Goal: Task Accomplishment & Management: Use online tool/utility

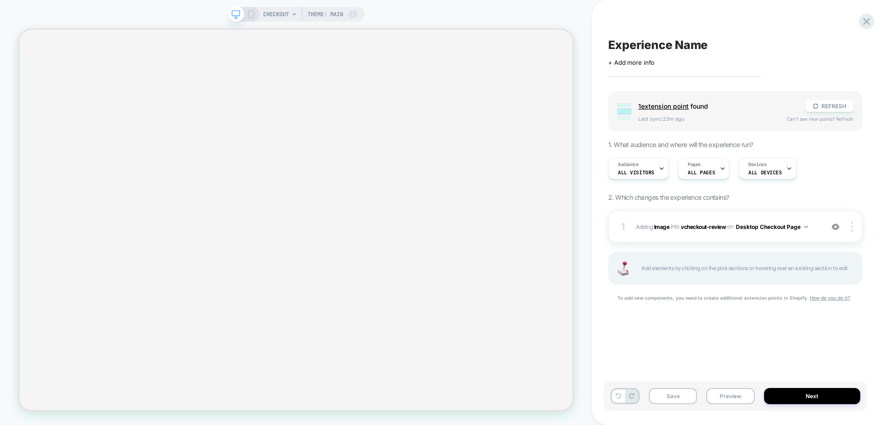
click at [694, 222] on span "#_loomi_addon_1759140511285 Adding Image INTO vcheckout-review vcheckout-review…" at bounding box center [727, 227] width 183 height 12
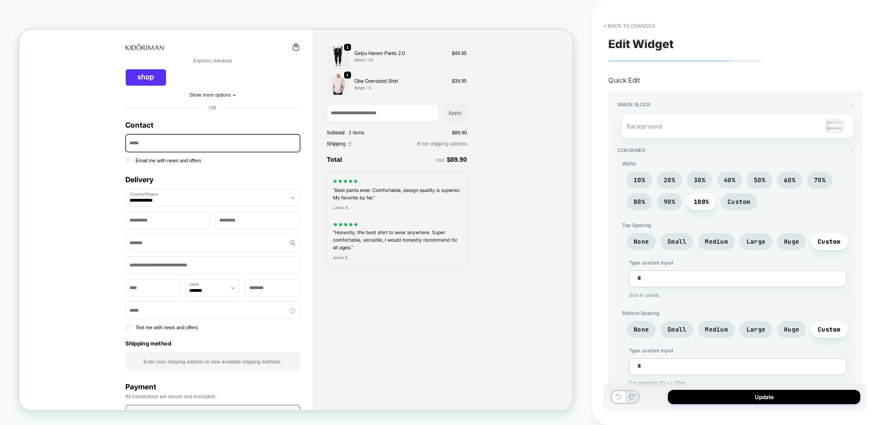
drag, startPoint x: 840, startPoint y: 119, endPoint x: 836, endPoint y: 124, distance: 6.9
click at [841, 119] on div "Background" at bounding box center [737, 126] width 231 height 23
click at [836, 125] on img at bounding box center [835, 126] width 19 height 14
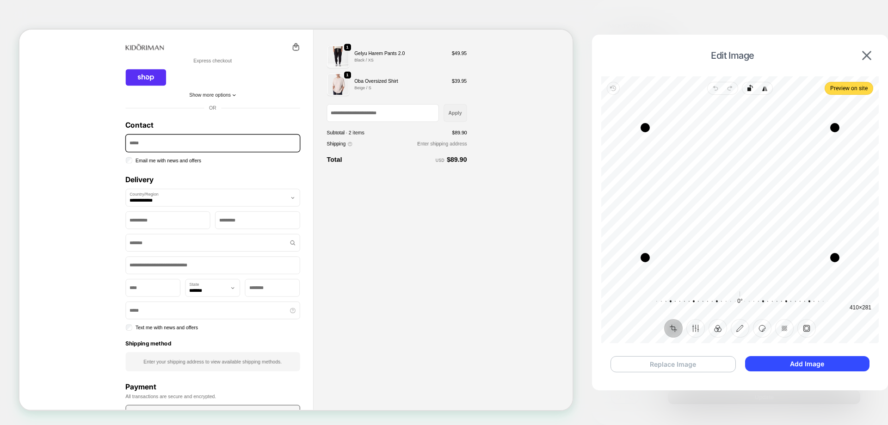
click at [673, 368] on button "Replace Image" at bounding box center [673, 364] width 125 height 16
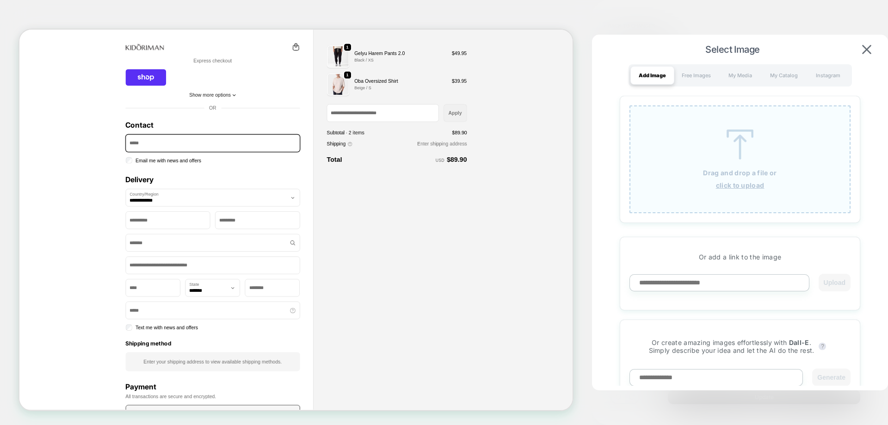
click at [700, 174] on div "Drag and drop a file or click to upload" at bounding box center [740, 159] width 221 height 108
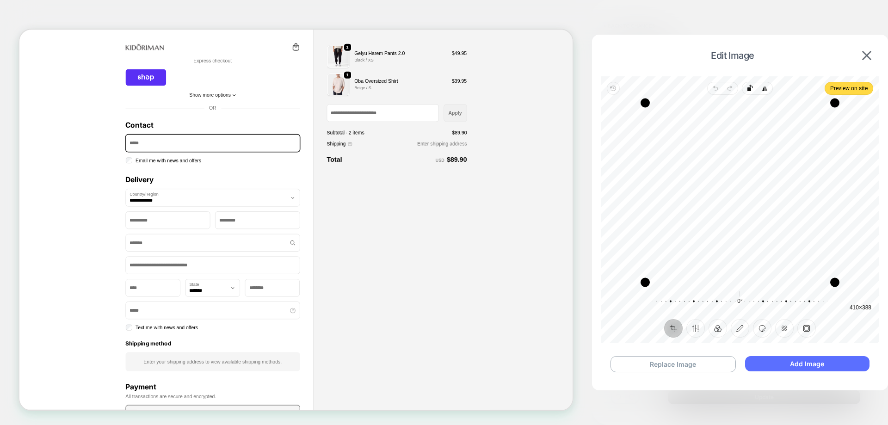
click at [826, 363] on button "Add Image" at bounding box center [807, 363] width 124 height 15
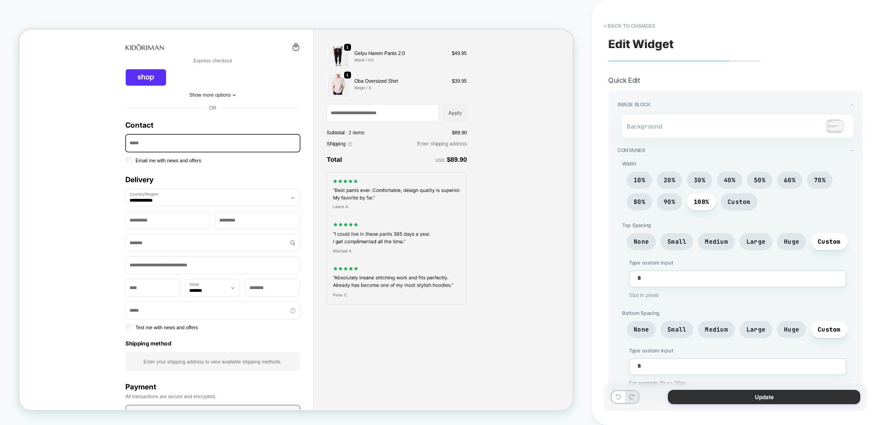
click at [718, 391] on button "Update" at bounding box center [764, 397] width 192 height 14
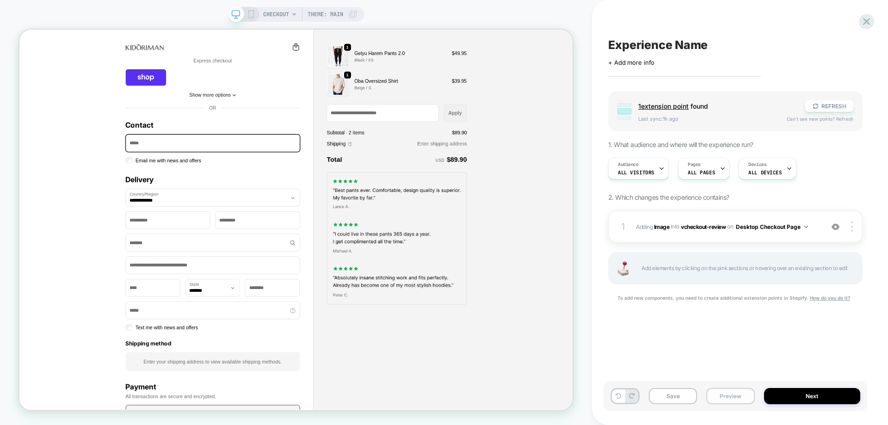
click at [719, 390] on button "Preview" at bounding box center [731, 396] width 48 height 16
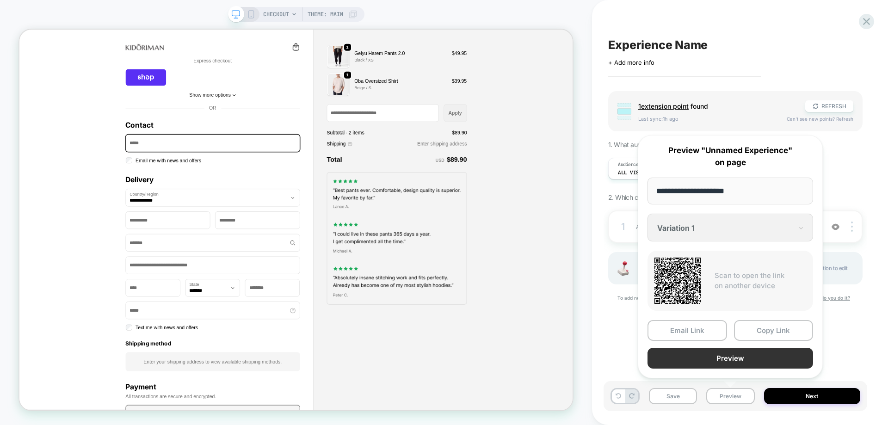
click at [731, 362] on button "Preview" at bounding box center [731, 358] width 166 height 21
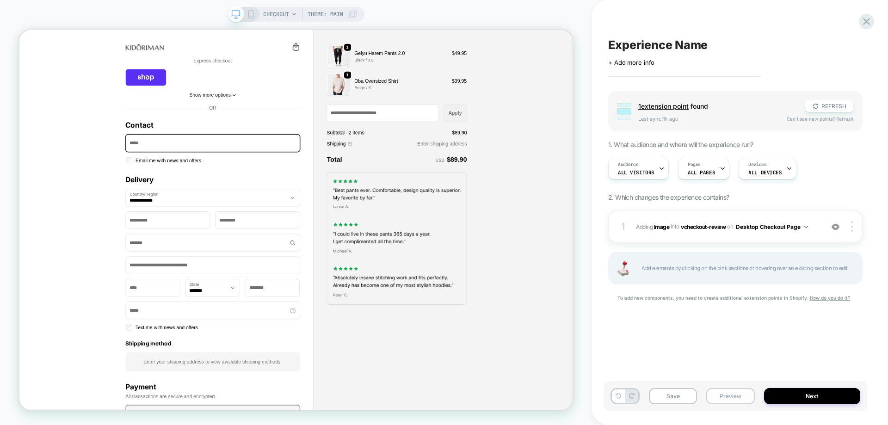
click at [737, 390] on button "Preview" at bounding box center [731, 396] width 48 height 16
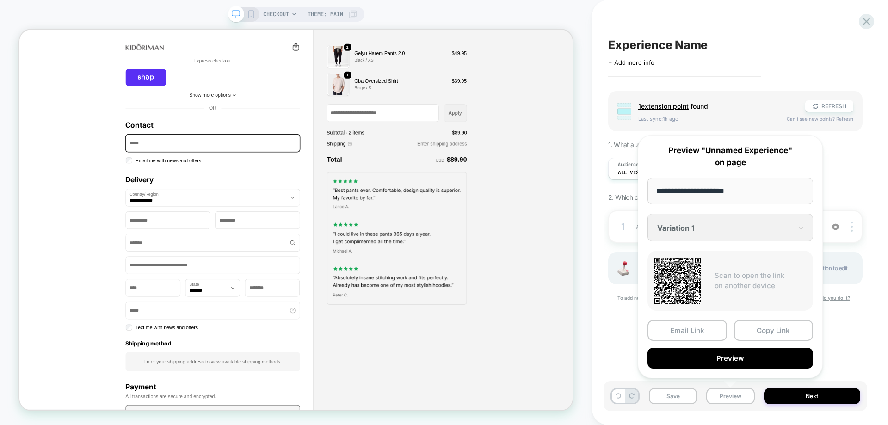
click at [707, 345] on div "Email Link Copy Link Preview" at bounding box center [731, 344] width 166 height 49
click at [709, 357] on button "Preview" at bounding box center [731, 358] width 166 height 21
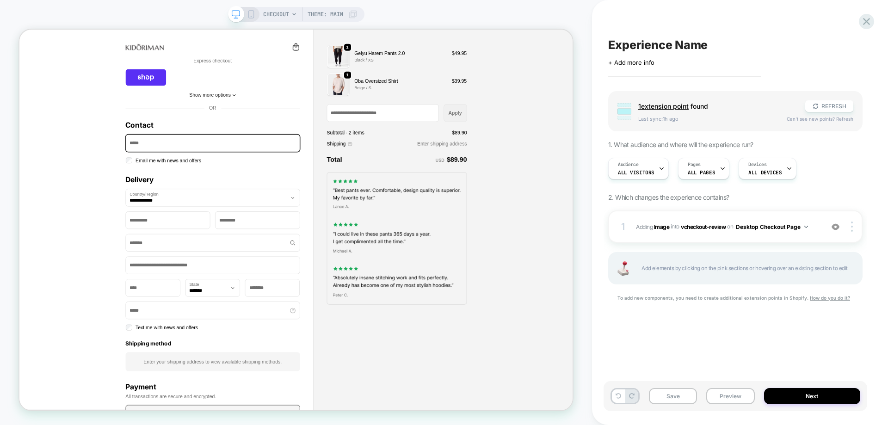
drag, startPoint x: 827, startPoint y: 103, endPoint x: 820, endPoint y: 104, distance: 6.5
click at [827, 103] on button "REFRESH" at bounding box center [830, 106] width 48 height 12
click at [677, 232] on span "#_loomi_addon_1759140511285 Adding Image INTO vcheckout-review vcheckout-review…" at bounding box center [727, 227] width 183 height 12
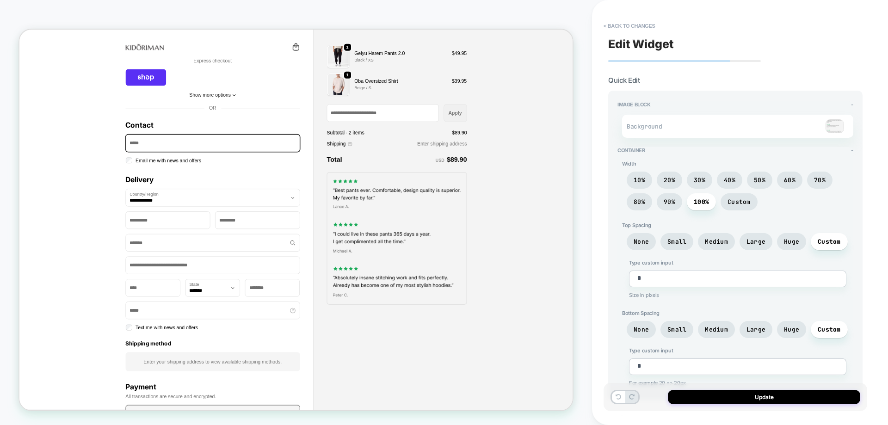
click at [842, 129] on img at bounding box center [835, 126] width 19 height 14
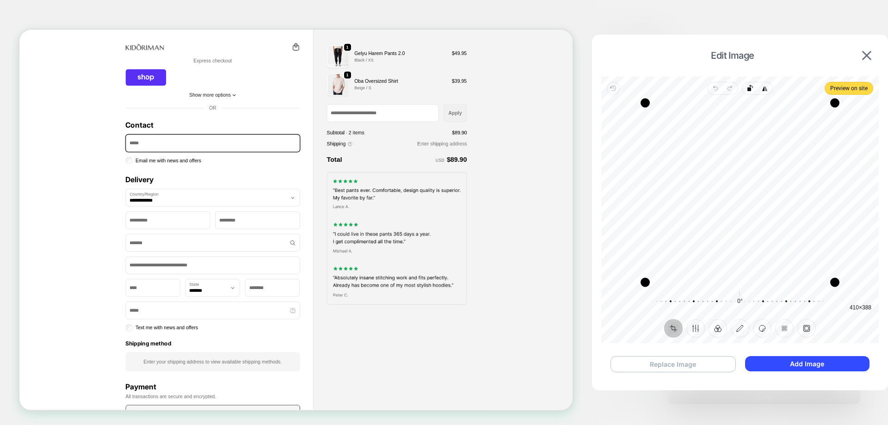
click at [670, 358] on button "Replace Image" at bounding box center [673, 364] width 125 height 16
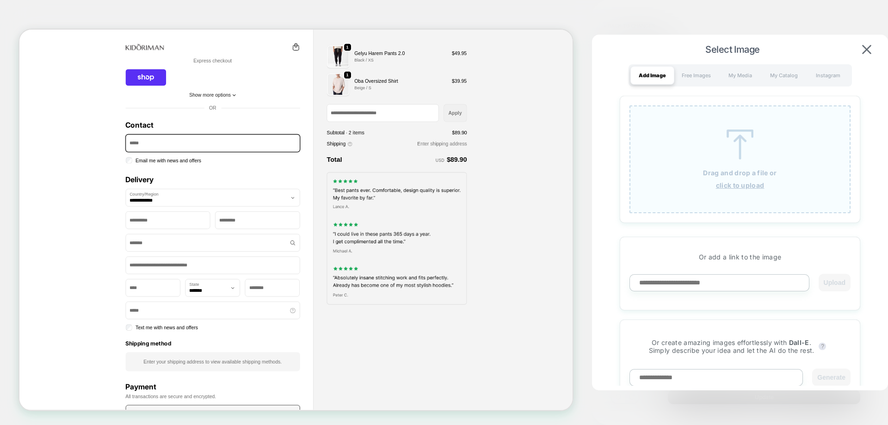
click at [695, 157] on div "Drag and drop a file or click to upload" at bounding box center [740, 159] width 221 height 108
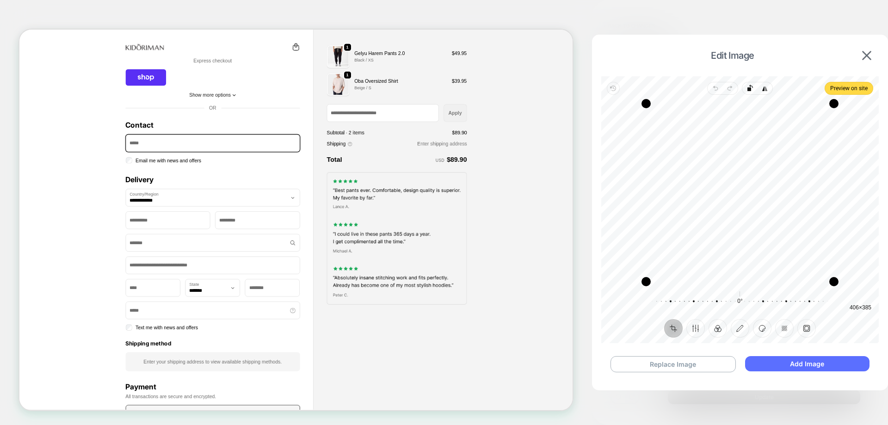
click at [772, 358] on button "Add Image" at bounding box center [807, 363] width 124 height 15
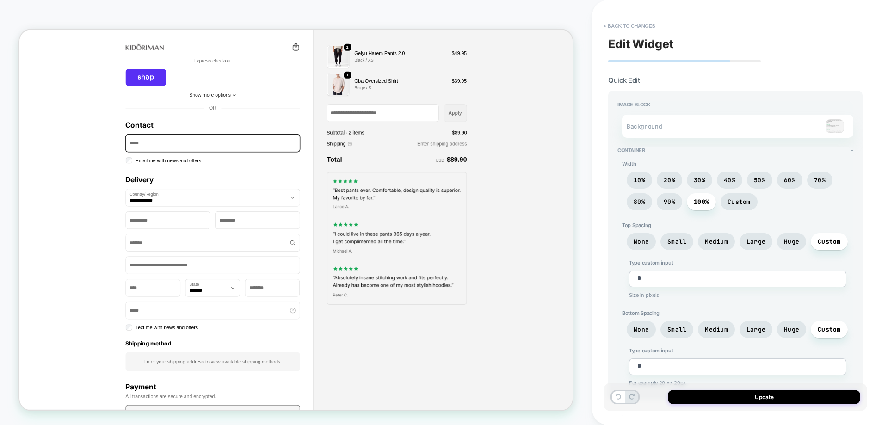
drag, startPoint x: 721, startPoint y: 381, endPoint x: 720, endPoint y: 388, distance: 7.1
click at [721, 381] on span "For example 20 => 20px" at bounding box center [737, 383] width 217 height 6
click at [720, 388] on div "Update" at bounding box center [736, 397] width 264 height 28
click at [719, 392] on button "Update" at bounding box center [764, 397] width 192 height 14
type textarea "*"
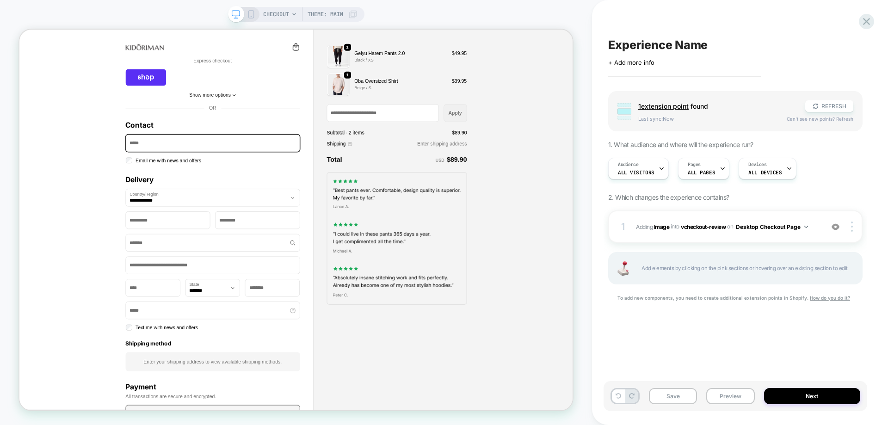
click at [719, 393] on button "Preview" at bounding box center [731, 396] width 48 height 16
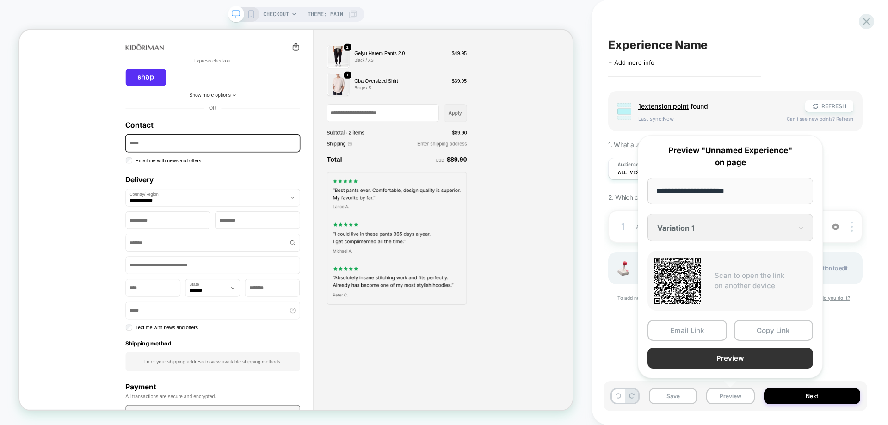
click at [724, 363] on button "Preview" at bounding box center [731, 358] width 166 height 21
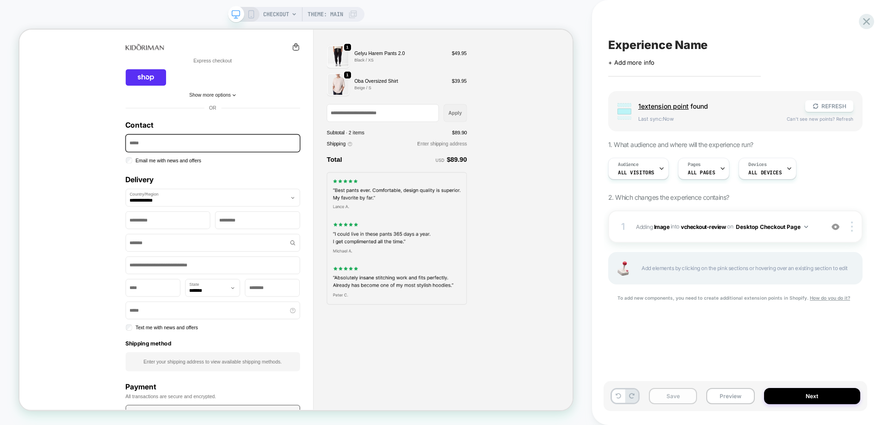
click at [692, 392] on button "Save" at bounding box center [673, 396] width 48 height 16
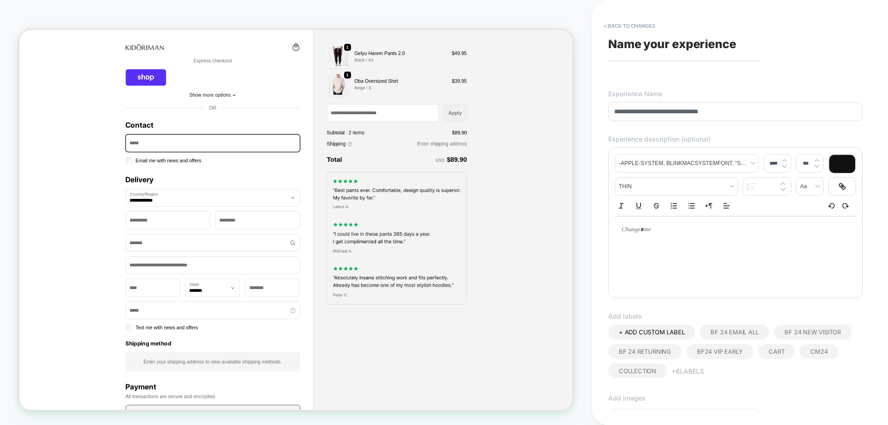
type input "**********"
click at [689, 376] on button "+ 6 Labels" at bounding box center [688, 371] width 32 height 15
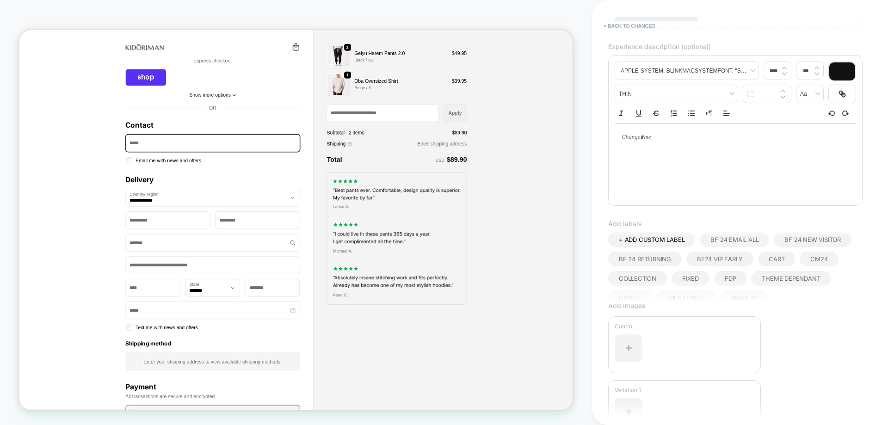
scroll to position [46, 0]
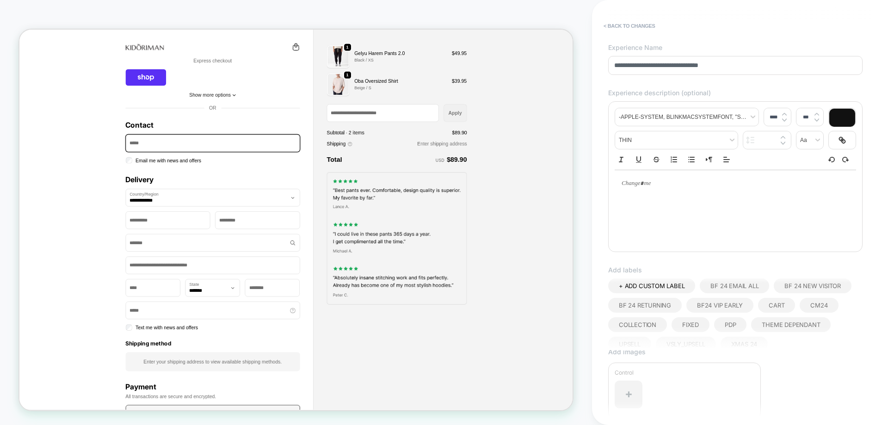
click at [653, 287] on span "+ ADD CUSTOM LABEL" at bounding box center [652, 285] width 66 height 7
type input "********"
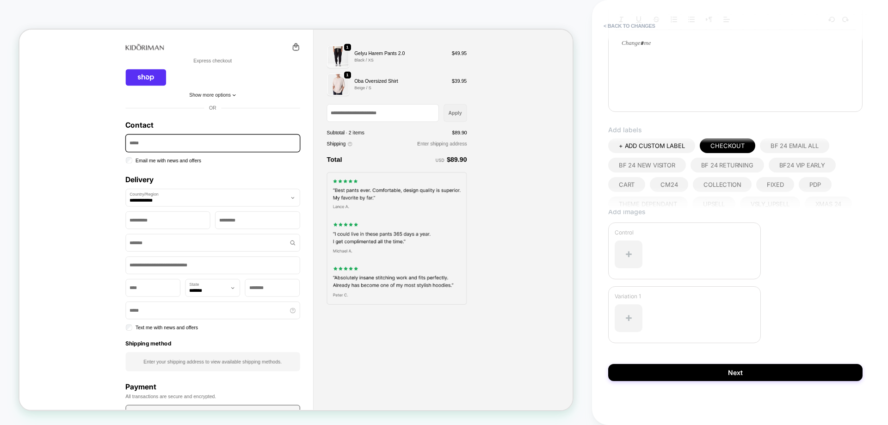
scroll to position [190, 0]
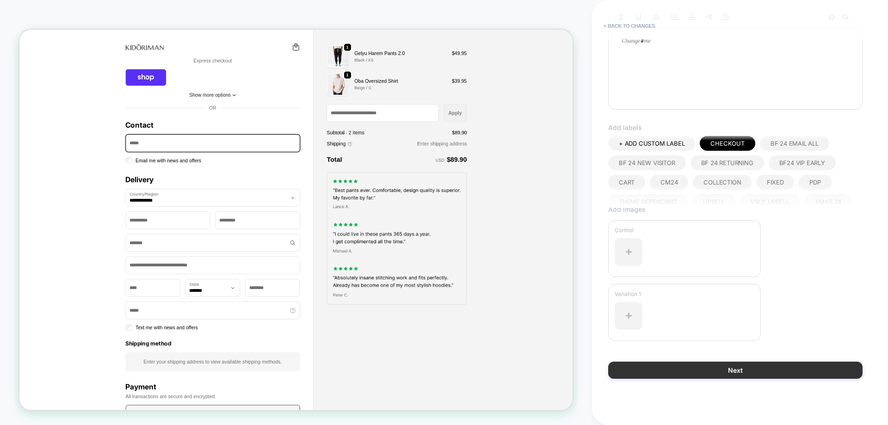
click at [694, 370] on button "Next" at bounding box center [735, 370] width 254 height 17
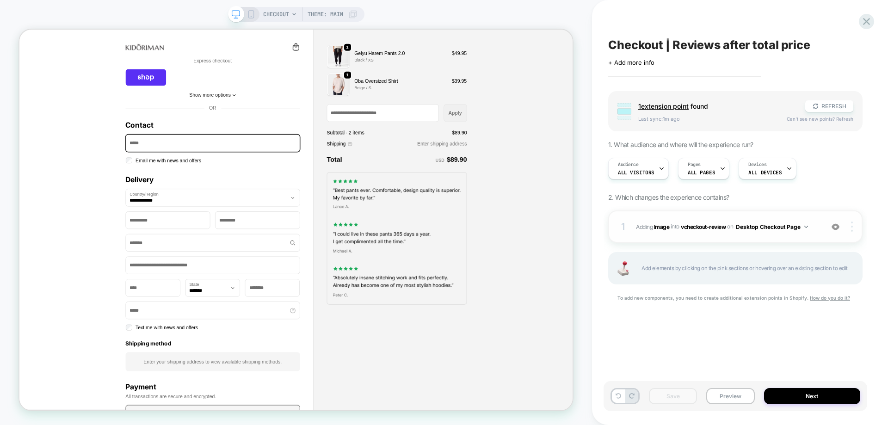
click at [852, 230] on img at bounding box center [852, 227] width 2 height 10
click at [849, 223] on div at bounding box center [854, 227] width 18 height 10
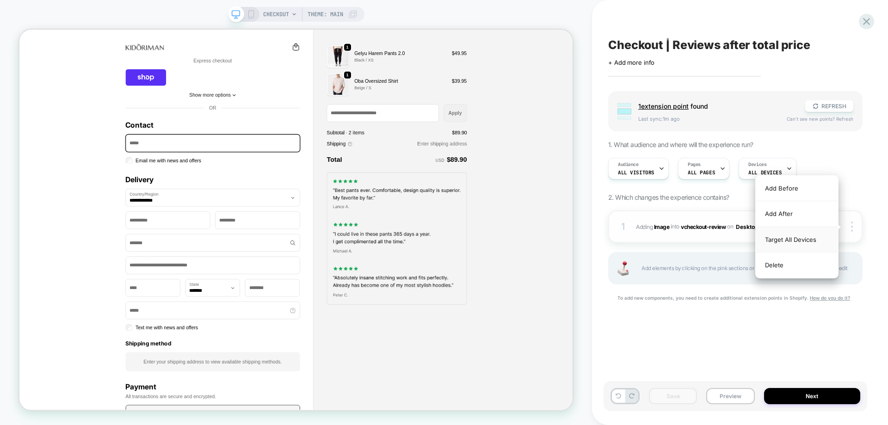
click at [815, 240] on div "Target All Devices" at bounding box center [797, 239] width 82 height 25
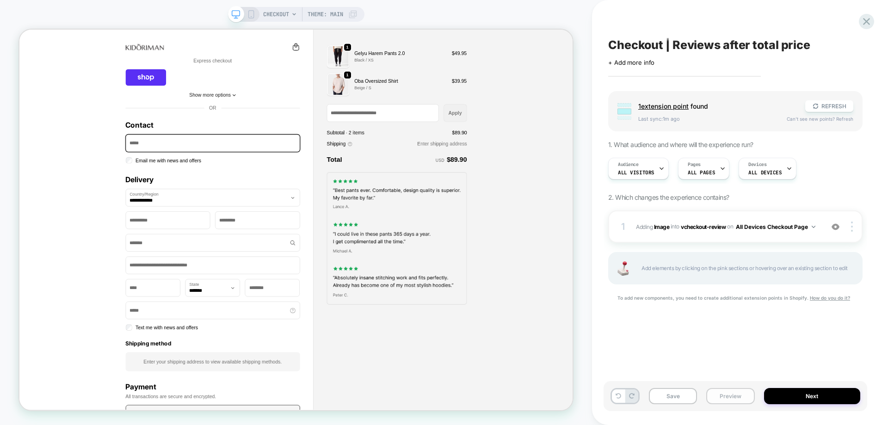
click at [732, 400] on button "Preview" at bounding box center [731, 396] width 48 height 16
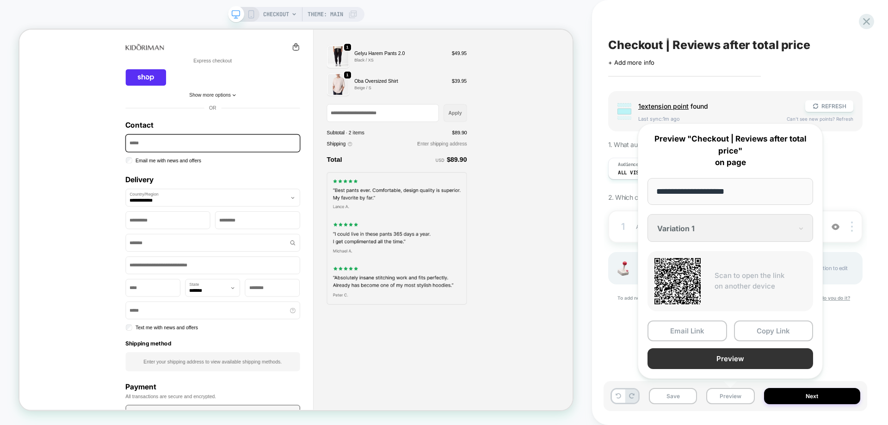
click at [713, 362] on button "Preview" at bounding box center [731, 358] width 166 height 21
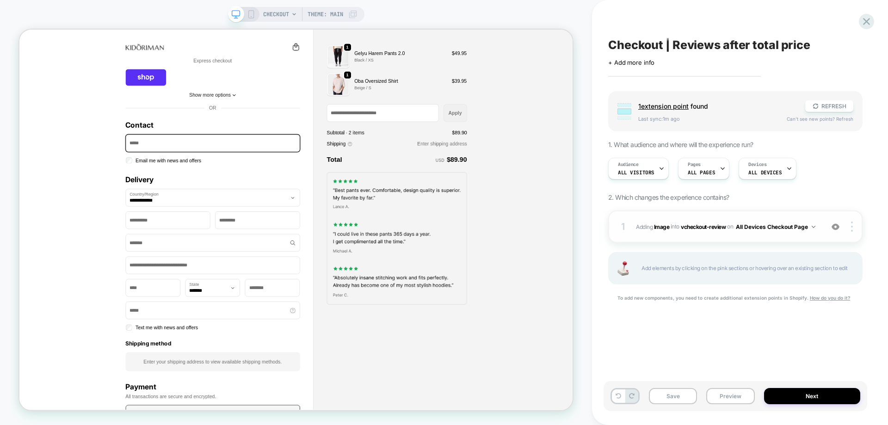
click at [797, 223] on button "All Devices Checkout Page" at bounding box center [776, 227] width 80 height 12
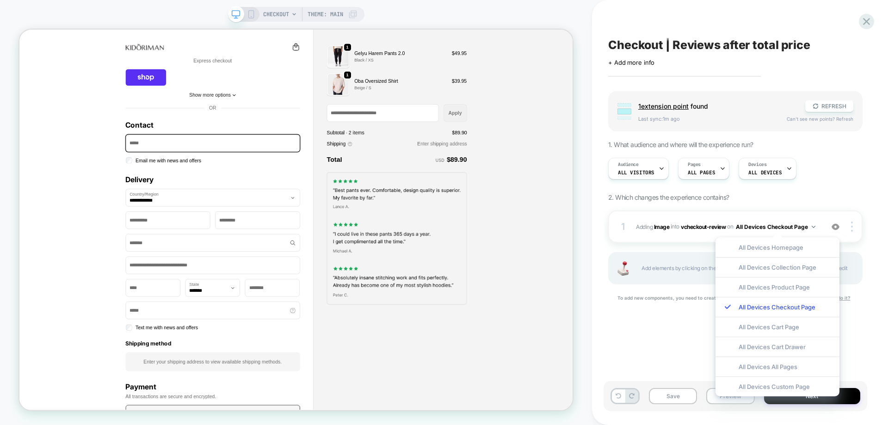
click at [681, 335] on div "Checkout | Reviews after total price Click to edit experience details + Add mor…" at bounding box center [736, 212] width 264 height 407
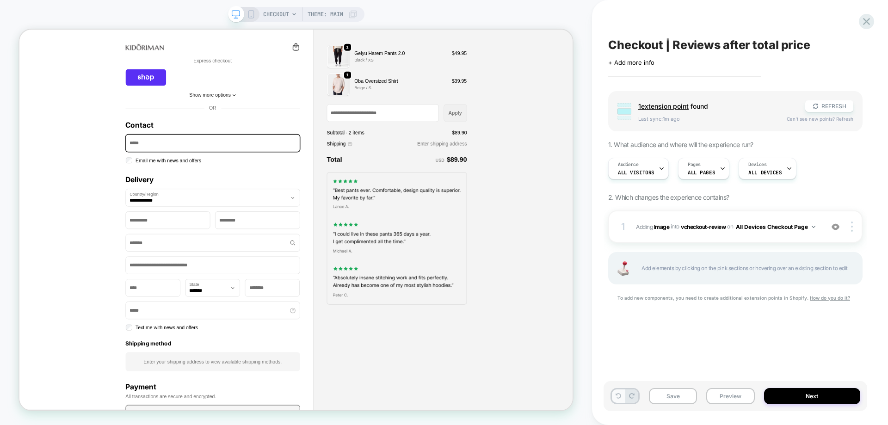
click at [619, 399] on button at bounding box center [618, 396] width 13 height 13
click at [255, 18] on div "CHECKOUT Theme: MAIN" at bounding box center [296, 14] width 136 height 15
click at [252, 16] on icon at bounding box center [251, 14] width 8 height 8
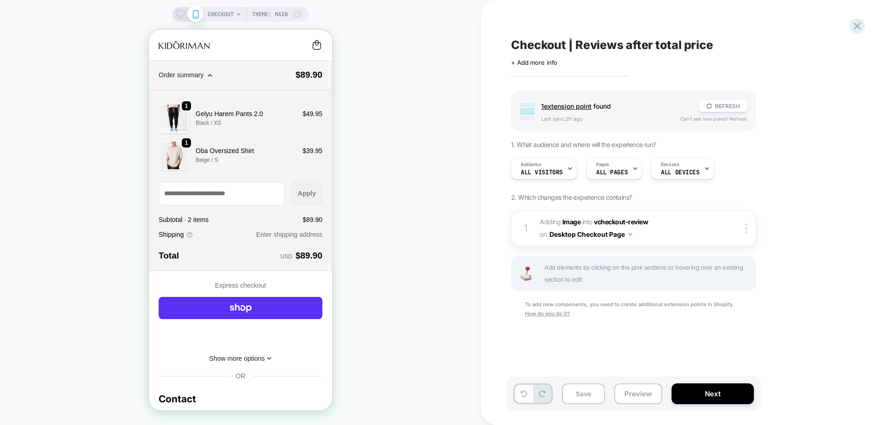
scroll to position [0, 0]
click at [678, 269] on span "Add elements by clicking on the pink sections or hovering over an existing sect…" at bounding box center [648, 273] width 206 height 24
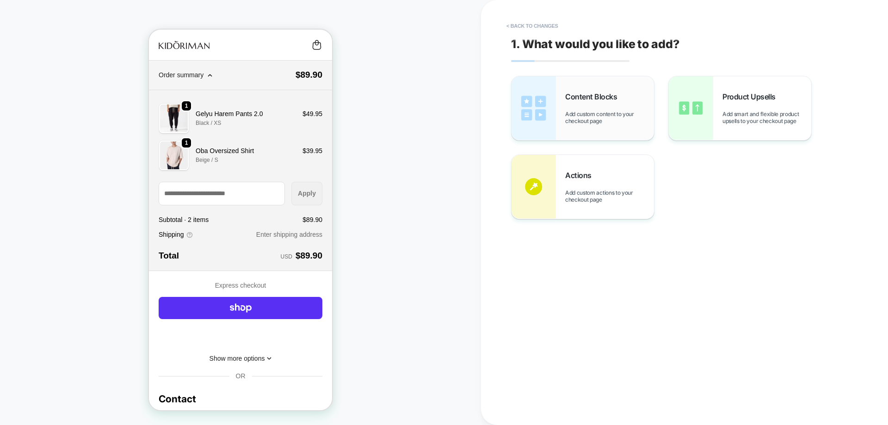
click at [553, 112] on img at bounding box center [534, 108] width 44 height 64
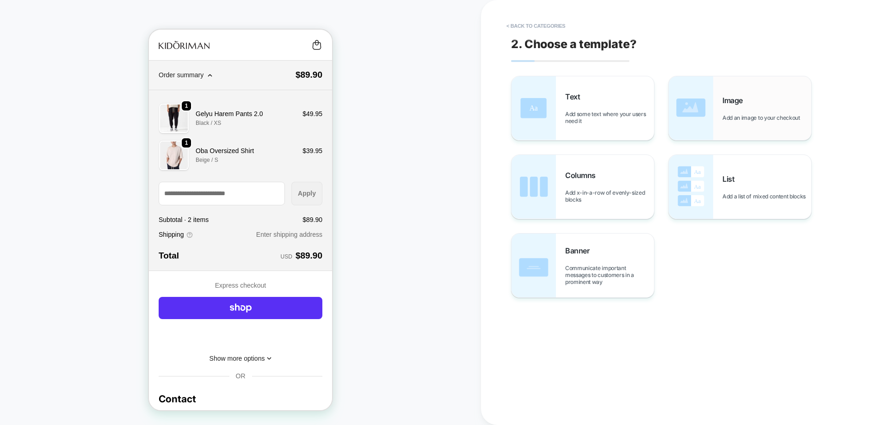
click at [735, 115] on span "Add an image to your checkout" at bounding box center [764, 117] width 82 height 7
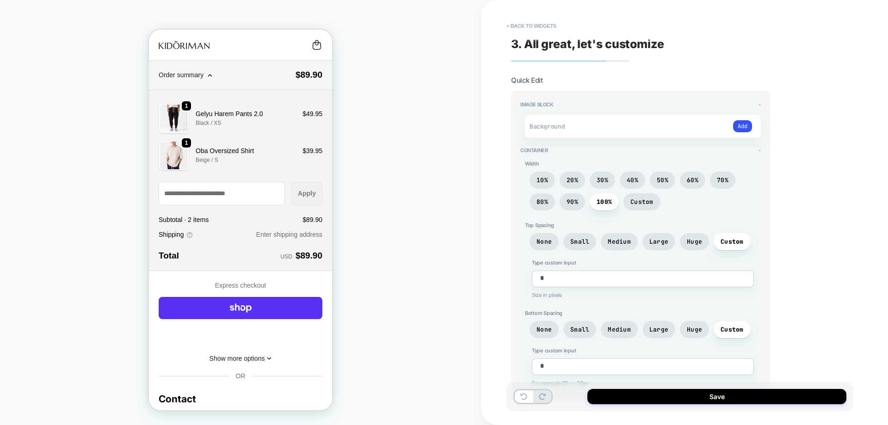
click at [754, 125] on div "Background Add" at bounding box center [643, 126] width 236 height 23
click at [748, 125] on button "Add" at bounding box center [742, 126] width 19 height 12
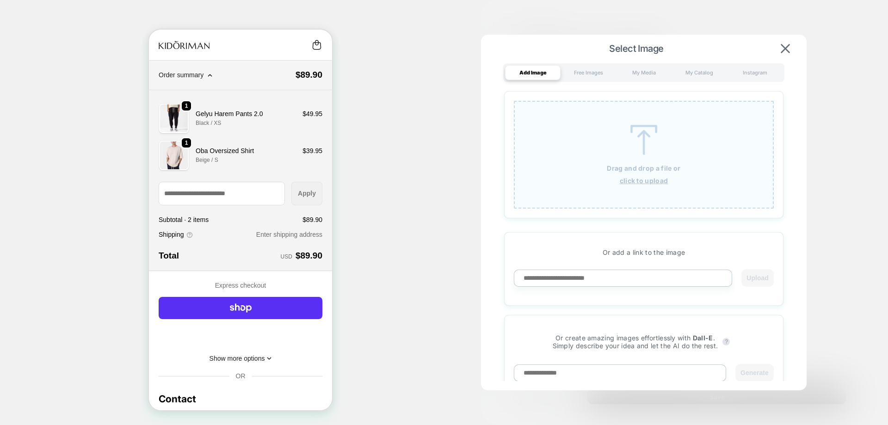
click at [593, 131] on div "Drag and drop a file or click to upload" at bounding box center [644, 155] width 260 height 108
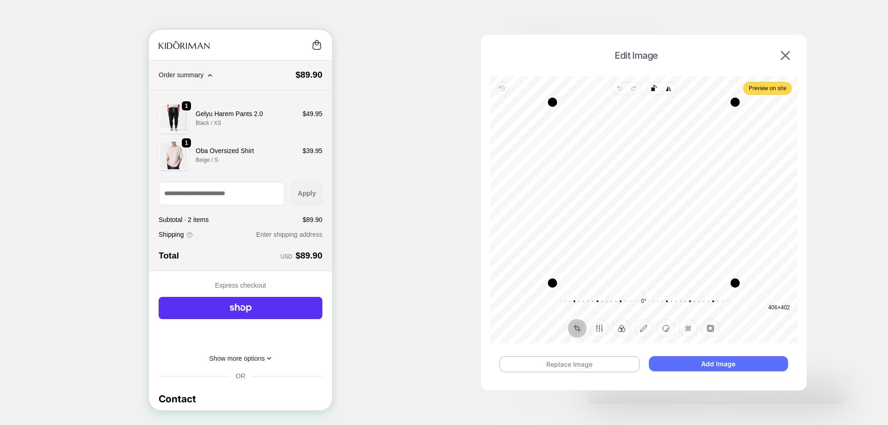
click at [686, 358] on button "Add Image" at bounding box center [718, 363] width 139 height 15
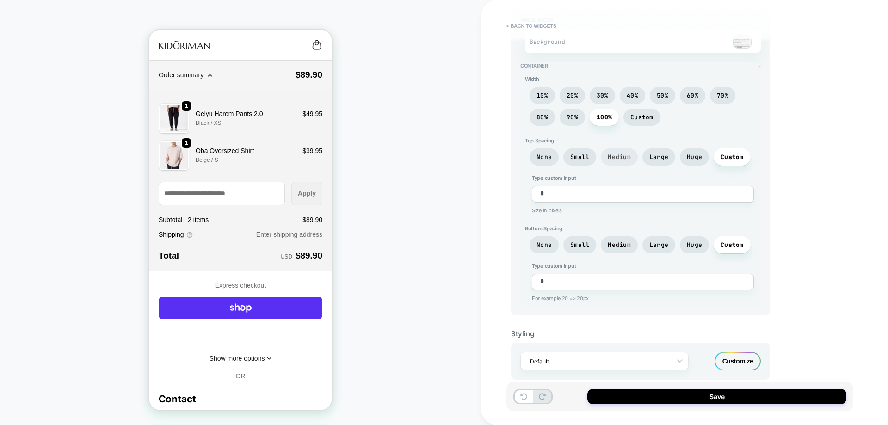
scroll to position [86, 0]
click at [709, 394] on button "Save" at bounding box center [717, 396] width 259 height 15
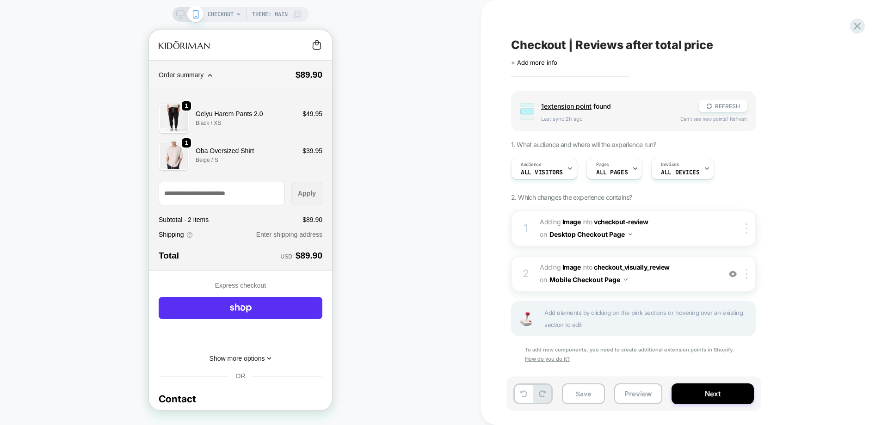
scroll to position [0, 0]
click at [640, 397] on button "Preview" at bounding box center [638, 394] width 48 height 21
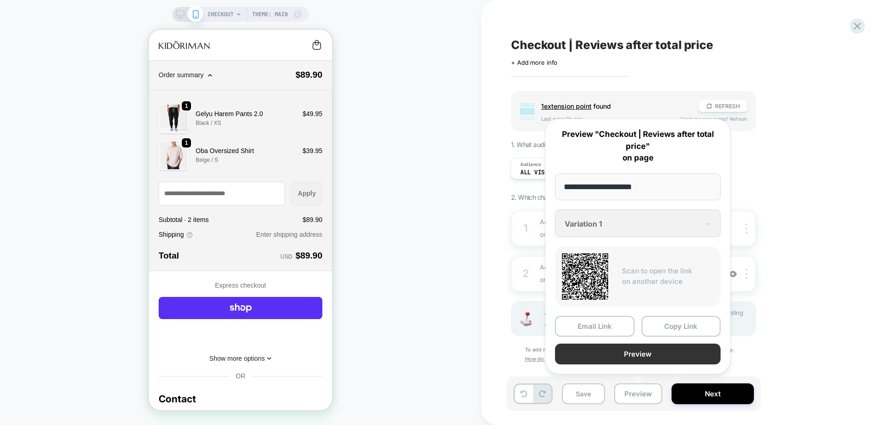
click at [671, 354] on button "Preview" at bounding box center [638, 354] width 166 height 21
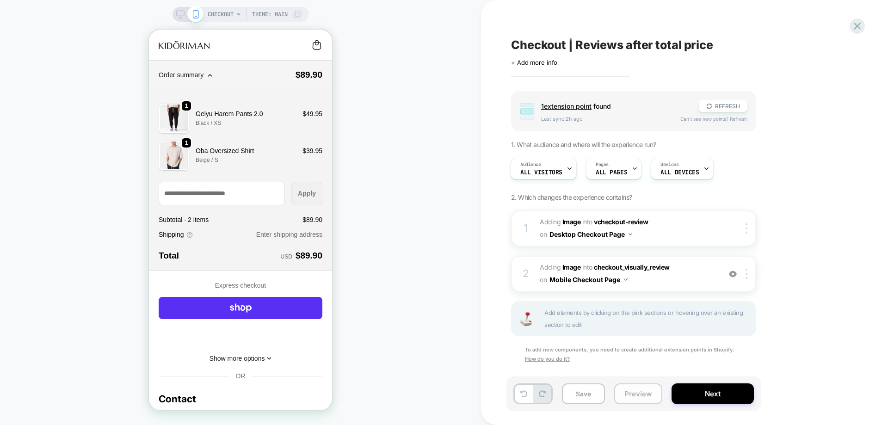
click at [623, 391] on button "Preview" at bounding box center [638, 394] width 48 height 21
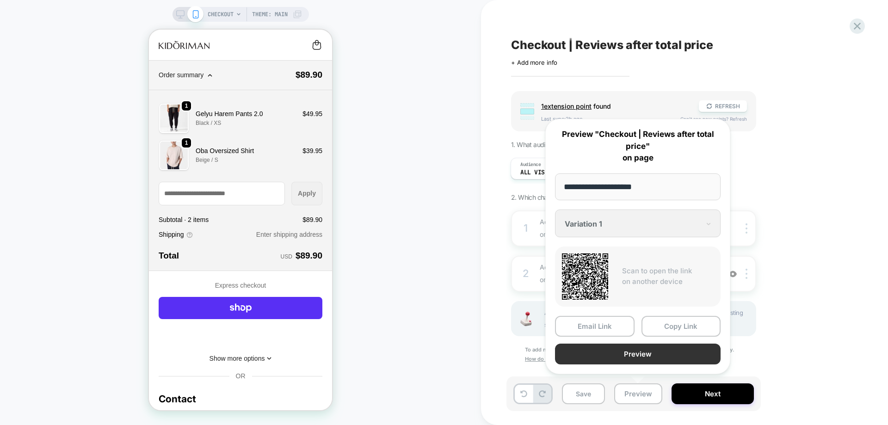
click at [634, 350] on button "Preview" at bounding box center [638, 354] width 166 height 21
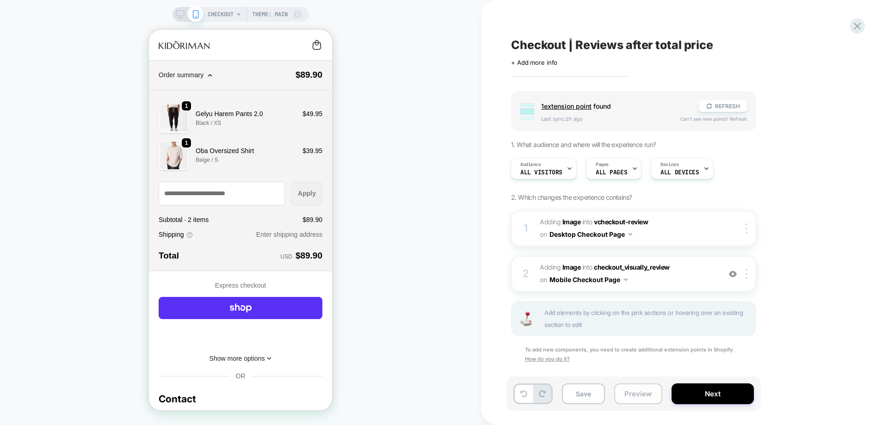
click at [621, 390] on button "Preview" at bounding box center [638, 394] width 48 height 21
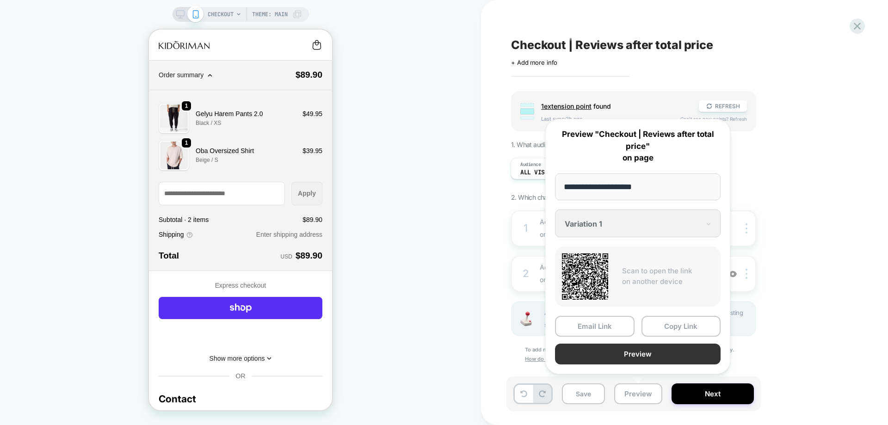
click at [637, 350] on button "Preview" at bounding box center [638, 354] width 166 height 21
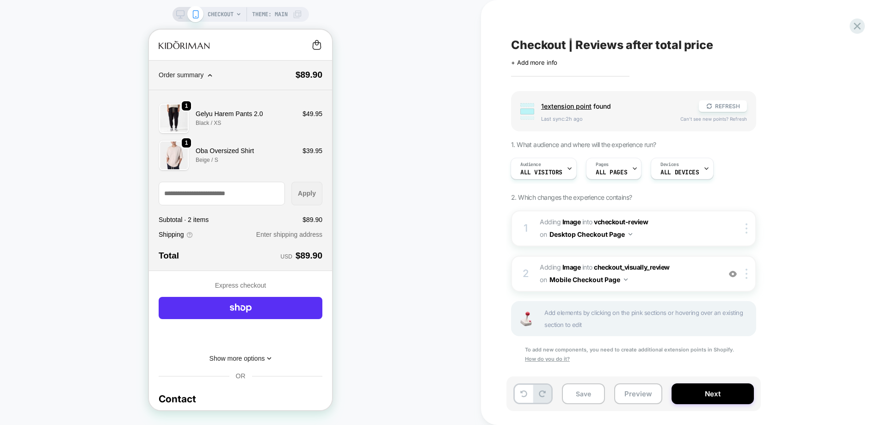
scroll to position [8, 0]
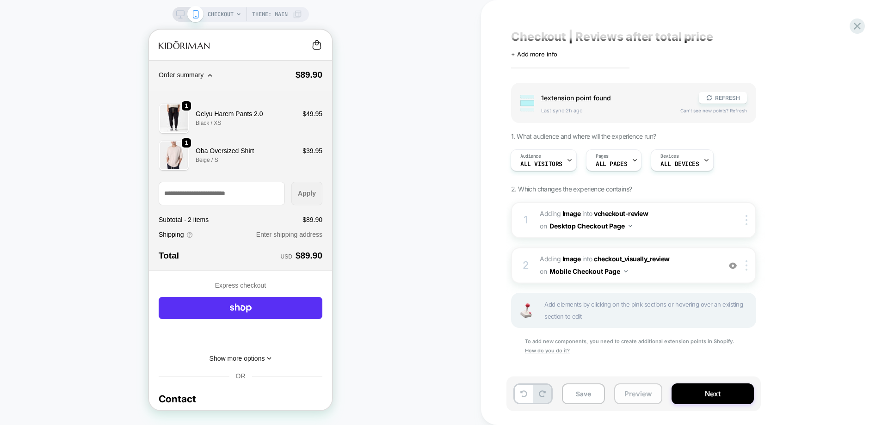
click at [640, 395] on button "Preview" at bounding box center [638, 394] width 48 height 21
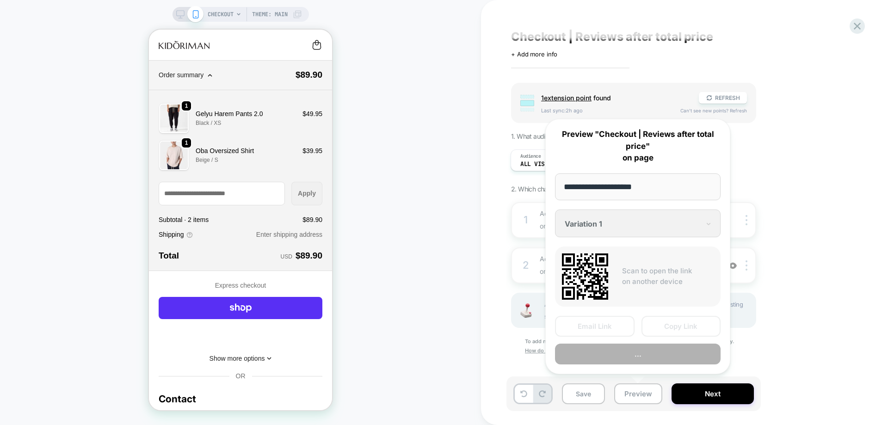
click at [645, 360] on button "..." at bounding box center [638, 354] width 166 height 21
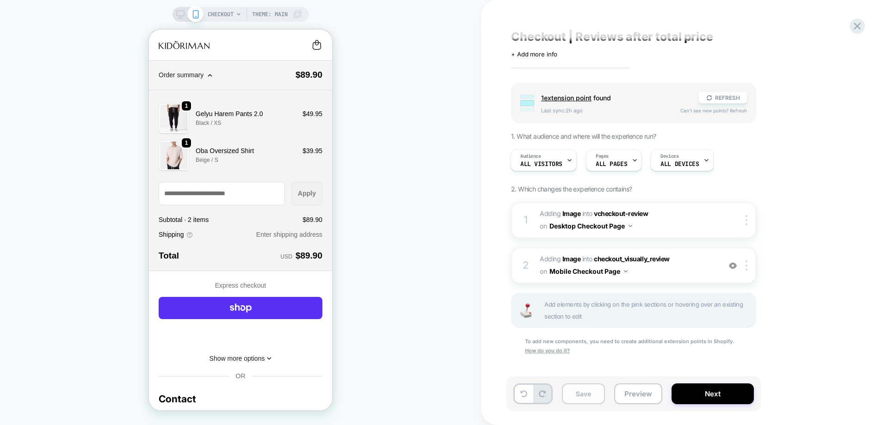
click at [575, 389] on button "Save" at bounding box center [583, 394] width 43 height 21
click at [641, 395] on button "Preview" at bounding box center [638, 394] width 48 height 21
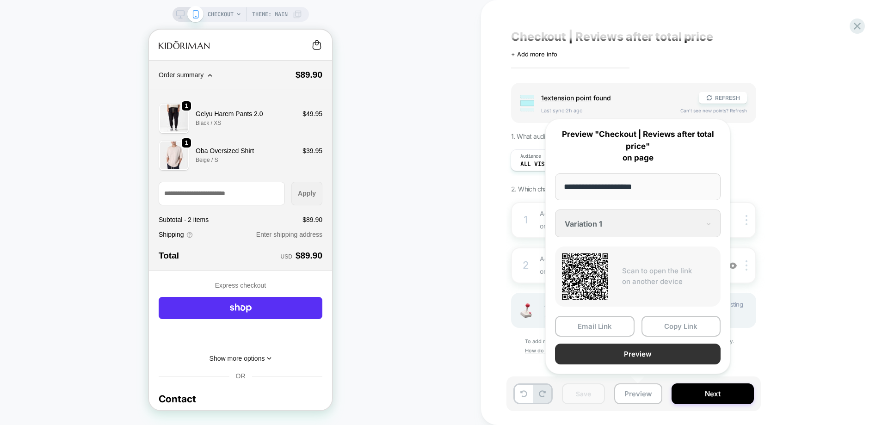
click at [638, 352] on button "Preview" at bounding box center [638, 354] width 166 height 21
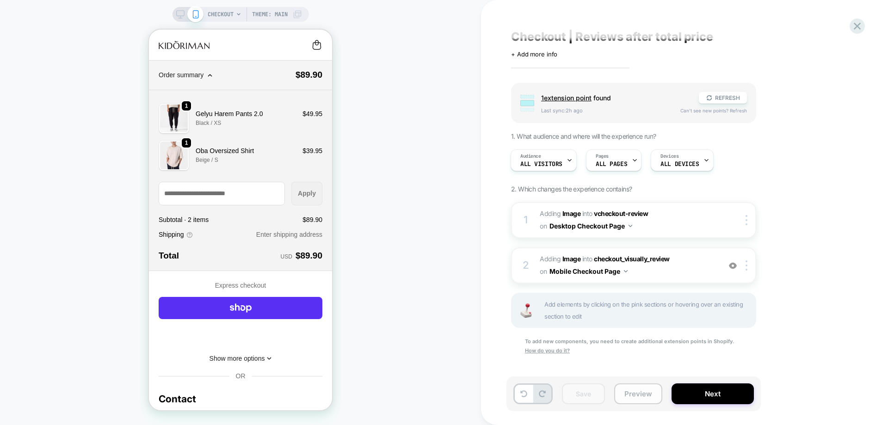
click at [627, 394] on button "Preview" at bounding box center [638, 394] width 48 height 21
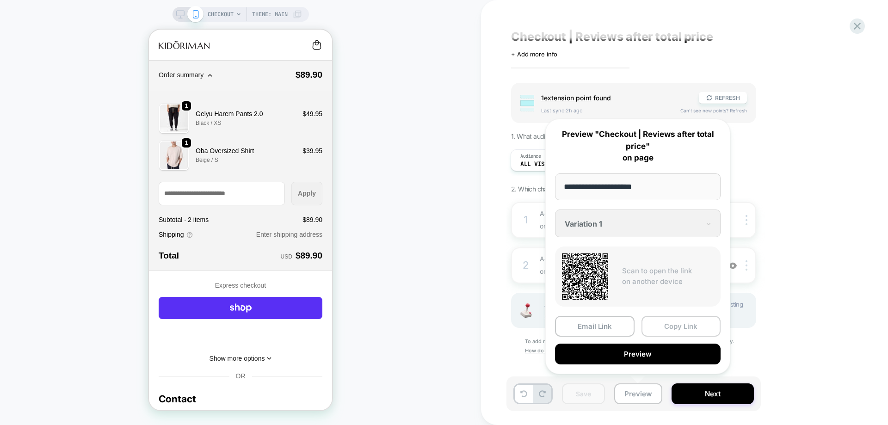
click at [677, 327] on button "Copy Link" at bounding box center [682, 326] width 80 height 21
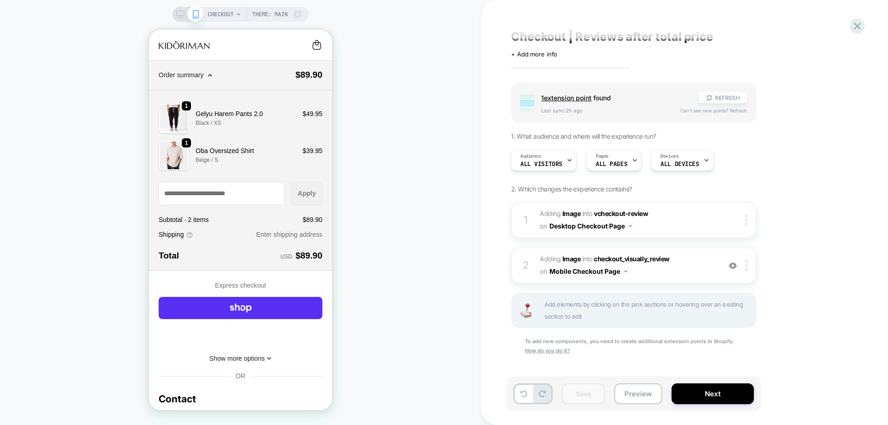
click at [707, 100] on icon at bounding box center [709, 97] width 7 height 7
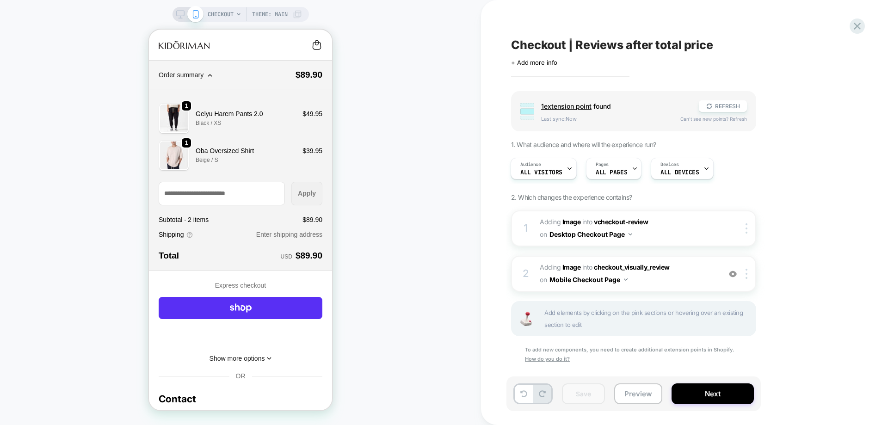
scroll to position [0, 1]
click at [744, 273] on div at bounding box center [748, 274] width 15 height 10
click at [729, 370] on div "Delete" at bounding box center [748, 373] width 82 height 25
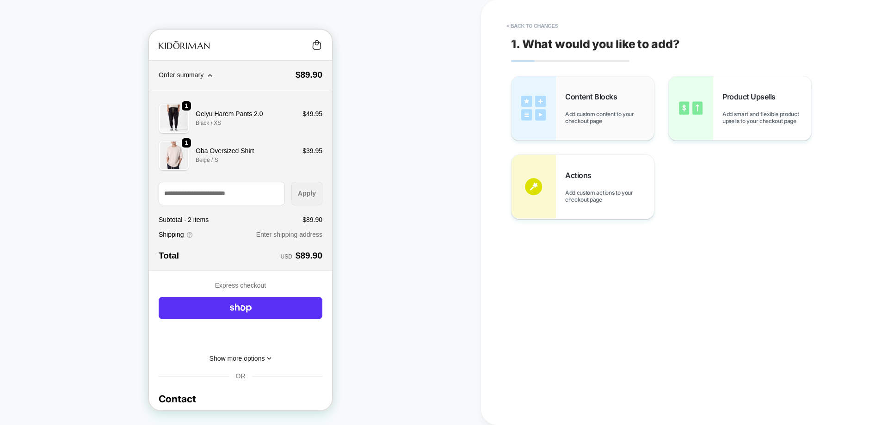
click at [608, 127] on div "Content Blocks Add custom content to your checkout page" at bounding box center [583, 108] width 143 height 64
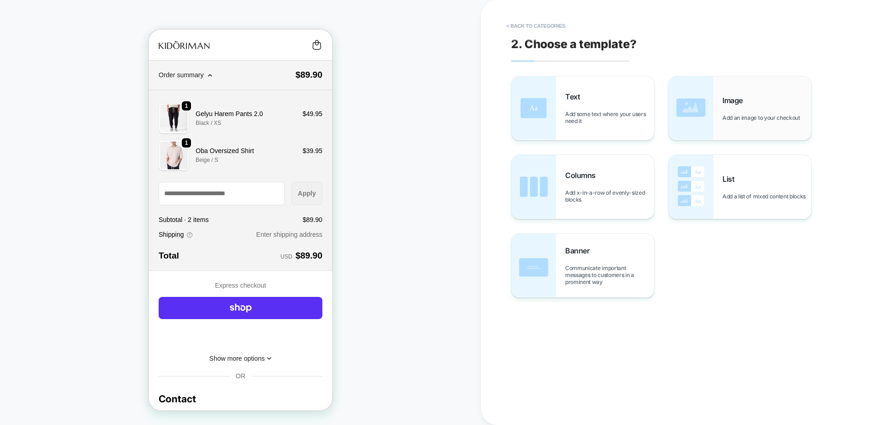
click at [729, 114] on span "Add an image to your checkout" at bounding box center [764, 117] width 82 height 7
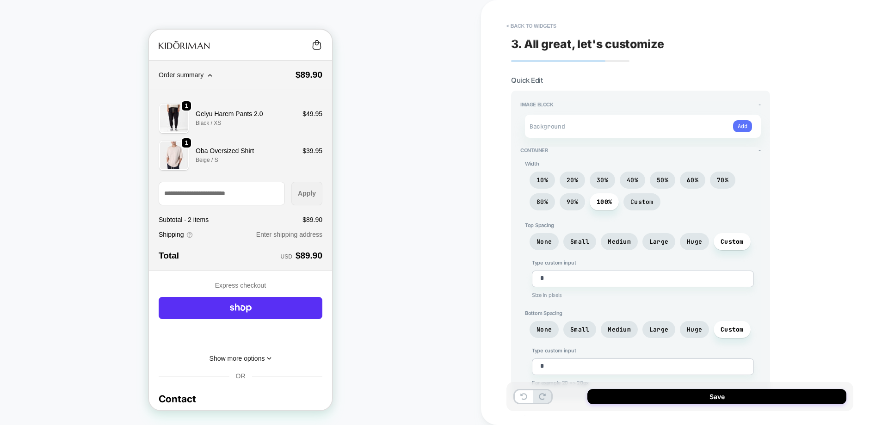
click at [744, 124] on button "Add" at bounding box center [742, 126] width 19 height 12
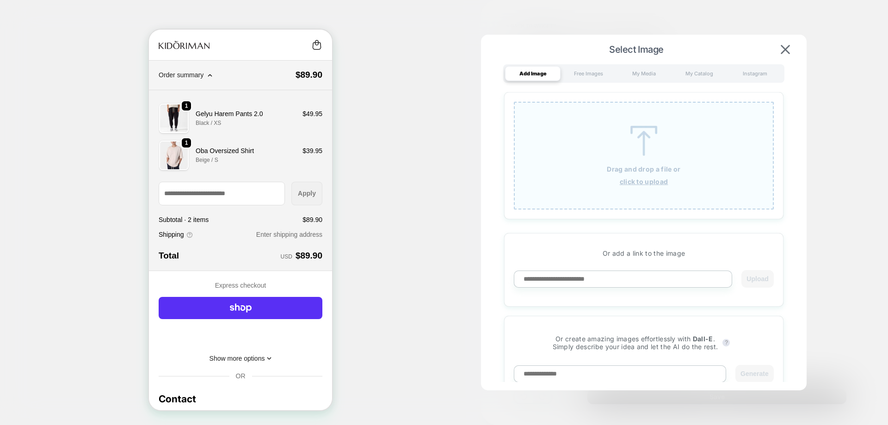
click at [597, 131] on div "Drag and drop a file or click to upload" at bounding box center [644, 156] width 260 height 108
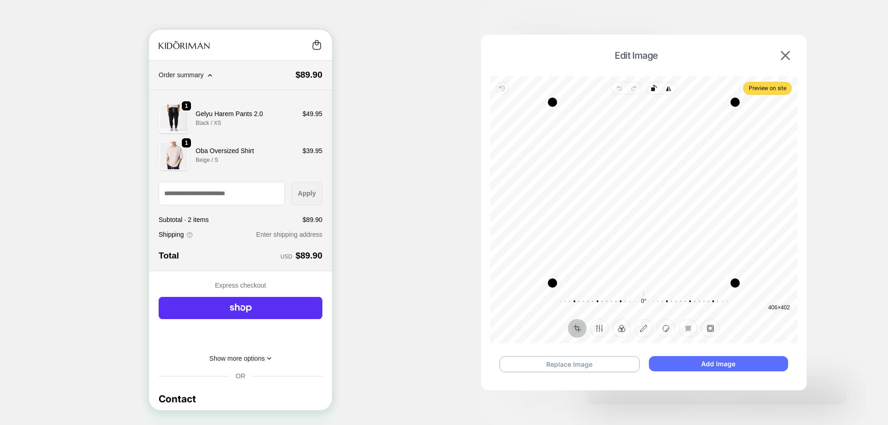
click at [693, 363] on button "Add Image" at bounding box center [718, 363] width 139 height 15
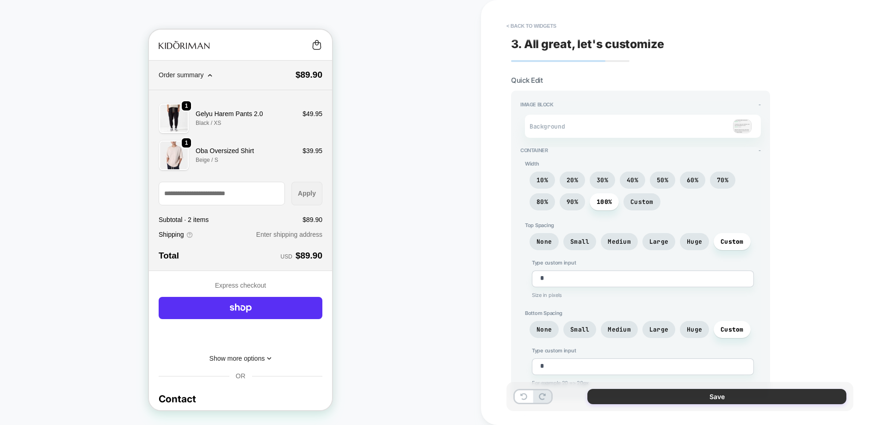
click at [679, 391] on button "Save" at bounding box center [717, 396] width 259 height 15
type textarea "*"
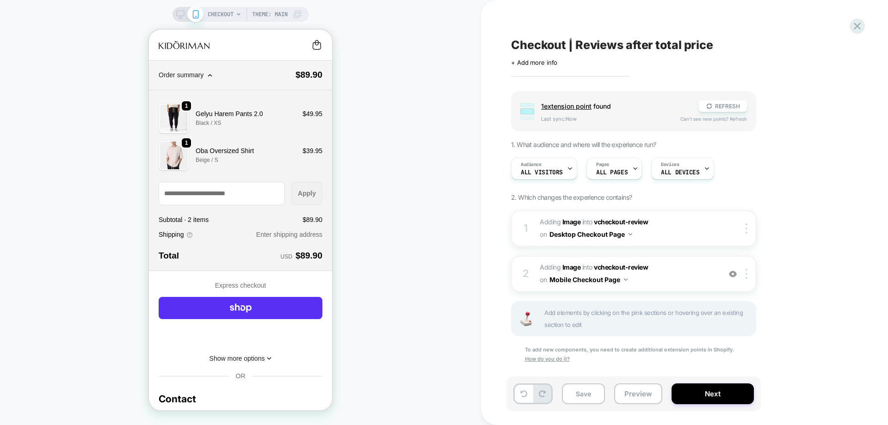
scroll to position [0, 0]
drag, startPoint x: 572, startPoint y: 404, endPoint x: 575, endPoint y: 401, distance: 4.9
click at [572, 403] on div "Save Preview Next" at bounding box center [634, 394] width 254 height 35
click at [577, 399] on button "Save" at bounding box center [583, 394] width 43 height 21
click at [632, 400] on button "Preview" at bounding box center [638, 394] width 48 height 21
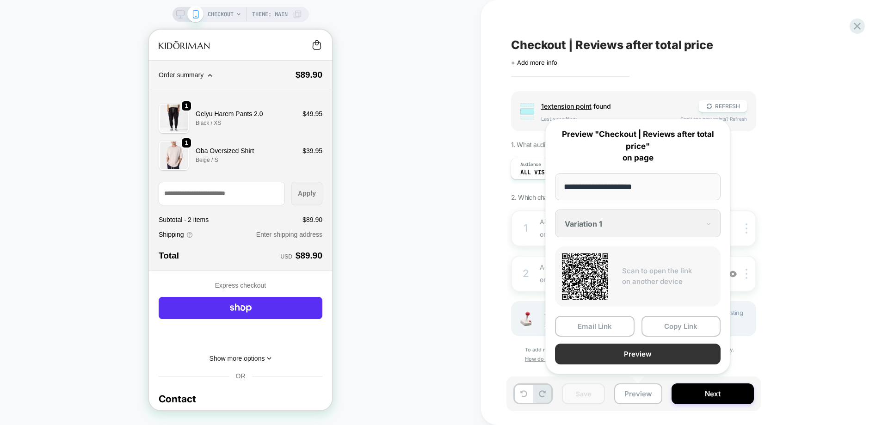
click at [651, 357] on button "Preview" at bounding box center [638, 354] width 166 height 21
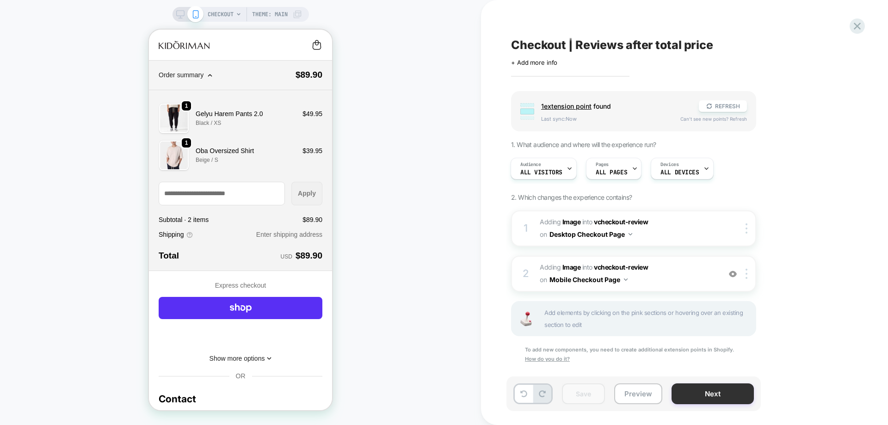
click at [715, 393] on button "Next" at bounding box center [713, 394] width 82 height 21
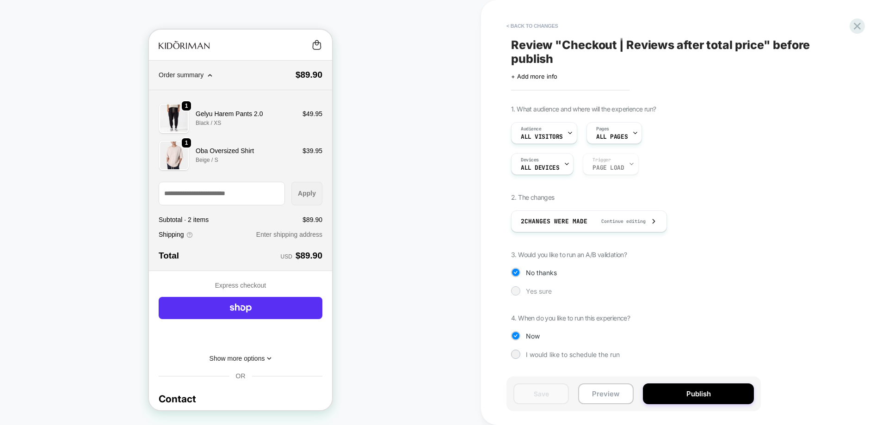
click at [543, 294] on span "Yes sure" at bounding box center [539, 291] width 26 height 8
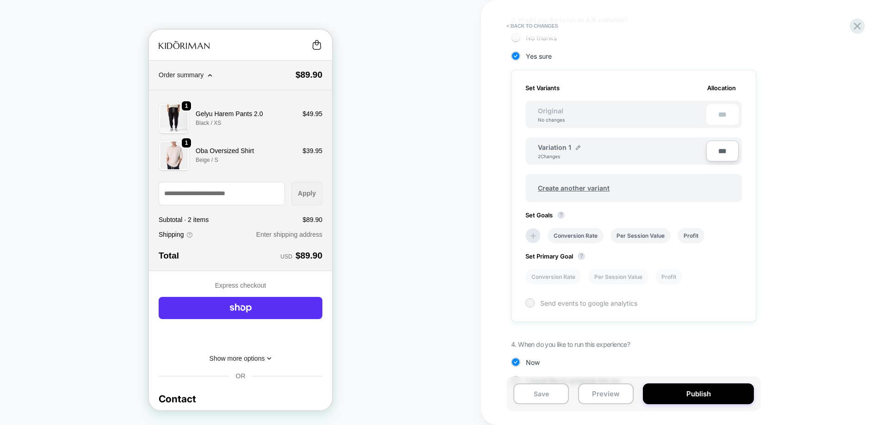
scroll to position [255, 0]
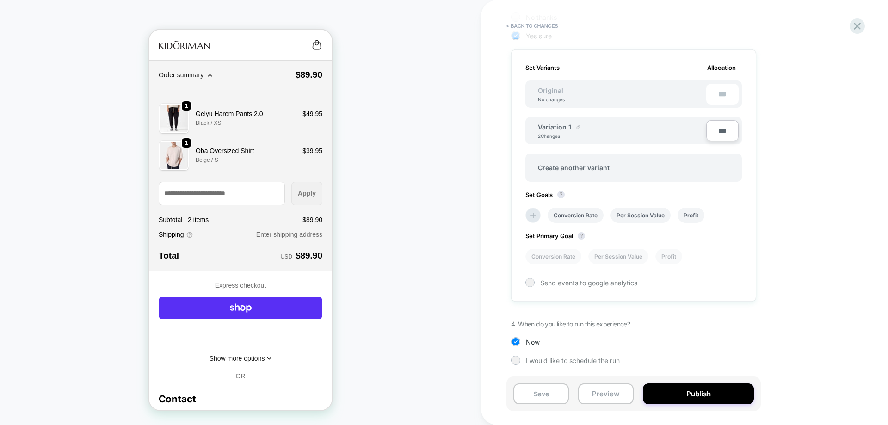
click at [576, 124] on div at bounding box center [578, 126] width 5 height 7
click at [566, 129] on input "**********" at bounding box center [571, 132] width 67 height 18
type input "**********"
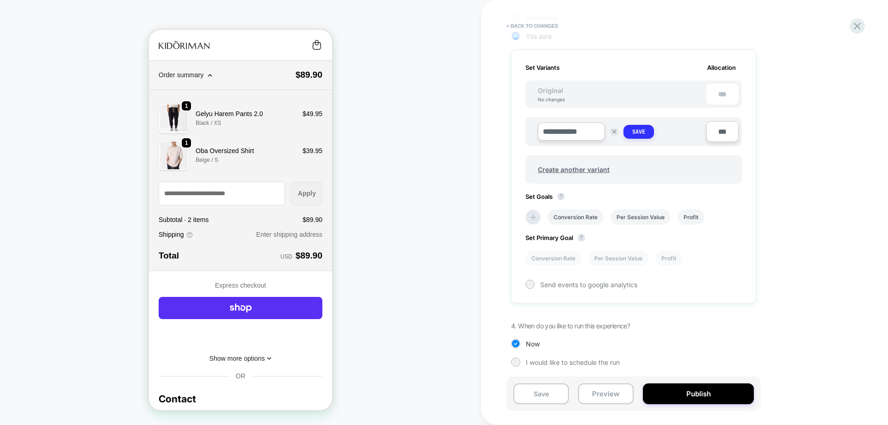
click at [645, 135] on strong "Save" at bounding box center [638, 131] width 13 height 7
click at [645, 217] on li "Per Session Value" at bounding box center [641, 215] width 60 height 15
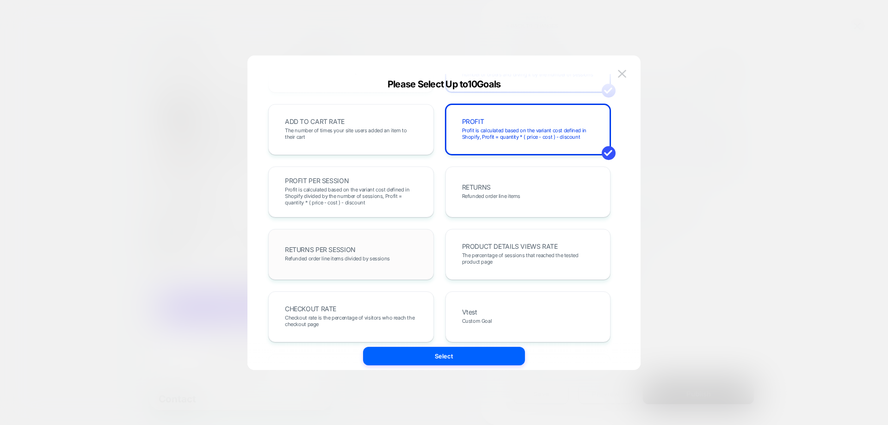
scroll to position [231, 0]
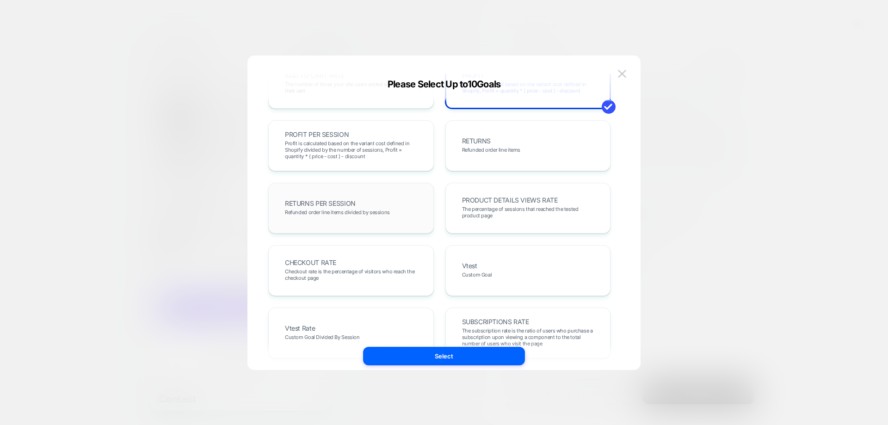
click at [422, 259] on div "CHECKOUT RATE Checkout rate is the percentage of visitors who reach the checkou…" at bounding box center [351, 270] width 146 height 31
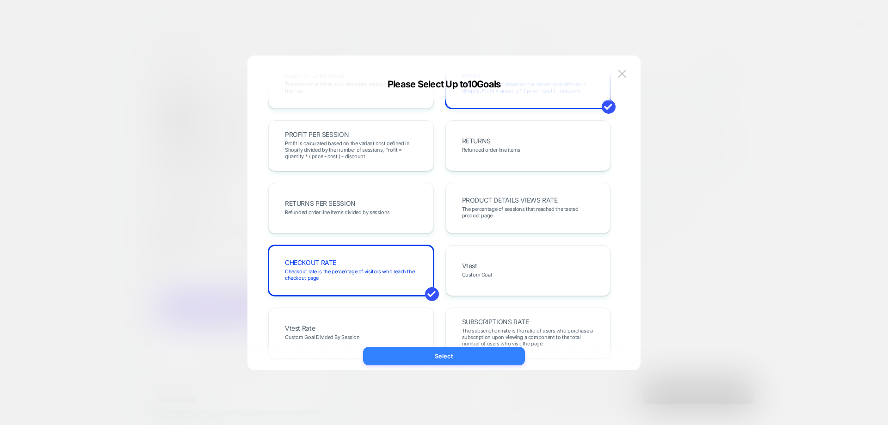
click at [489, 352] on button "Select" at bounding box center [444, 356] width 162 height 19
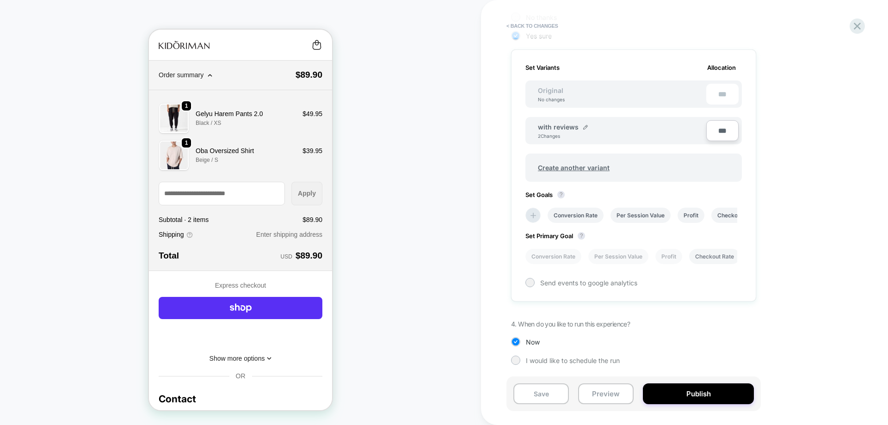
click at [705, 253] on li "Checkout Rate" at bounding box center [714, 256] width 51 height 15
click at [626, 273] on div "Set Variants Allocation Original No changes *** with reviews 2 Changes *** Crea…" at bounding box center [633, 176] width 245 height 252
click at [624, 281] on span "Send events to google analytics" at bounding box center [588, 283] width 97 height 8
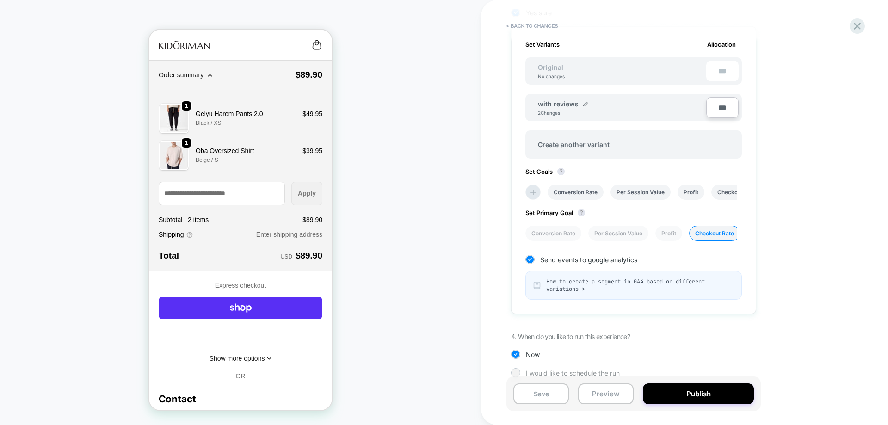
scroll to position [291, 0]
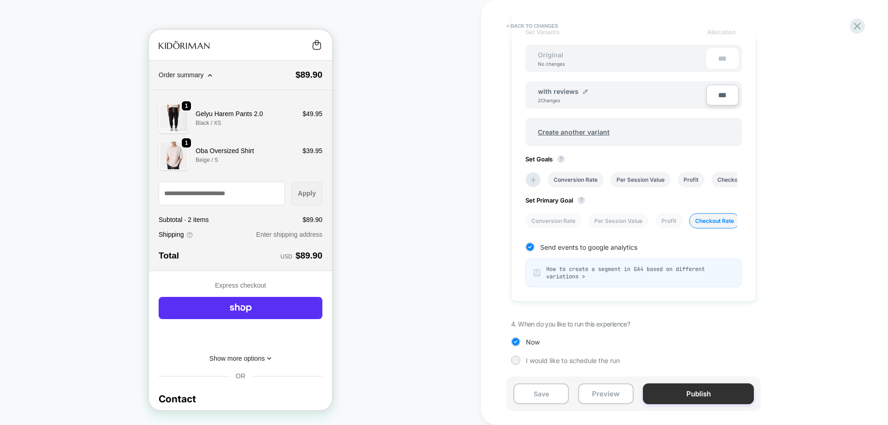
click at [695, 395] on button "Publish" at bounding box center [698, 394] width 111 height 21
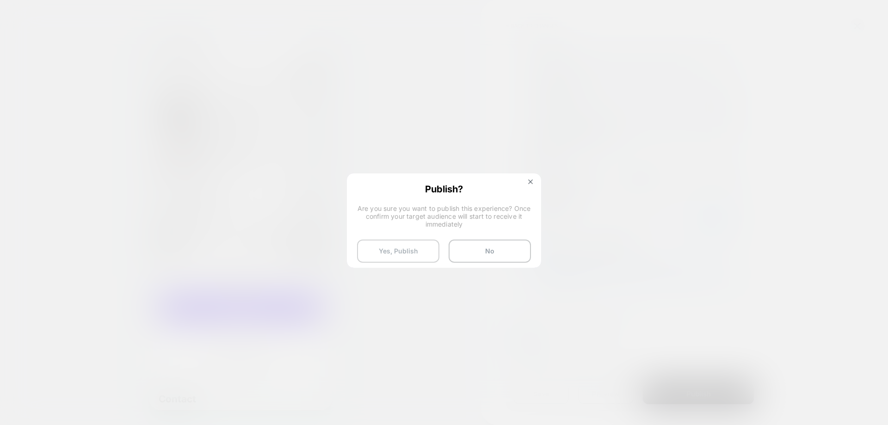
click at [418, 255] on button "Yes, Publish" at bounding box center [398, 251] width 82 height 23
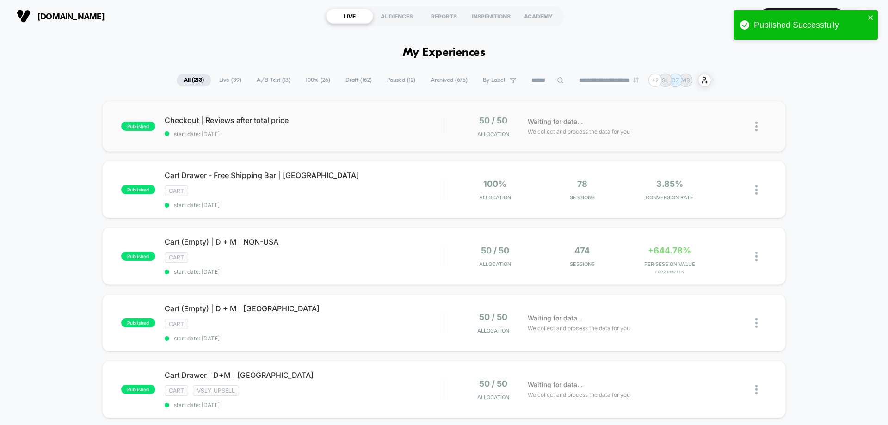
click at [347, 137] on div "published Checkout | Reviews after total price start date: [DATE] 50 / 50 Alloc…" at bounding box center [444, 126] width 684 height 51
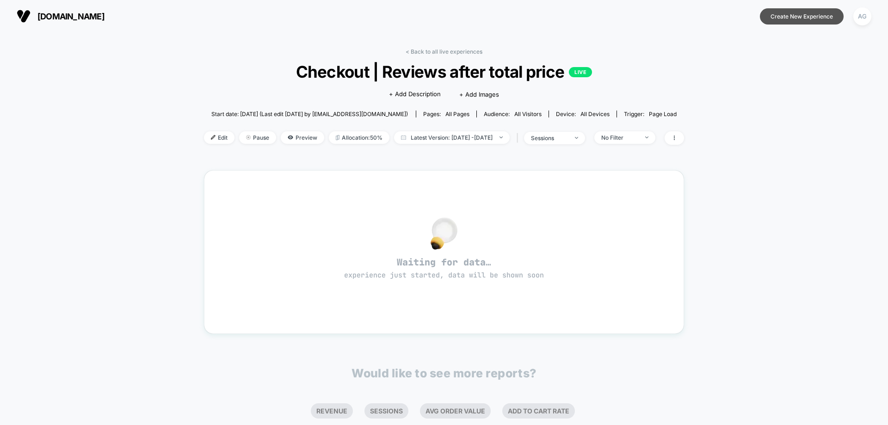
click at [797, 16] on button "Create New Experience" at bounding box center [802, 16] width 84 height 16
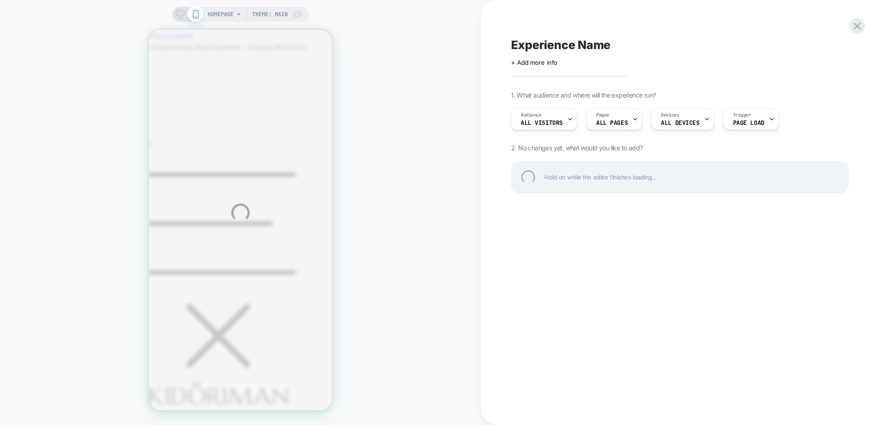
click at [222, 9] on div "HOMEPAGE Theme: MAIN Experience Name Click to edit experience details + Add mor…" at bounding box center [444, 212] width 888 height 425
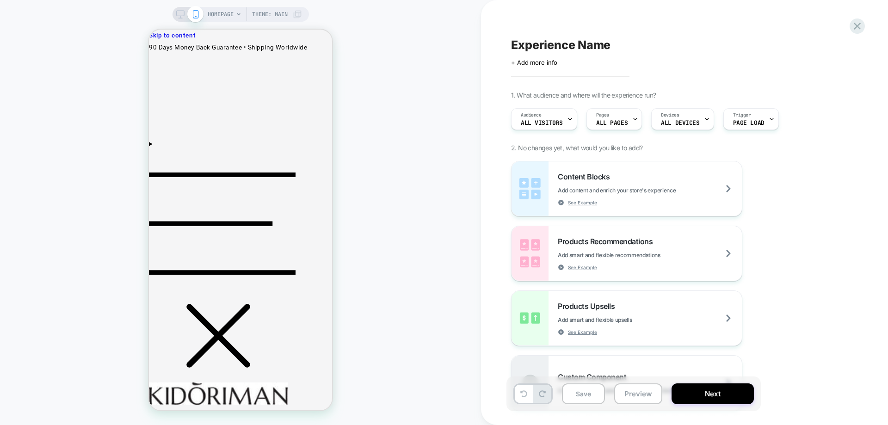
click at [222, 16] on span "HOMEPAGE" at bounding box center [221, 14] width 26 height 15
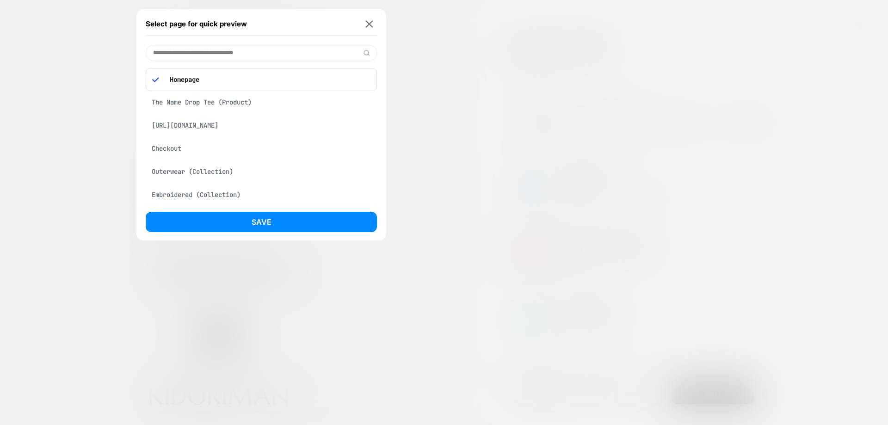
click at [224, 52] on input at bounding box center [261, 53] width 231 height 16
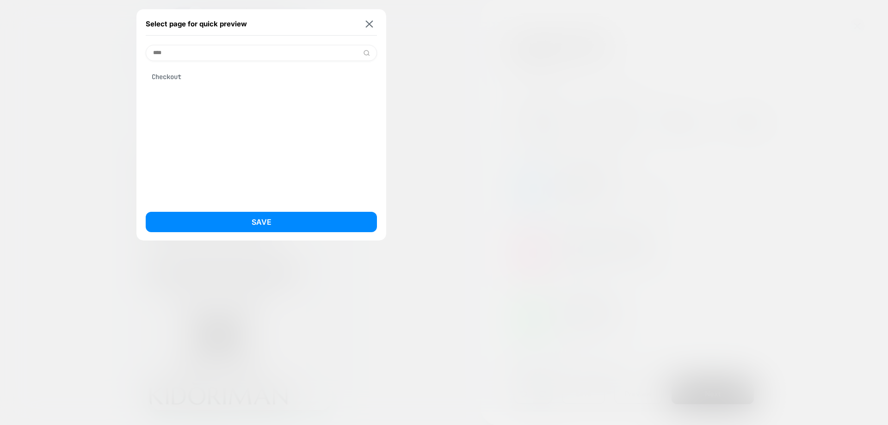
type input "****"
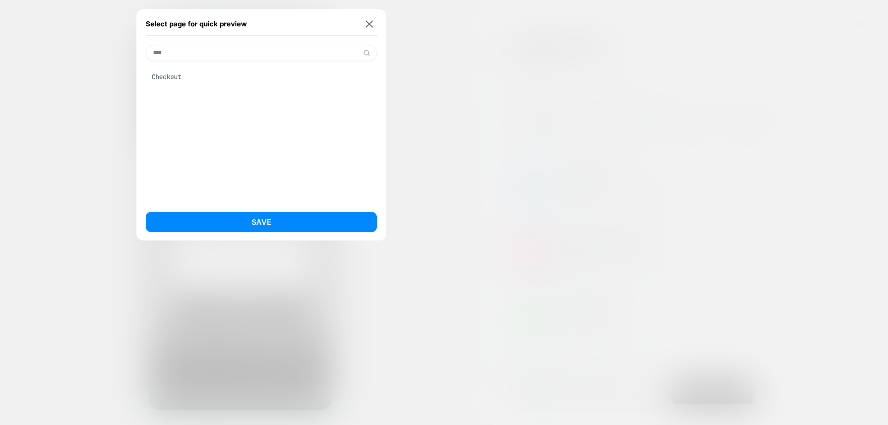
click at [211, 73] on div "Checkout" at bounding box center [261, 77] width 231 height 18
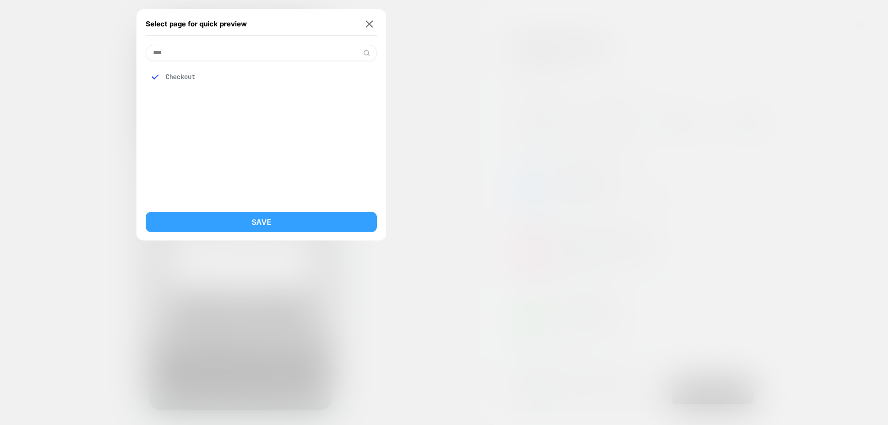
click at [230, 212] on button "Save" at bounding box center [261, 222] width 231 height 20
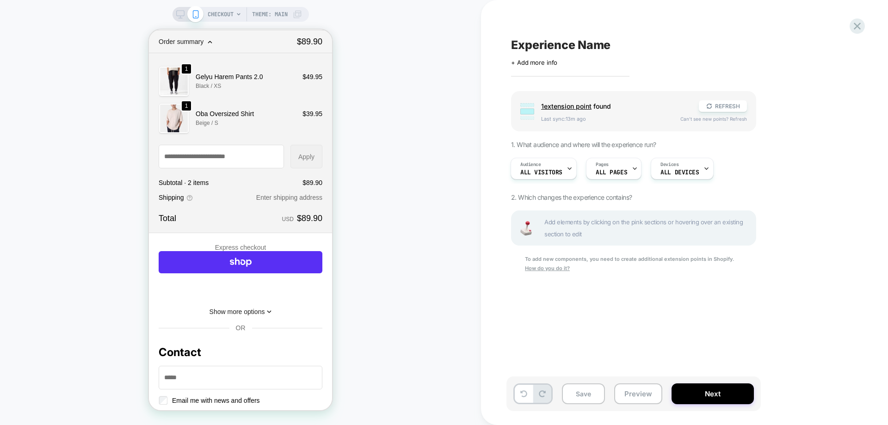
scroll to position [46, 0]
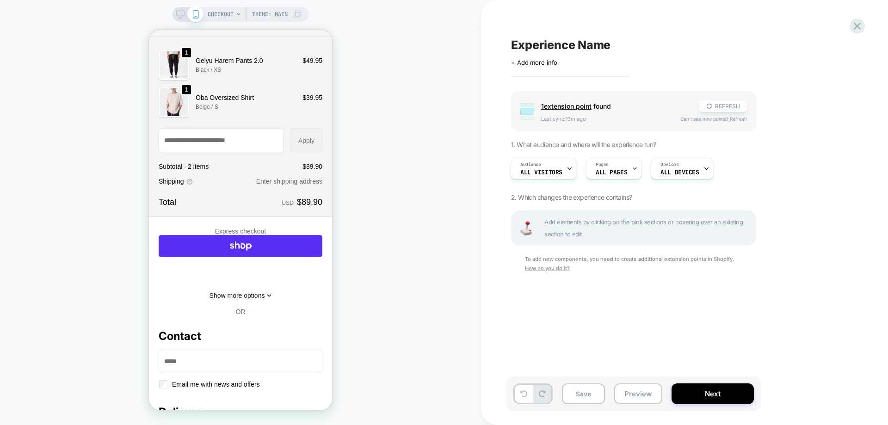
click at [719, 100] on button "REFRESH" at bounding box center [723, 106] width 48 height 12
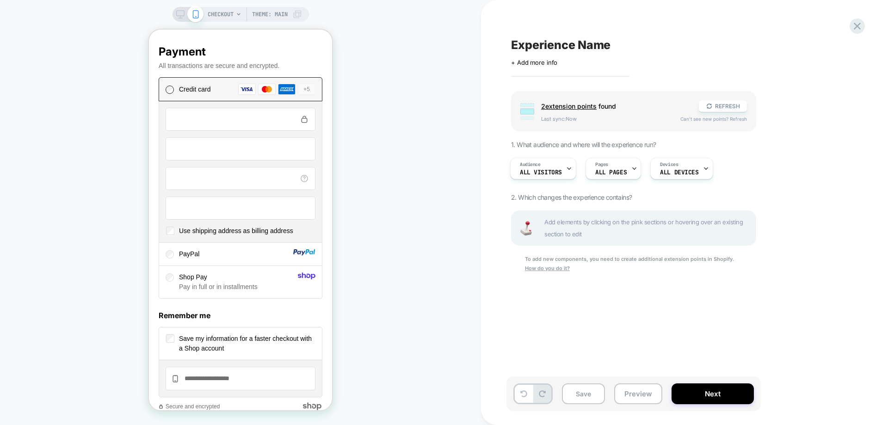
scroll to position [1018, 0]
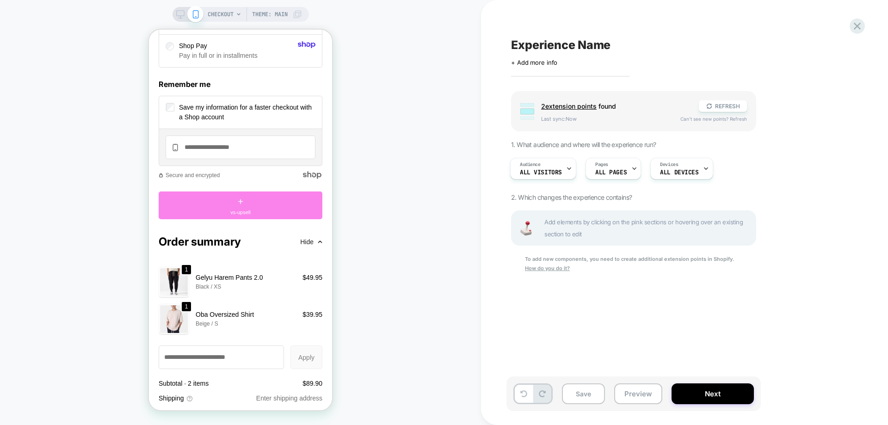
click at [257, 219] on div "+ vs-upsell" at bounding box center [241, 206] width 164 height 28
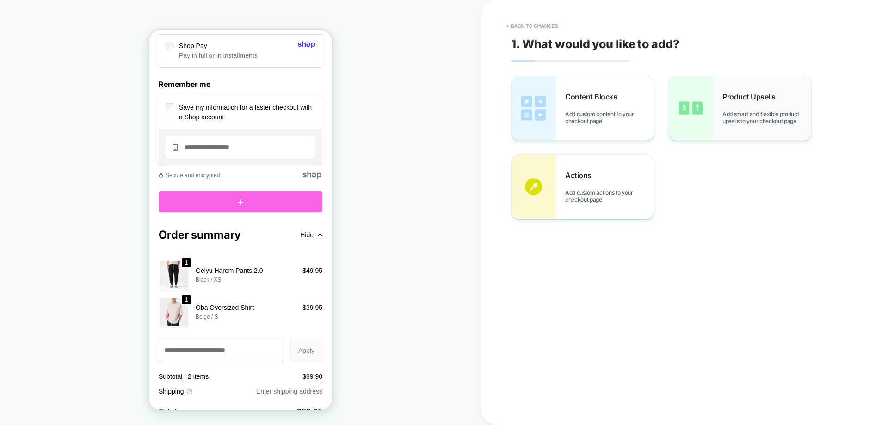
click at [689, 121] on img at bounding box center [691, 108] width 44 height 64
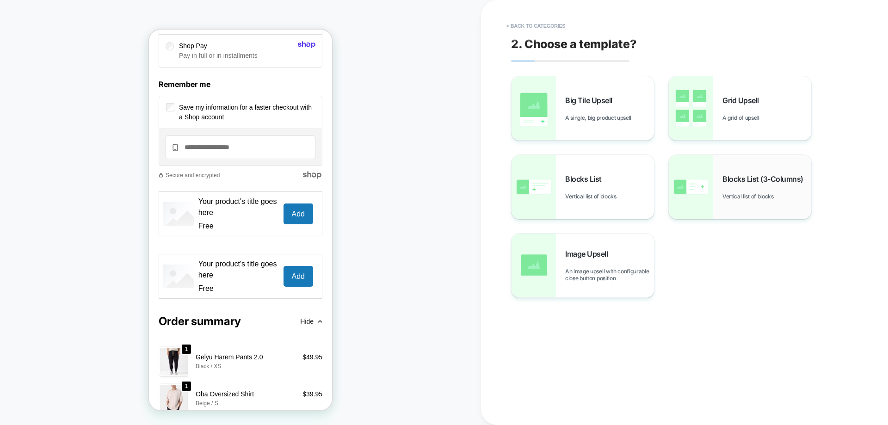
click at [723, 182] on span "Blocks List (3-Columns)" at bounding box center [766, 178] width 86 height 9
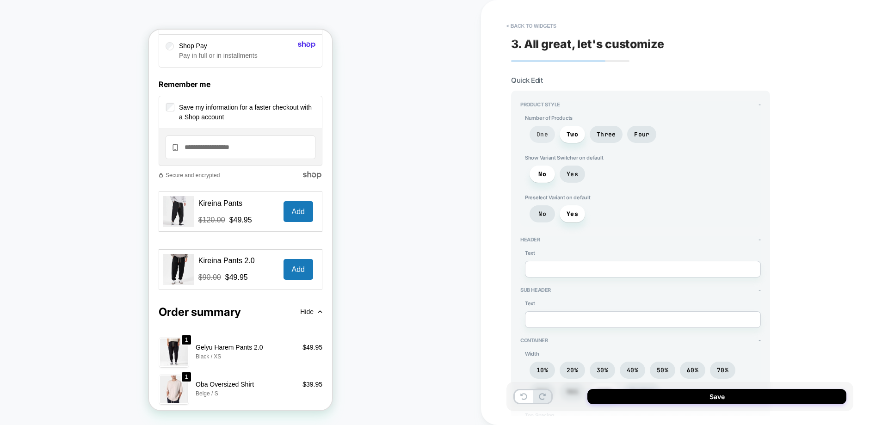
click at [545, 135] on span "One" at bounding box center [543, 134] width 12 height 8
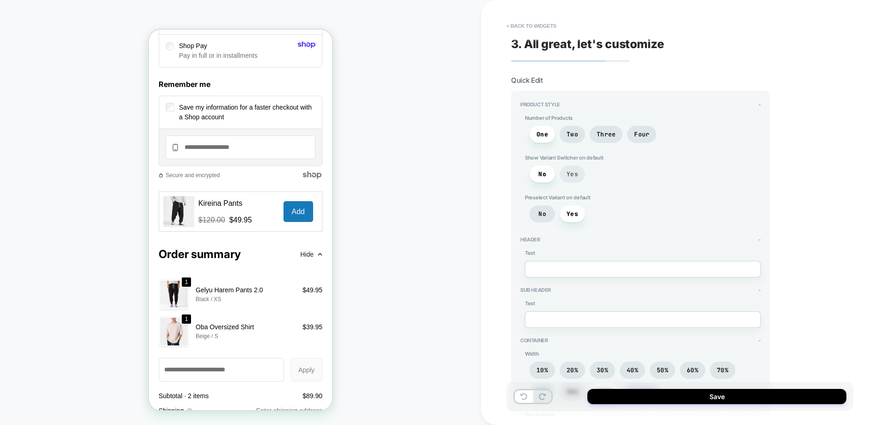
click at [576, 176] on span "Yes" at bounding box center [573, 174] width 12 height 8
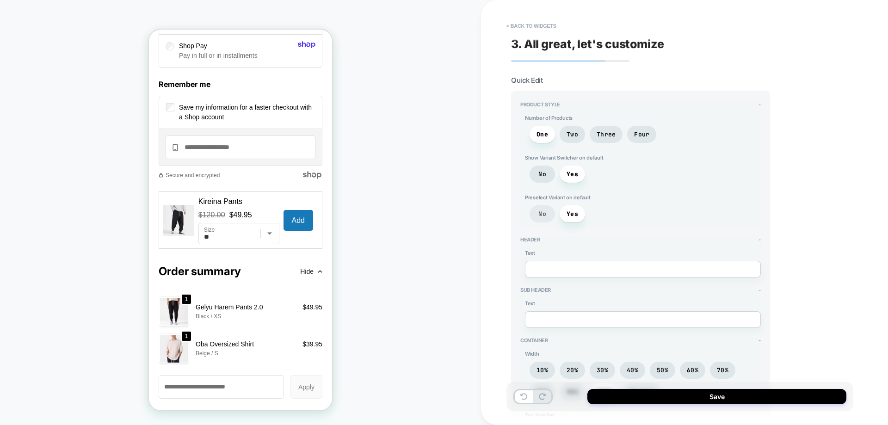
click at [552, 216] on span "No" at bounding box center [542, 213] width 25 height 17
click at [572, 205] on span "Yes" at bounding box center [572, 213] width 25 height 17
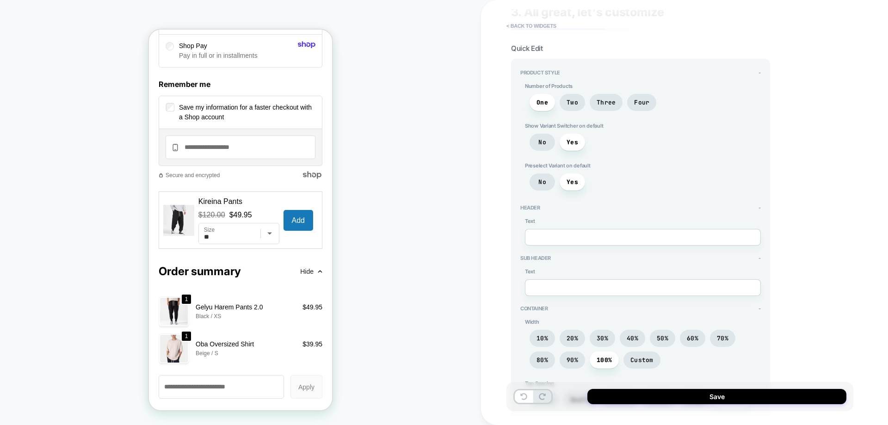
scroll to position [46, 0]
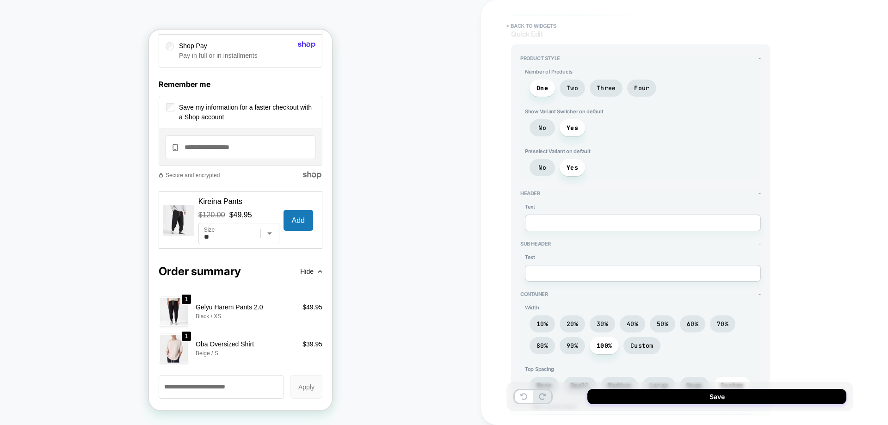
click at [590, 221] on textarea at bounding box center [643, 223] width 236 height 17
click at [621, 225] on textarea at bounding box center [643, 223] width 236 height 17
paste textarea "**********"
type textarea "*"
type textarea "**********"
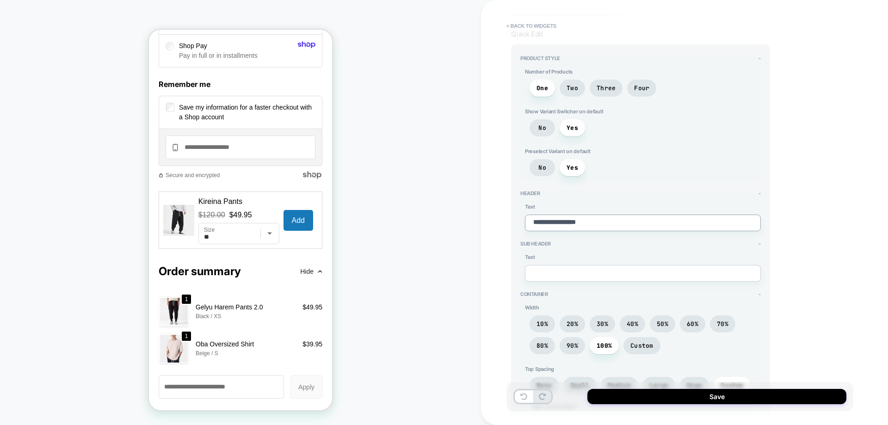
type textarea "*"
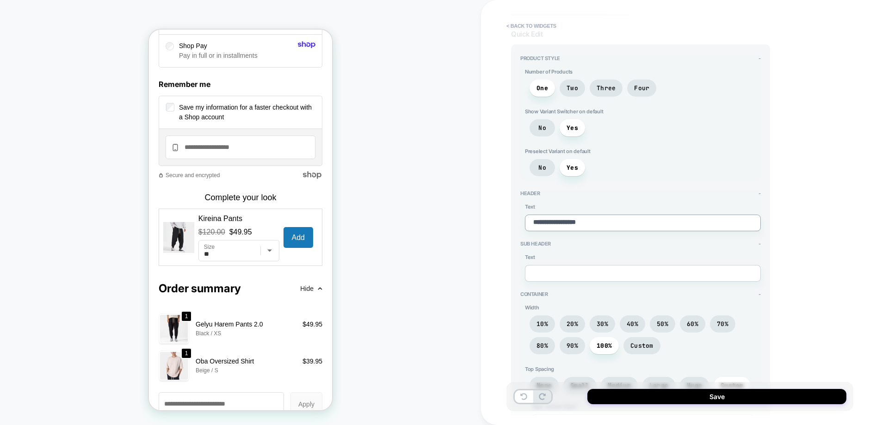
type textarea "**********"
click at [591, 273] on textarea at bounding box center [643, 273] width 236 height 17
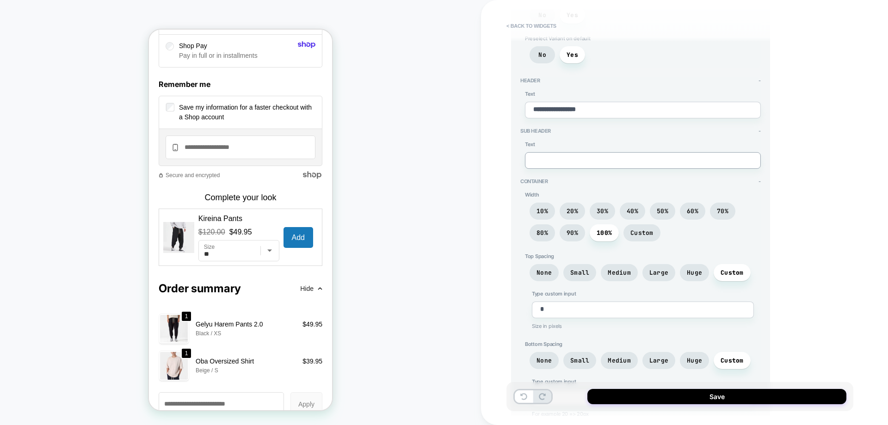
scroll to position [185, 0]
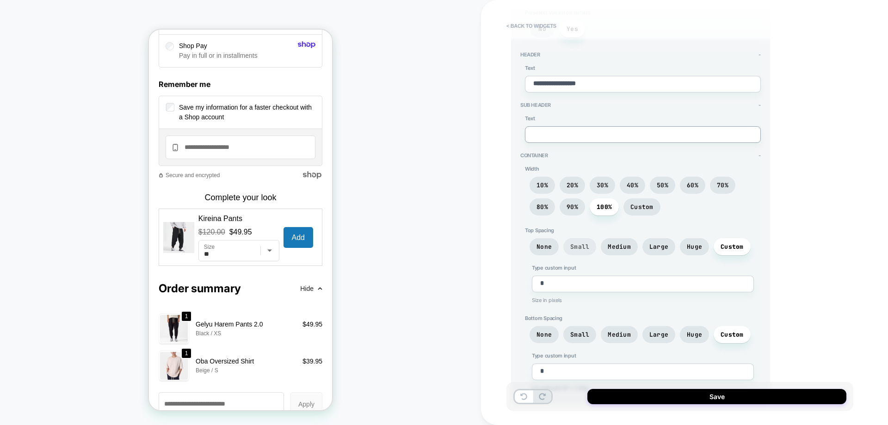
click at [578, 250] on span "Small" at bounding box center [579, 247] width 19 height 8
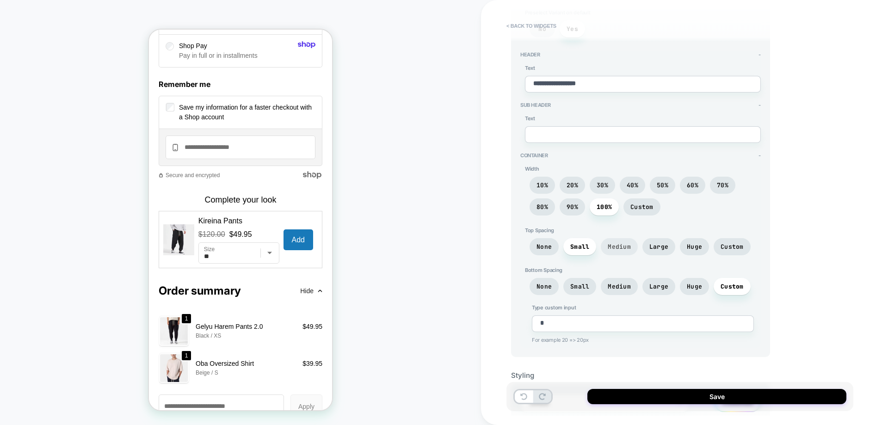
click at [622, 251] on span "Medium" at bounding box center [619, 246] width 37 height 17
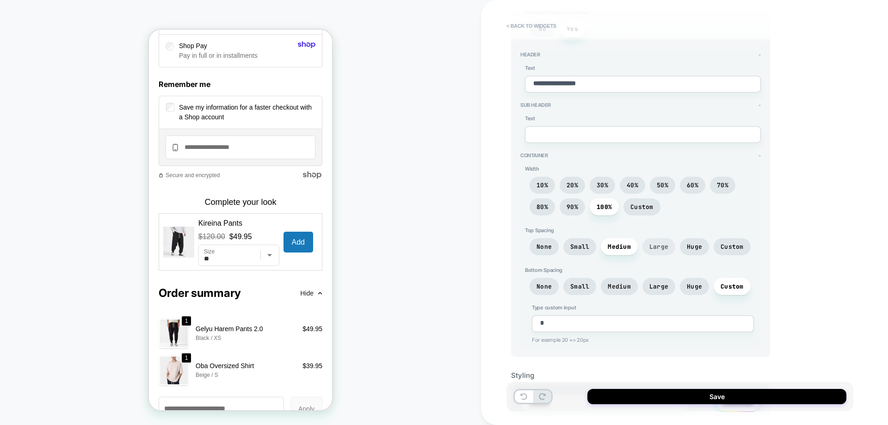
click at [657, 249] on span "Large" at bounding box center [659, 247] width 19 height 8
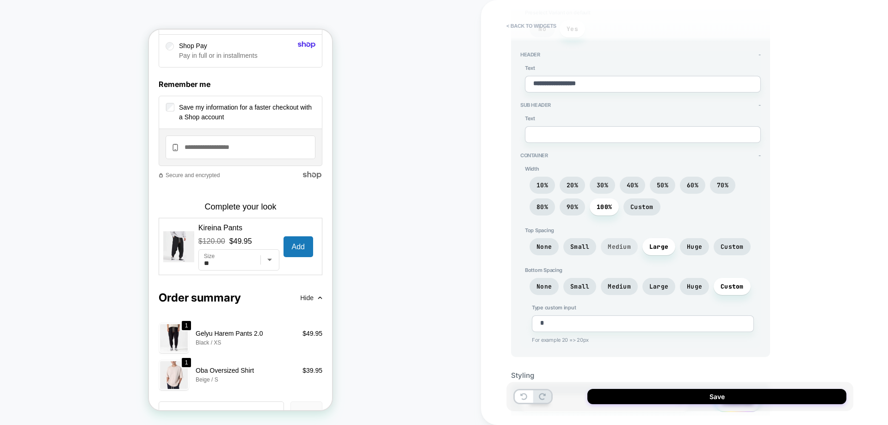
click at [627, 253] on span "Medium" at bounding box center [619, 246] width 37 height 17
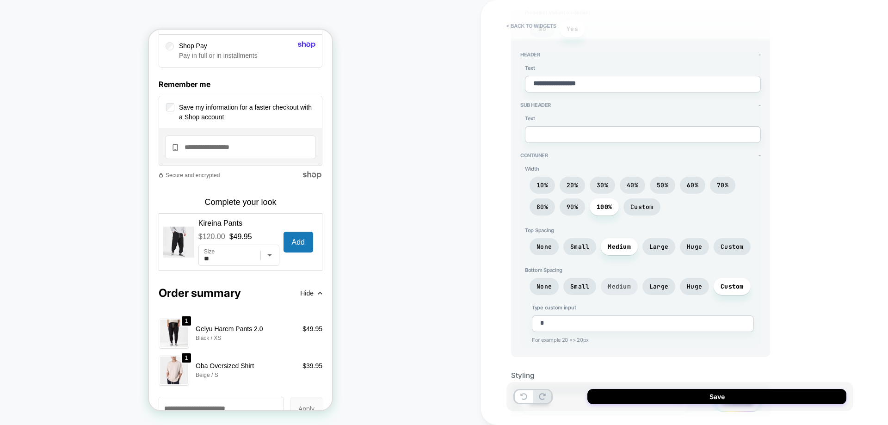
click at [620, 290] on span "Medium" at bounding box center [619, 287] width 23 height 8
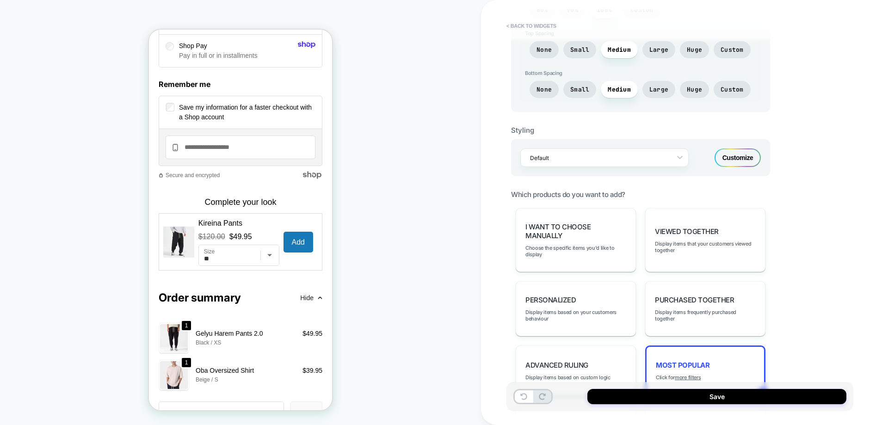
scroll to position [463, 0]
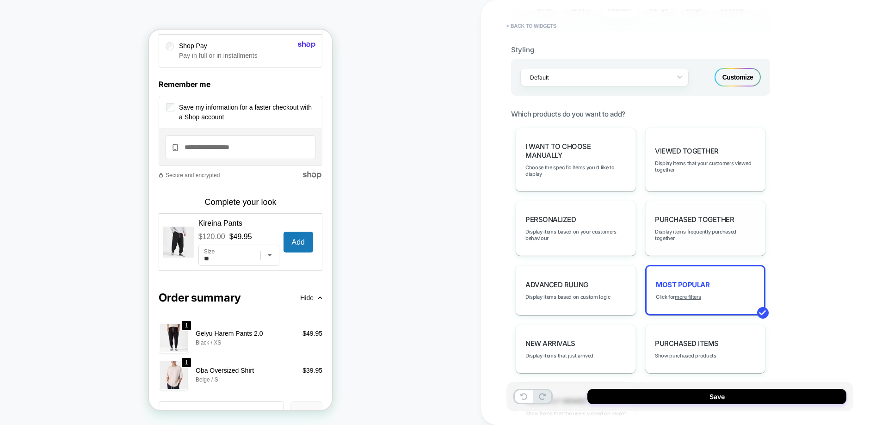
click at [687, 244] on div "Purchased Together Display items frequently purchased together" at bounding box center [705, 228] width 120 height 55
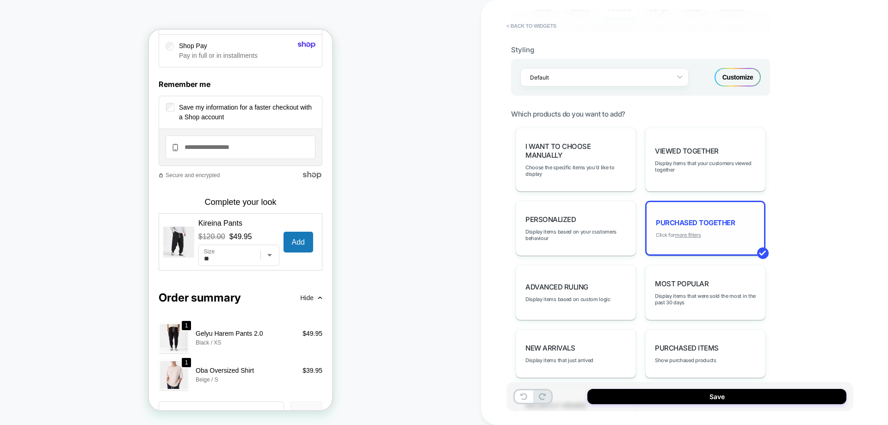
click at [692, 236] on u "more filters" at bounding box center [688, 235] width 26 height 6
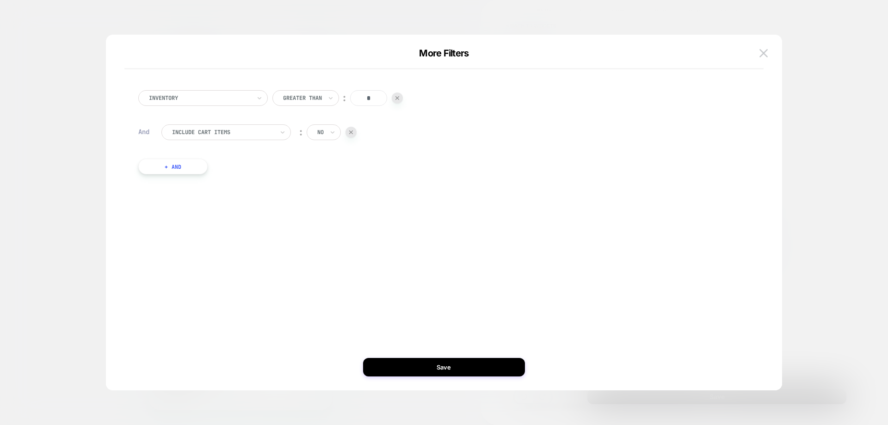
type textarea "*"
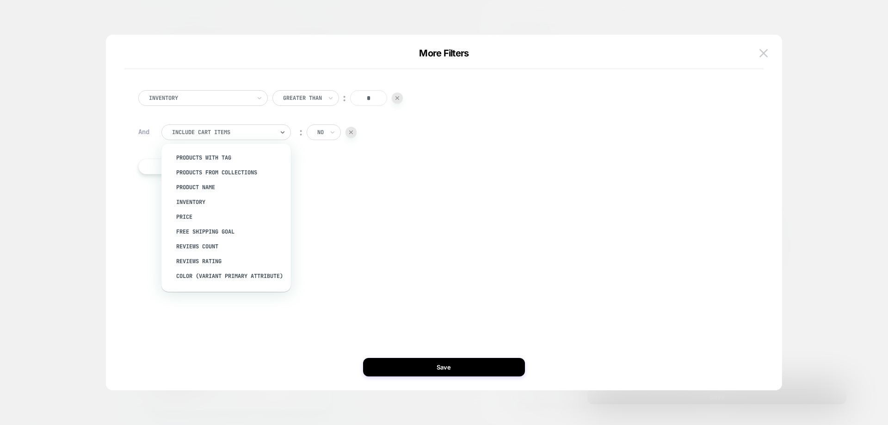
click at [236, 136] on div "Include Cart Items" at bounding box center [223, 132] width 104 height 10
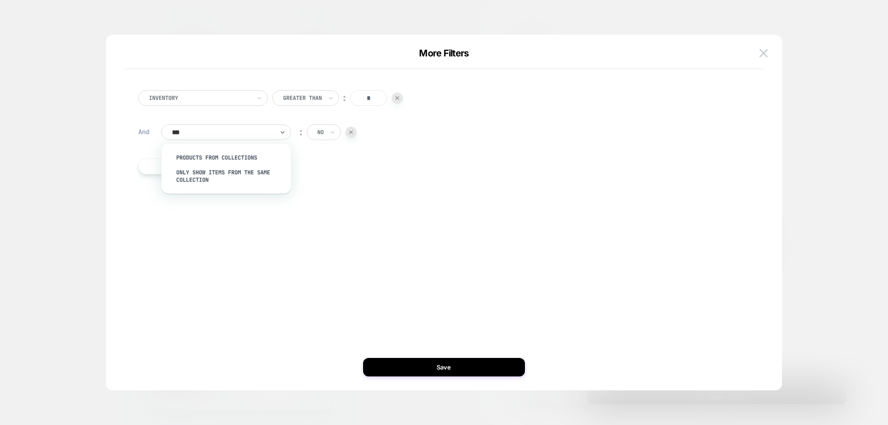
type input "****"
click at [188, 155] on div "products from collections" at bounding box center [231, 157] width 120 height 15
click at [352, 133] on input "text" at bounding box center [354, 132] width 4 height 8
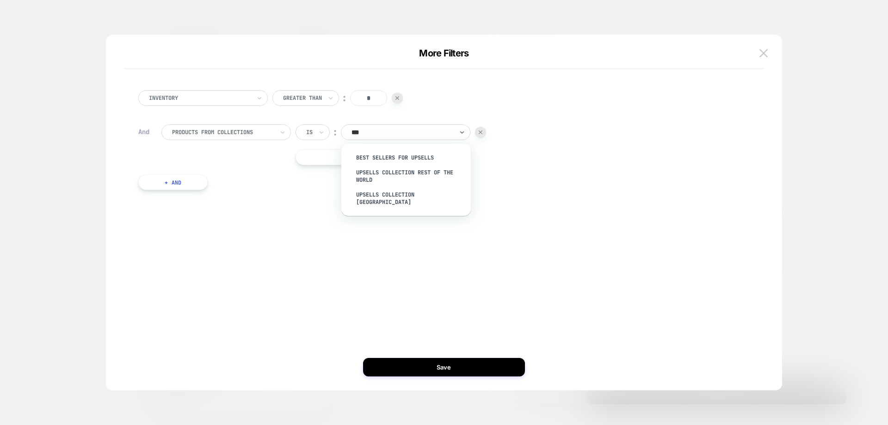
type input "****"
click at [413, 197] on div "Upsells Collection [GEOGRAPHIC_DATA]" at bounding box center [411, 198] width 120 height 22
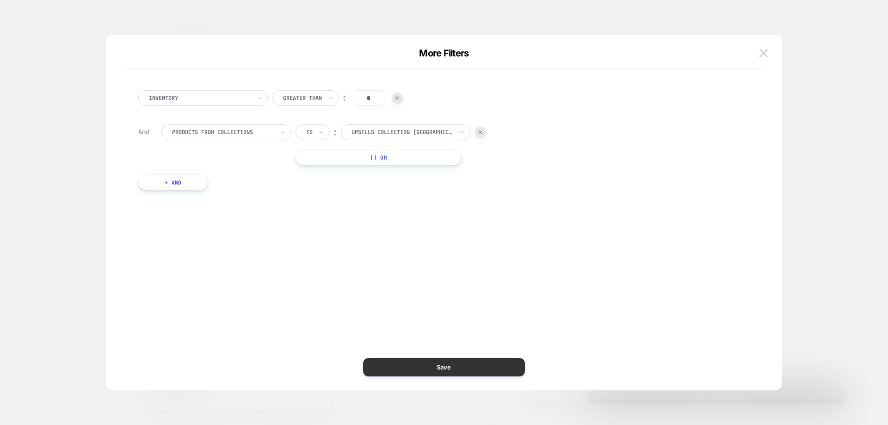
click at [459, 363] on button "Save" at bounding box center [444, 367] width 162 height 19
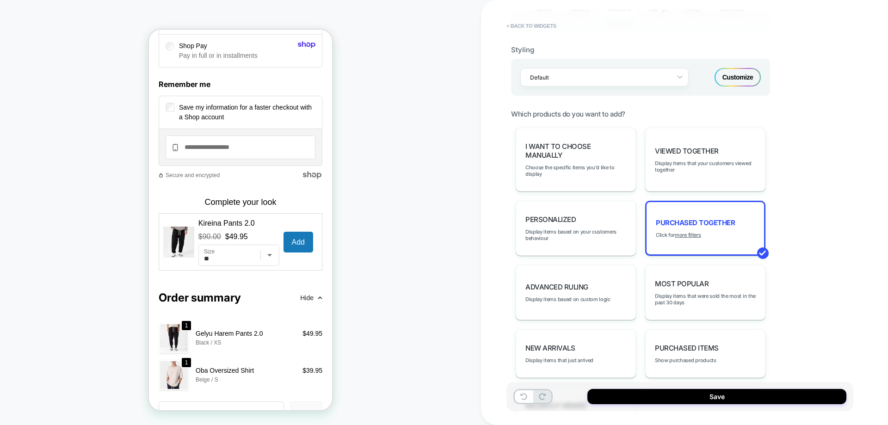
click at [743, 85] on div "Customize" at bounding box center [738, 77] width 46 height 19
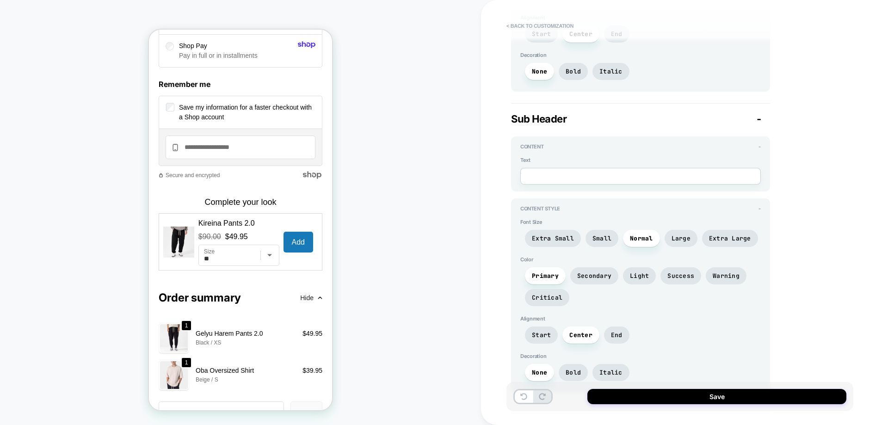
scroll to position [0, 0]
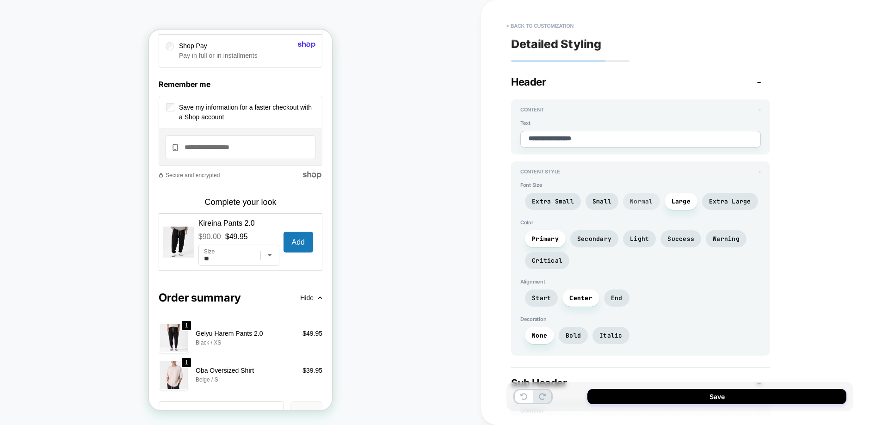
click at [628, 205] on span "Normal" at bounding box center [641, 201] width 37 height 17
click at [606, 240] on span "Secondary" at bounding box center [594, 239] width 34 height 8
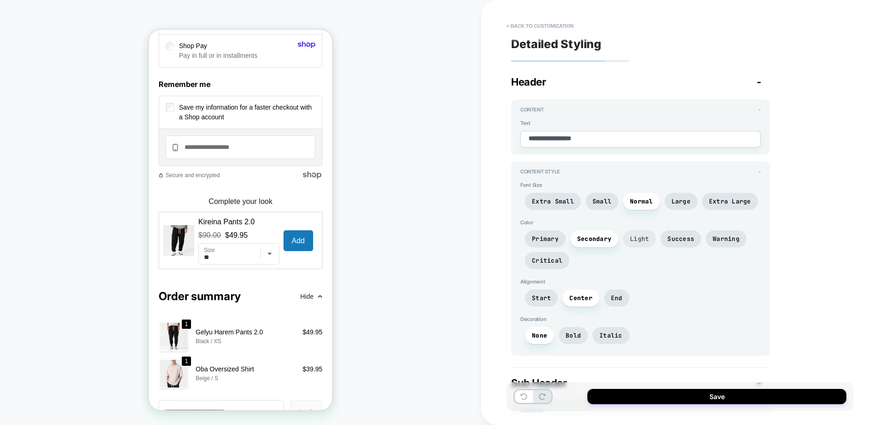
click at [637, 239] on span "Light" at bounding box center [639, 239] width 19 height 8
click at [555, 243] on span "Primary" at bounding box center [545, 238] width 41 height 17
click at [543, 300] on span "Start" at bounding box center [541, 298] width 19 height 8
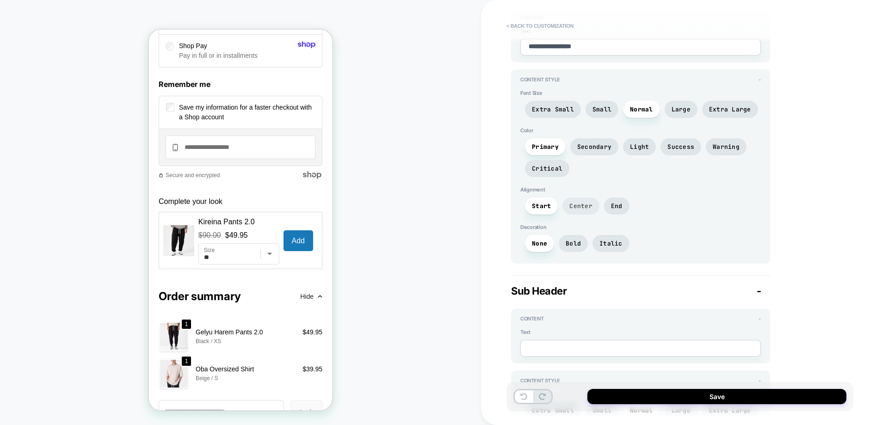
scroll to position [93, 0]
click at [569, 245] on span "Bold" at bounding box center [573, 243] width 15 height 8
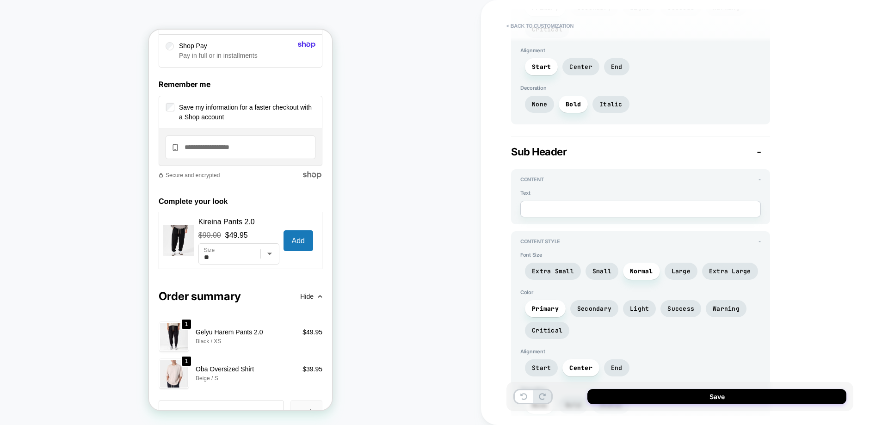
scroll to position [278, 0]
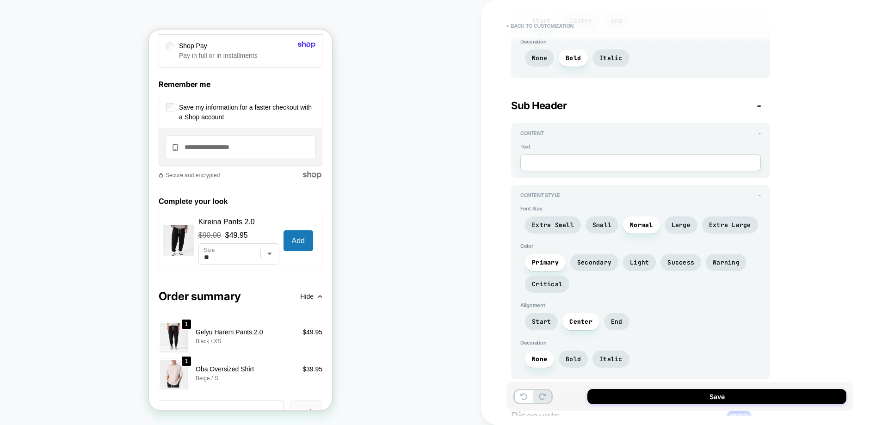
click at [763, 105] on div "Sub Header -" at bounding box center [640, 105] width 259 height 12
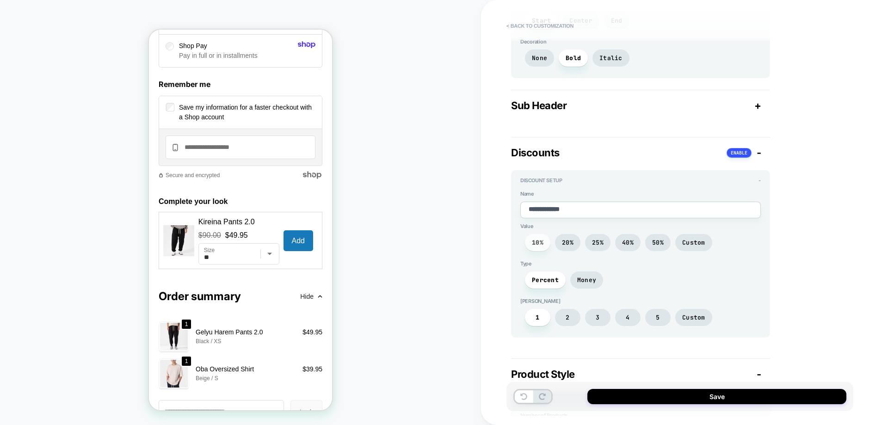
click at [542, 247] on span "10%" at bounding box center [537, 242] width 25 height 17
click at [580, 286] on span "Money" at bounding box center [586, 280] width 33 height 17
click at [553, 285] on span "Percent" at bounding box center [545, 280] width 41 height 17
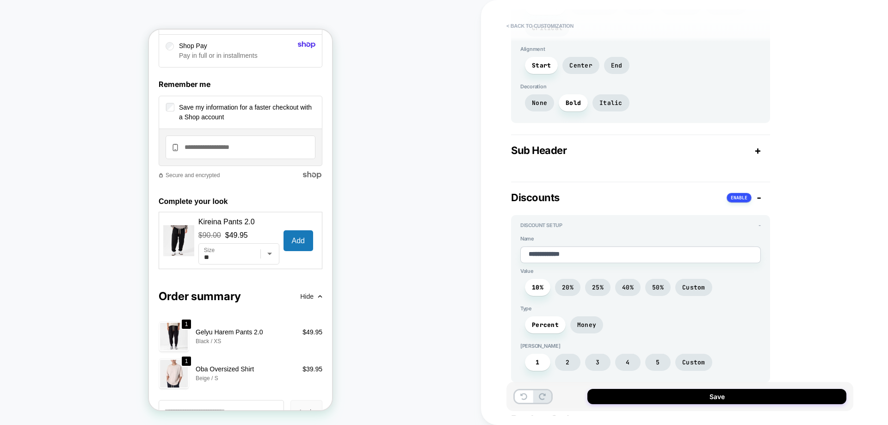
scroll to position [231, 0]
click at [743, 199] on button at bounding box center [739, 199] width 25 height 10
click at [734, 201] on button at bounding box center [738, 199] width 28 height 10
click at [762, 201] on div "Discounts -" at bounding box center [640, 199] width 259 height 12
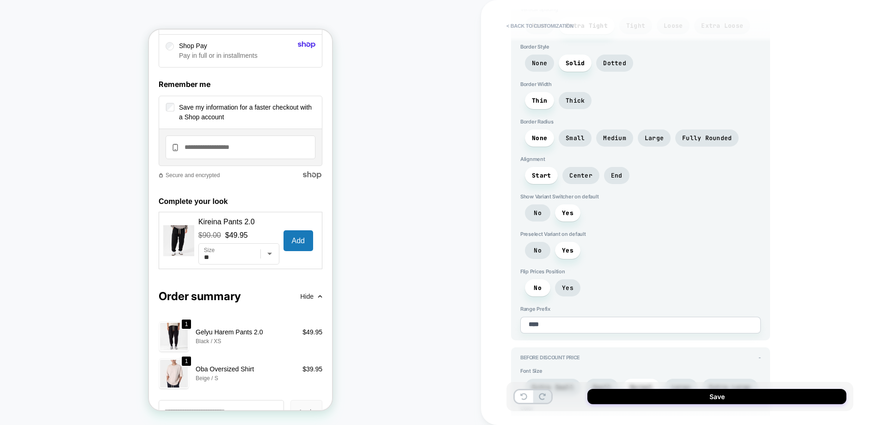
scroll to position [694, 0]
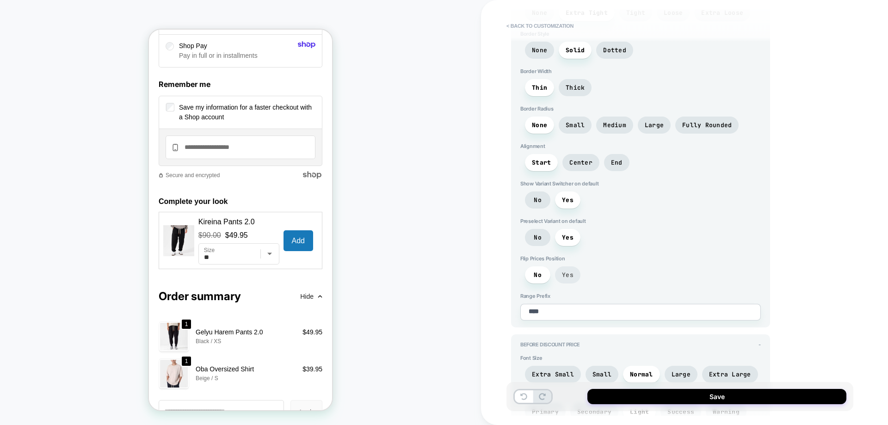
click at [562, 279] on span "Yes" at bounding box center [567, 275] width 25 height 17
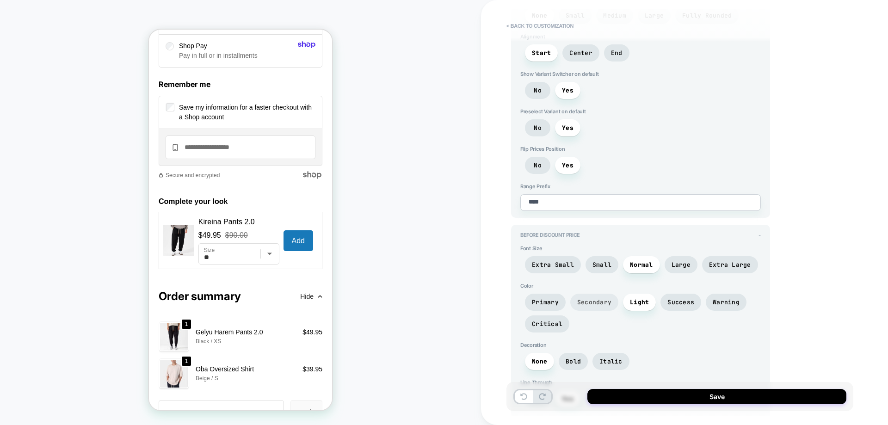
scroll to position [833, 0]
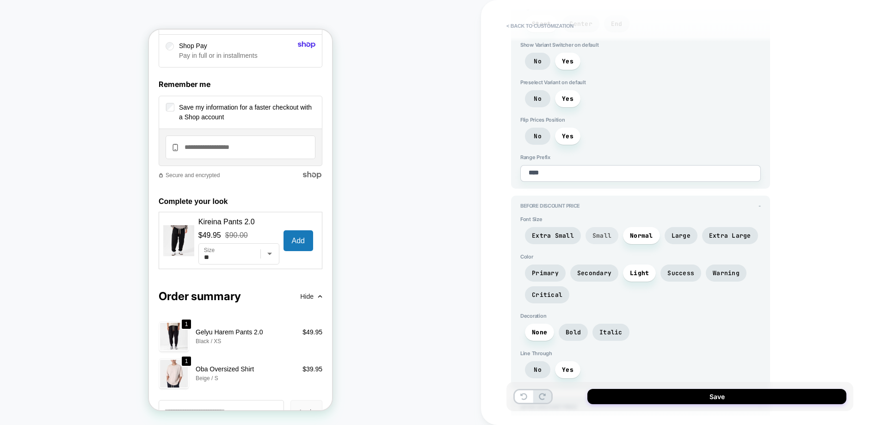
click at [600, 236] on span "Small" at bounding box center [602, 236] width 19 height 8
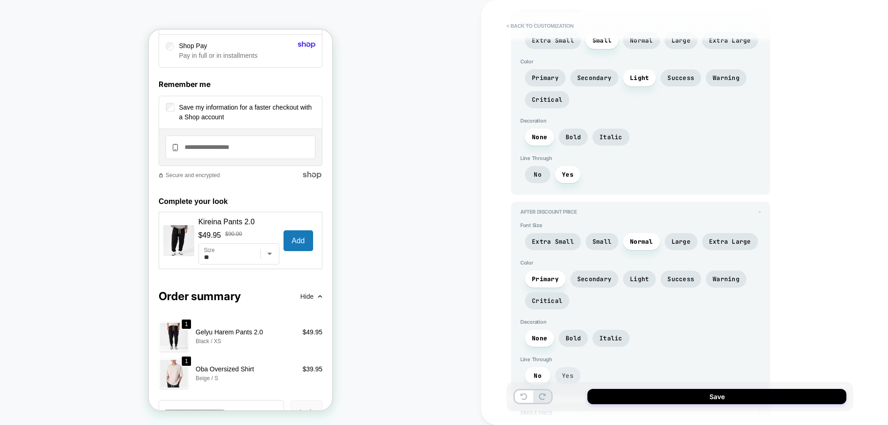
scroll to position [1064, 0]
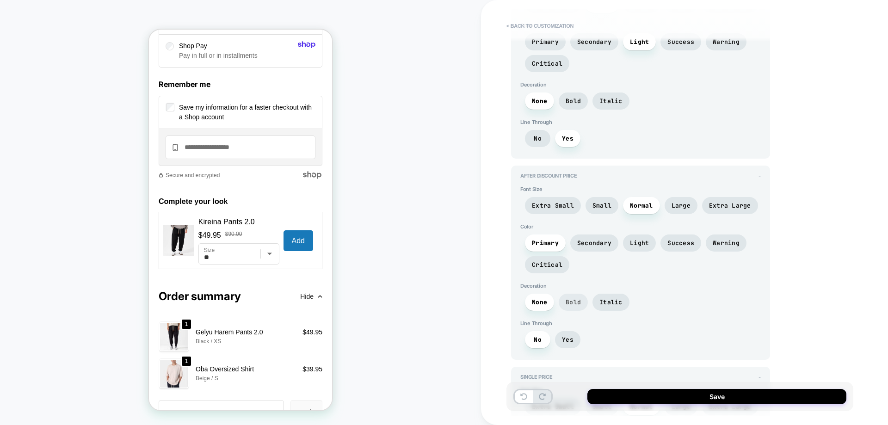
click at [571, 304] on span "Bold" at bounding box center [573, 302] width 15 height 8
click at [552, 301] on span "None" at bounding box center [539, 302] width 29 height 17
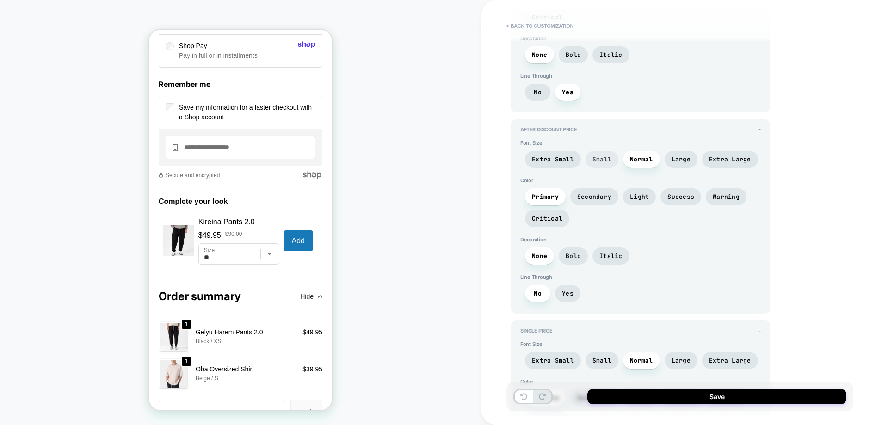
click at [595, 159] on span "Small" at bounding box center [602, 159] width 19 height 8
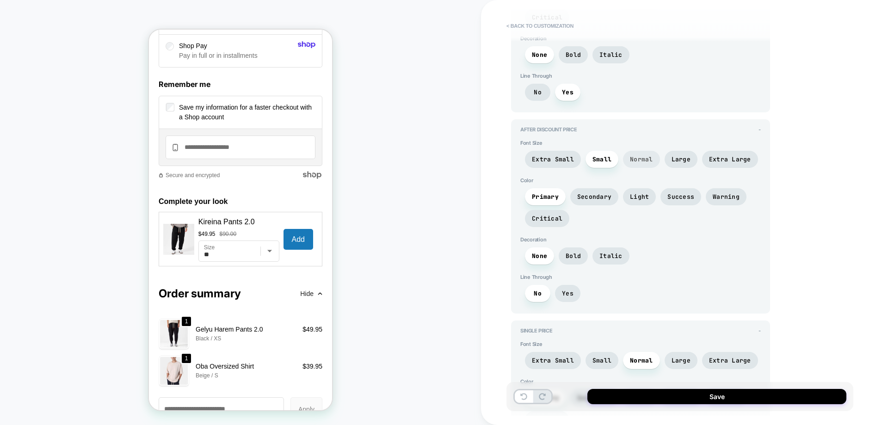
click at [630, 157] on span "Normal" at bounding box center [641, 159] width 23 height 8
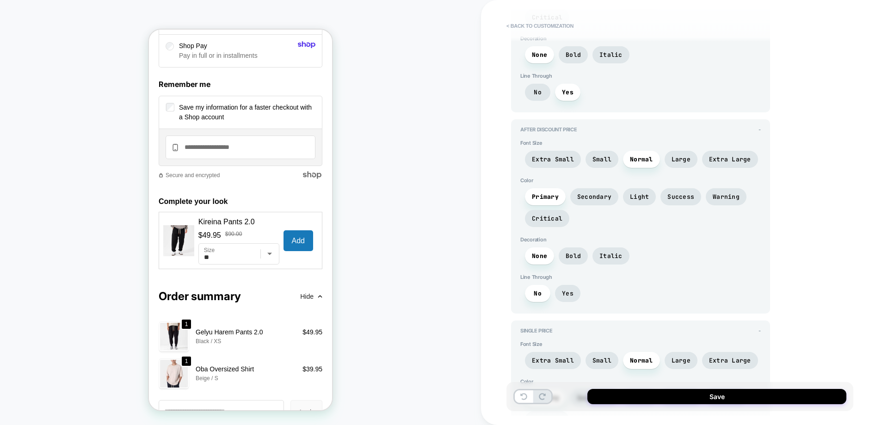
scroll to position [1157, 0]
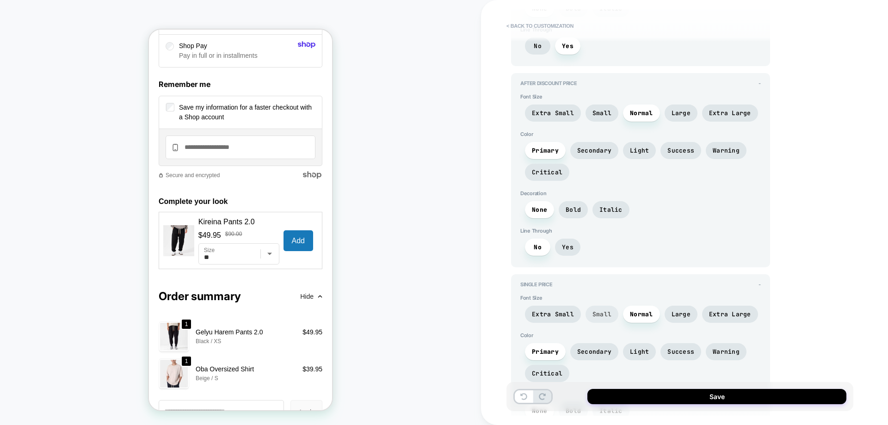
click at [592, 319] on span "Small" at bounding box center [602, 314] width 33 height 17
click at [632, 313] on span "Normal" at bounding box center [641, 314] width 23 height 8
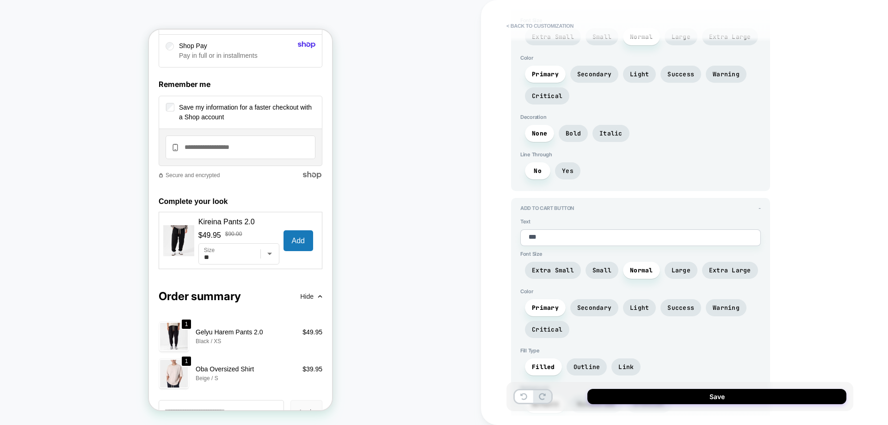
scroll to position [1481, 0]
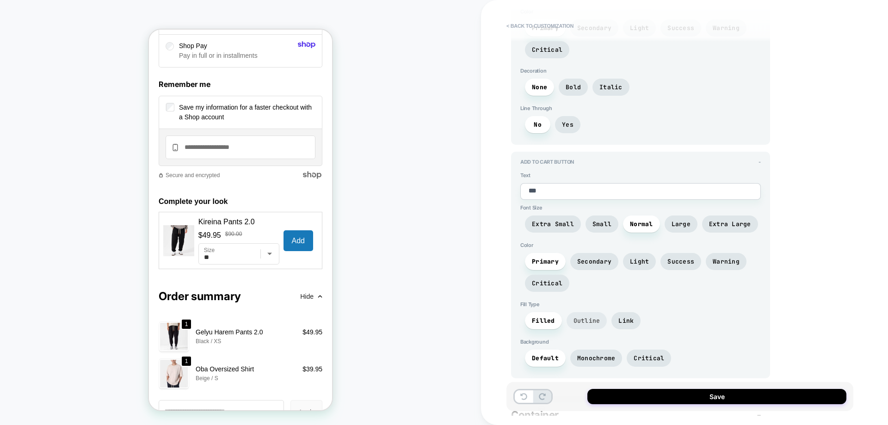
click at [596, 323] on span "Outline" at bounding box center [587, 321] width 27 height 8
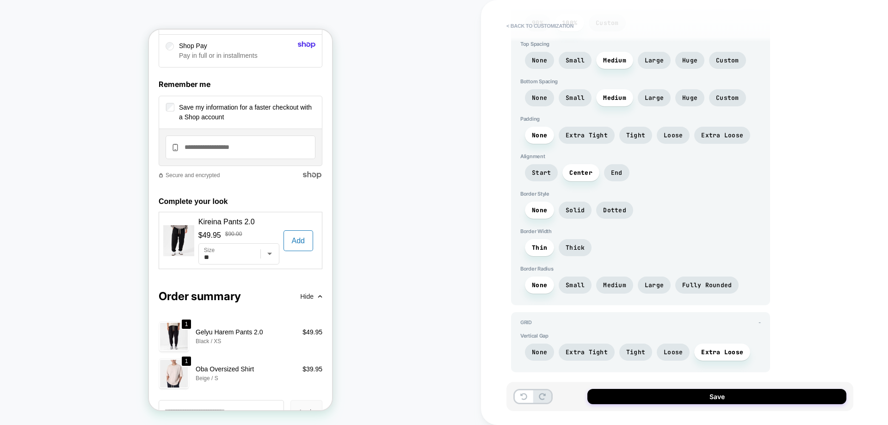
scroll to position [1955, 0]
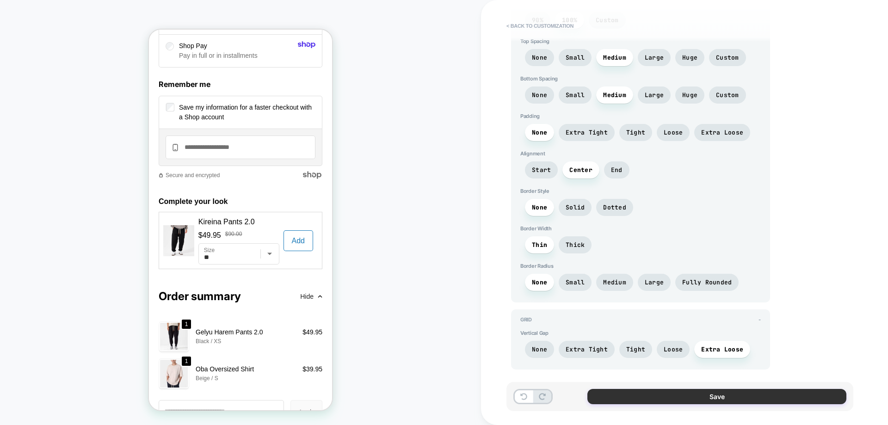
click at [726, 394] on button "Save" at bounding box center [717, 396] width 259 height 15
type textarea "*"
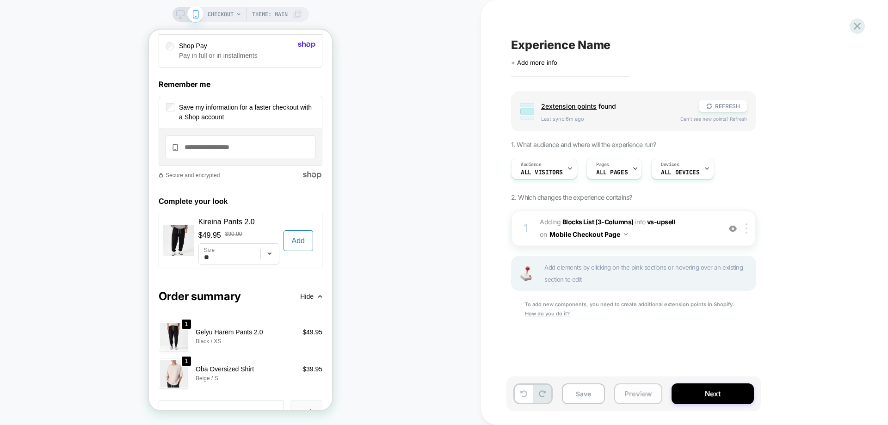
scroll to position [0, 0]
click at [583, 392] on button "Save" at bounding box center [583, 394] width 43 height 21
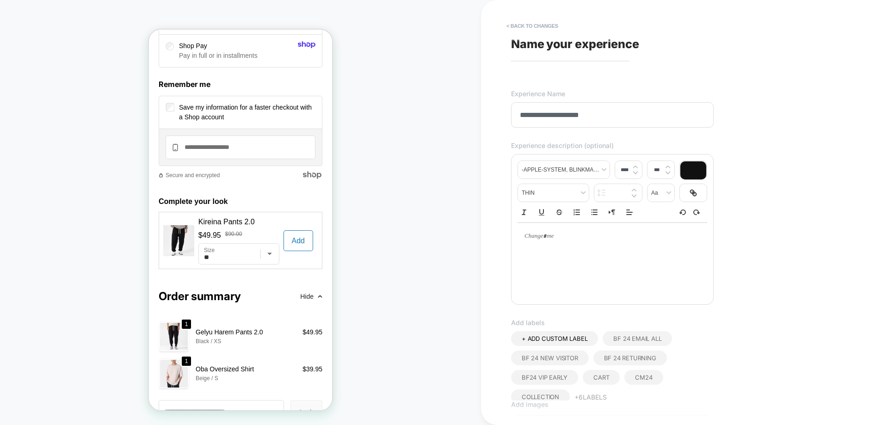
scroll to position [23, 0]
type input "**********"
click at [602, 378] on button "+ 6 Labels" at bounding box center [591, 374] width 32 height 15
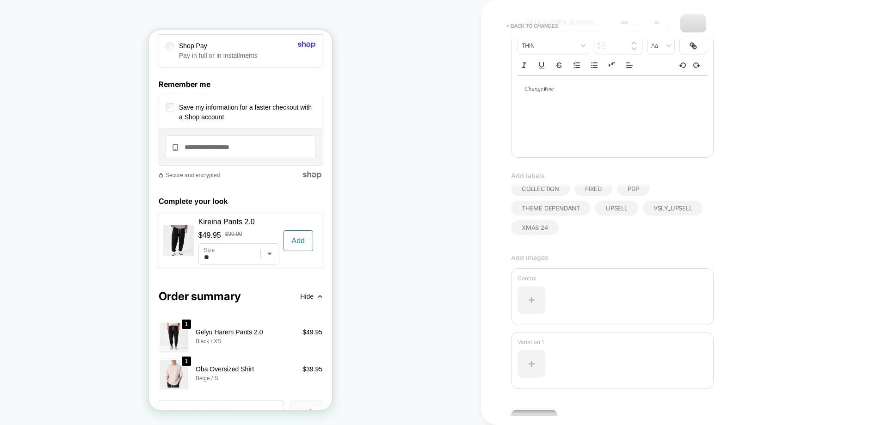
scroll to position [202, 0]
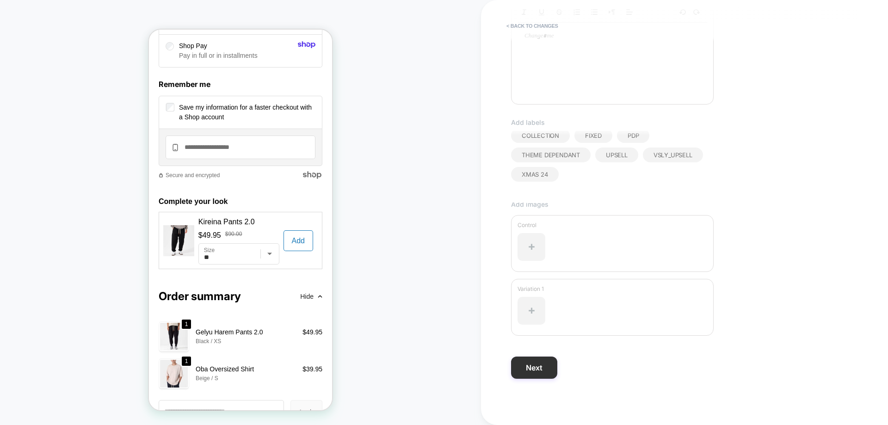
click at [552, 360] on button "Next" at bounding box center [534, 368] width 46 height 22
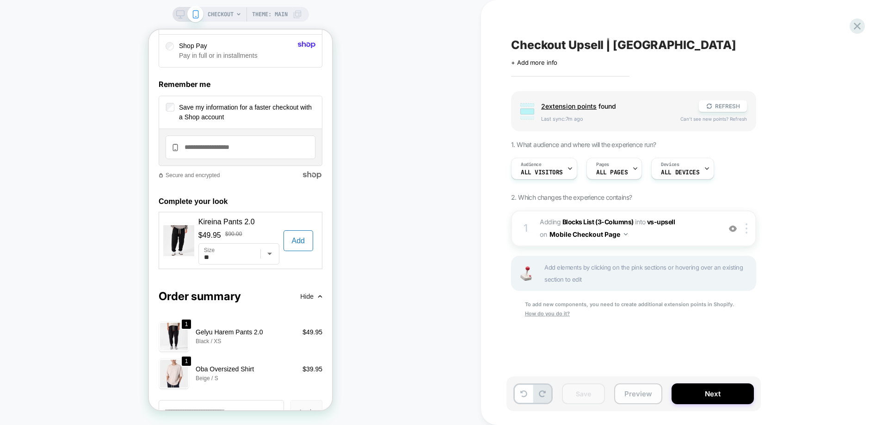
scroll to position [0, 0]
click at [648, 385] on button "Preview" at bounding box center [638, 394] width 48 height 21
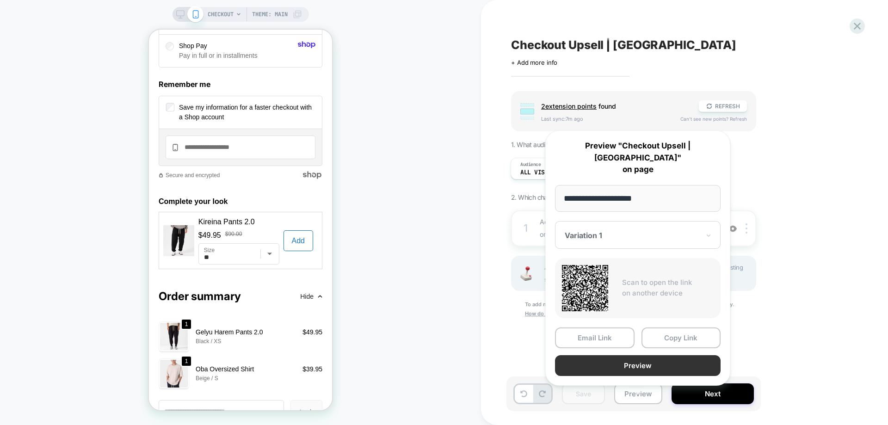
click at [622, 355] on button "Preview" at bounding box center [638, 365] width 166 height 21
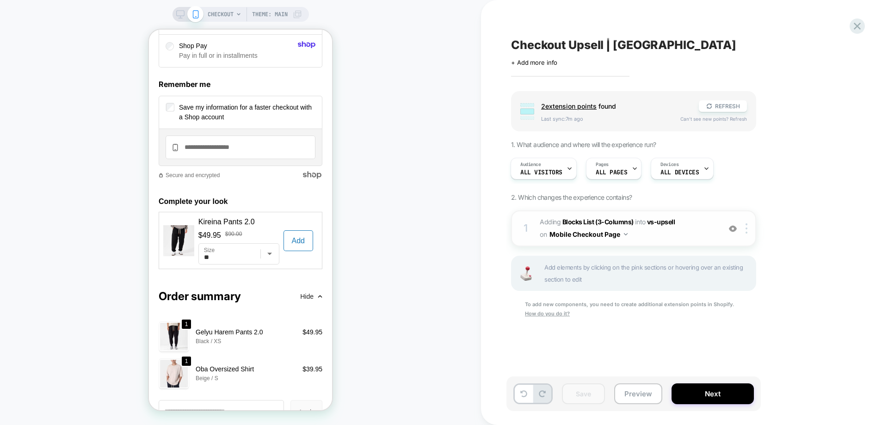
click at [666, 235] on span "#_loomi_addon_1759149188382 Adding Blocks List (3-Columns) INTO vs-upsell vs-up…" at bounding box center [628, 228] width 176 height 25
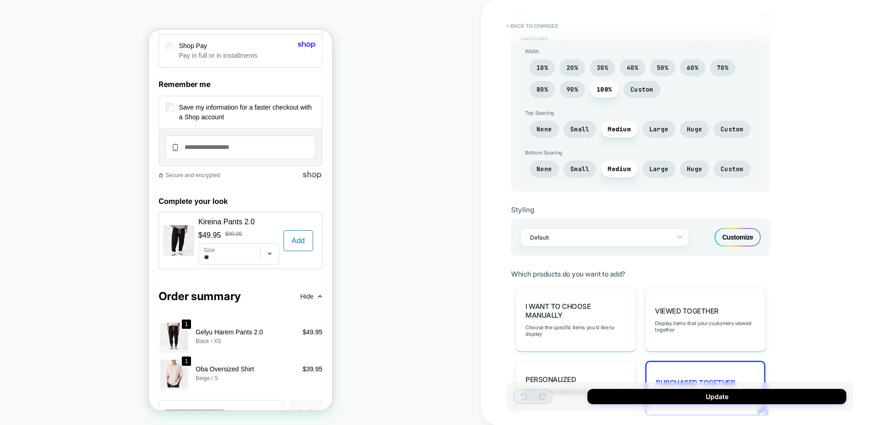
scroll to position [267, 0]
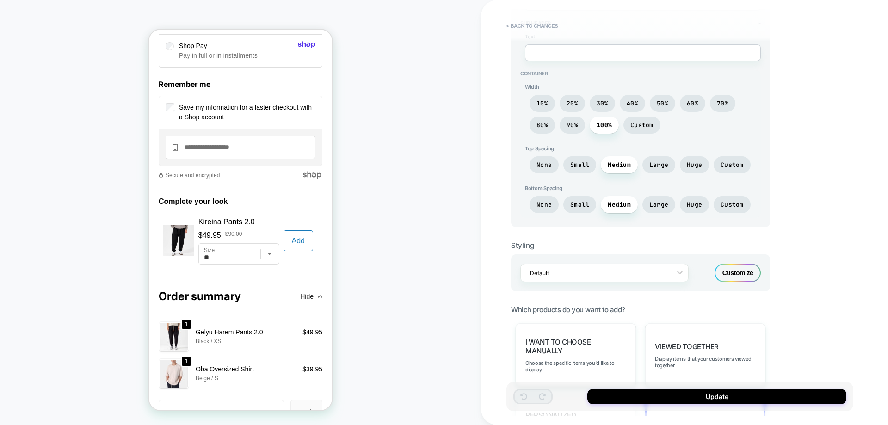
click at [734, 268] on div "Customize" at bounding box center [738, 273] width 46 height 19
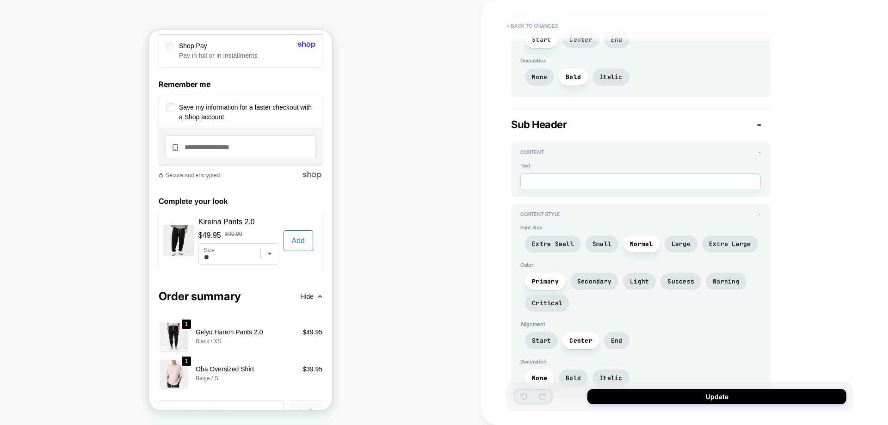
click at [759, 128] on span "-" at bounding box center [759, 124] width 5 height 12
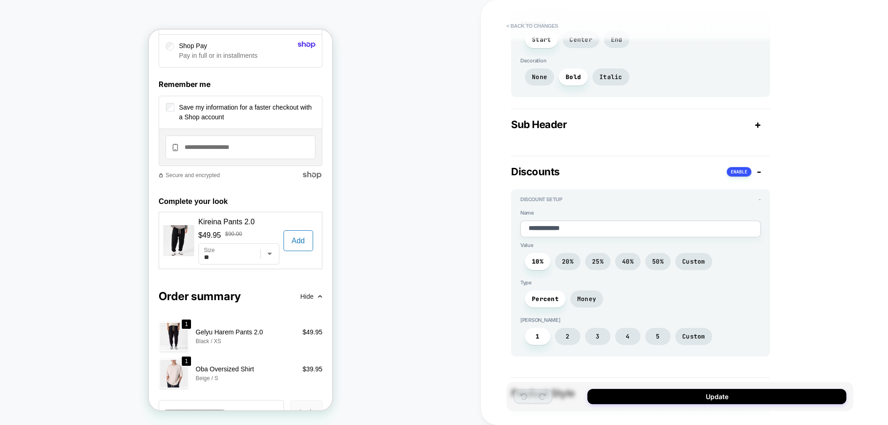
click at [762, 173] on div "Discounts -" at bounding box center [640, 172] width 259 height 12
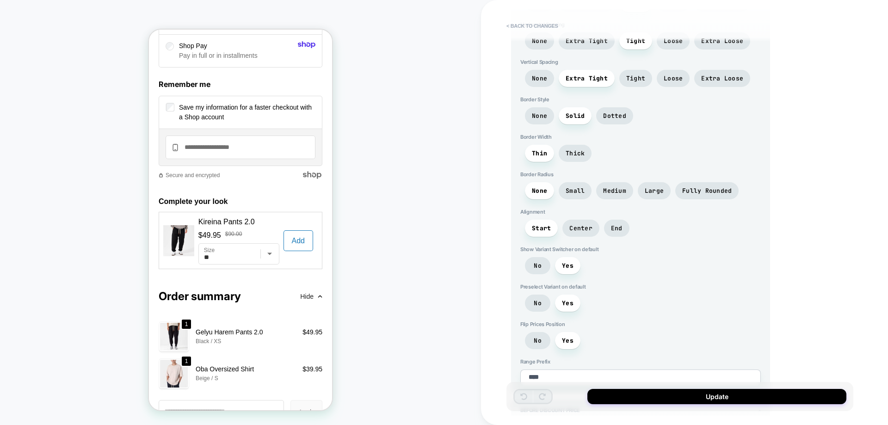
scroll to position [629, 0]
click at [533, 303] on span "No" at bounding box center [537, 302] width 25 height 17
click at [533, 301] on span "No" at bounding box center [537, 302] width 25 height 17
click at [560, 301] on span "Yes" at bounding box center [567, 302] width 25 height 17
click at [544, 273] on span "No" at bounding box center [537, 265] width 25 height 17
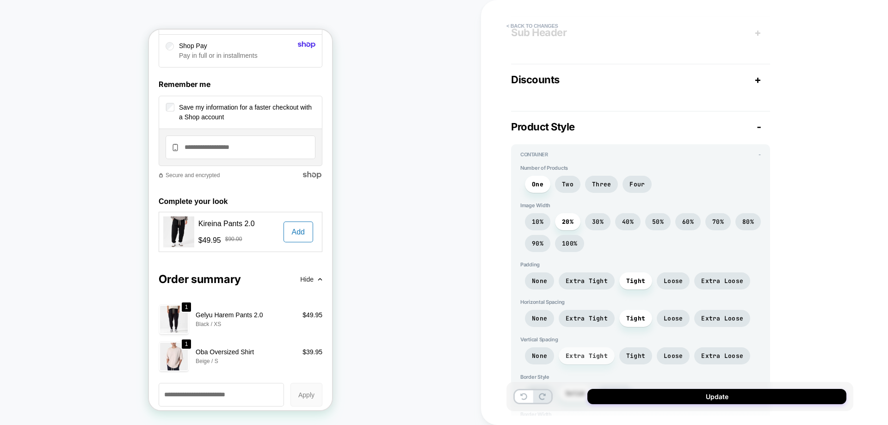
scroll to position [305, 0]
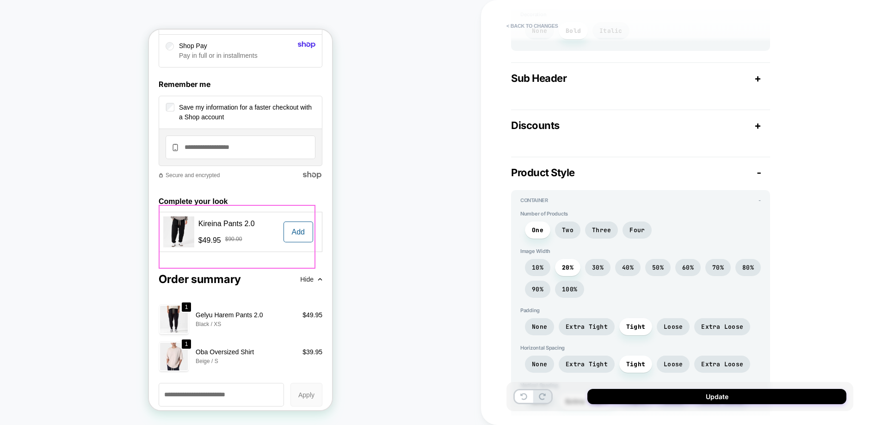
click at [292, 236] on span "Add" at bounding box center [298, 232] width 13 height 8
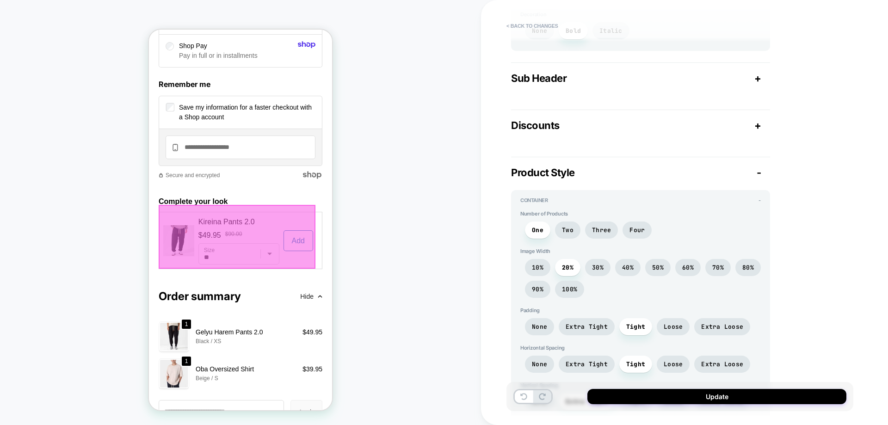
click at [301, 256] on div at bounding box center [237, 237] width 157 height 64
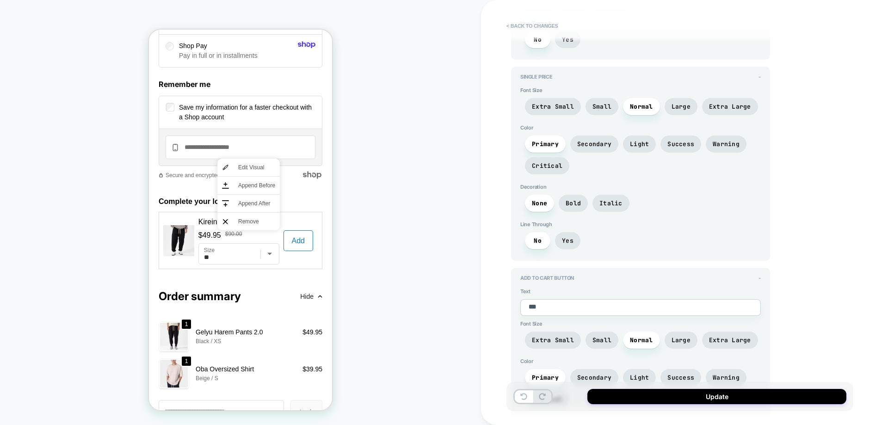
scroll to position [1415, 0]
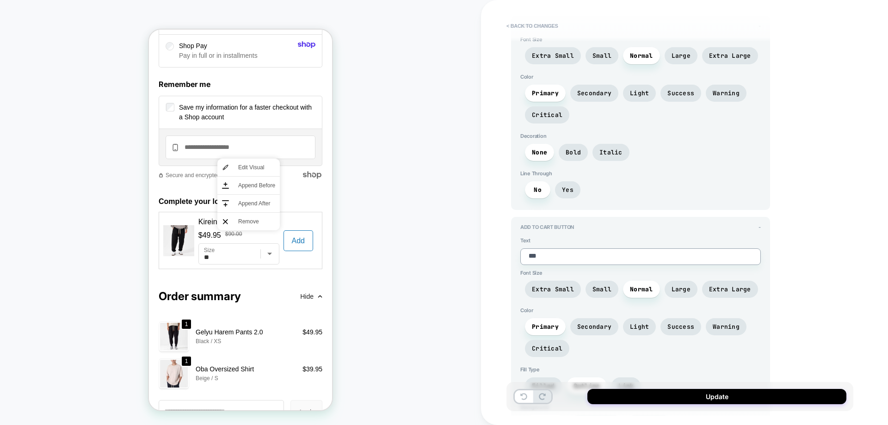
drag, startPoint x: 573, startPoint y: 253, endPoint x: 444, endPoint y: 240, distance: 129.7
click at [445, 240] on div "**********" at bounding box center [444, 212] width 888 height 425
type textarea "*"
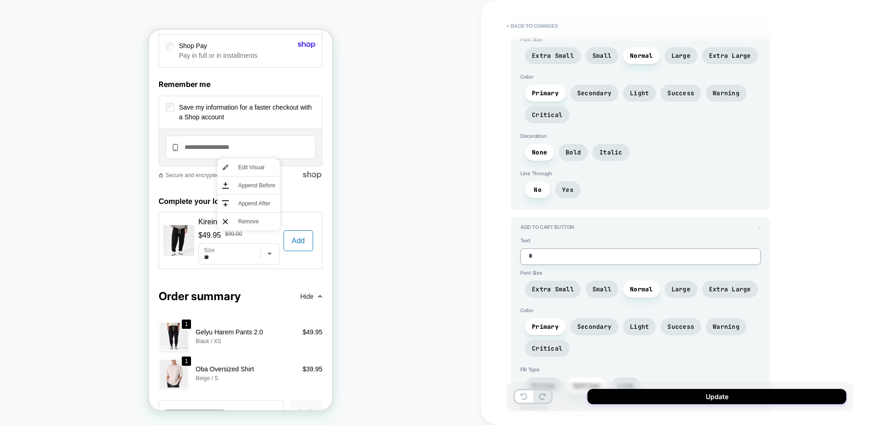
type textarea "**"
type textarea "*"
type textarea "***"
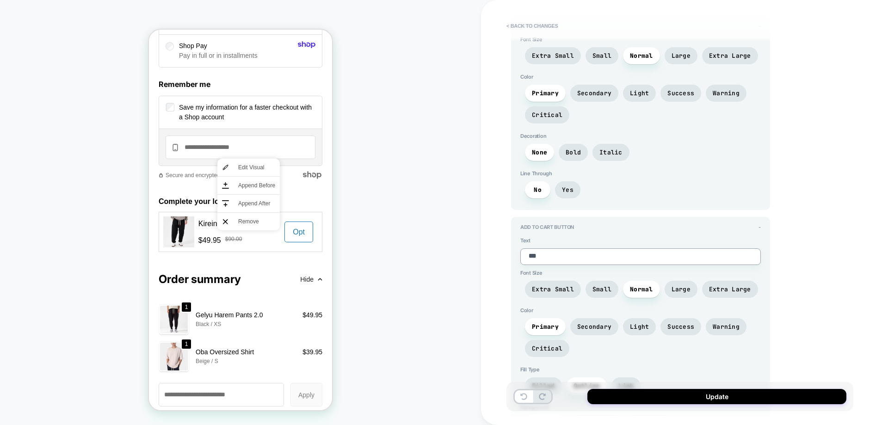
type textarea "*"
type textarea "**"
type textarea "*"
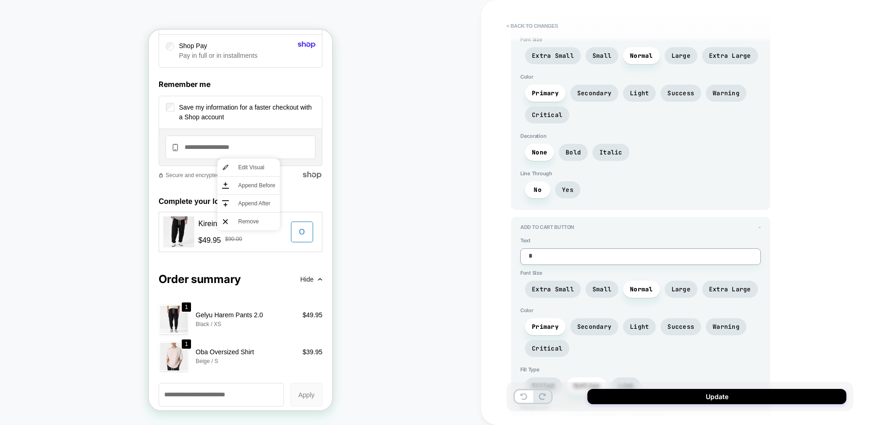
type textarea "**"
type textarea "*"
type textarea "***"
type textarea "*"
type textarea "****"
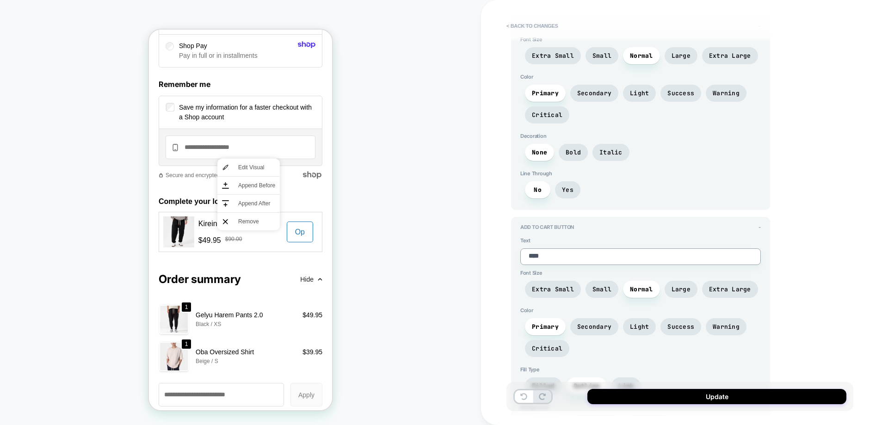
type textarea "*"
type textarea "*****"
type textarea "*"
type textarea "******"
type textarea "*"
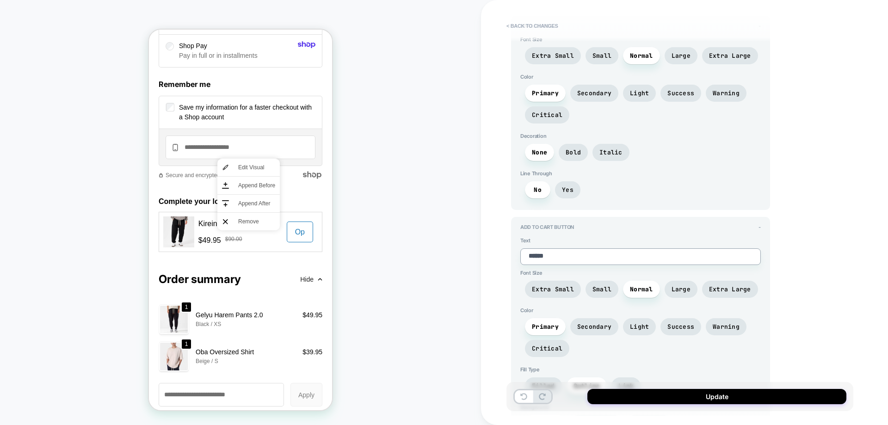
type textarea "*******"
type textarea "*"
type textarea "*******"
drag, startPoint x: 647, startPoint y: 400, endPoint x: 654, endPoint y: 399, distance: 7.0
click at [648, 400] on button "Update" at bounding box center [717, 396] width 259 height 15
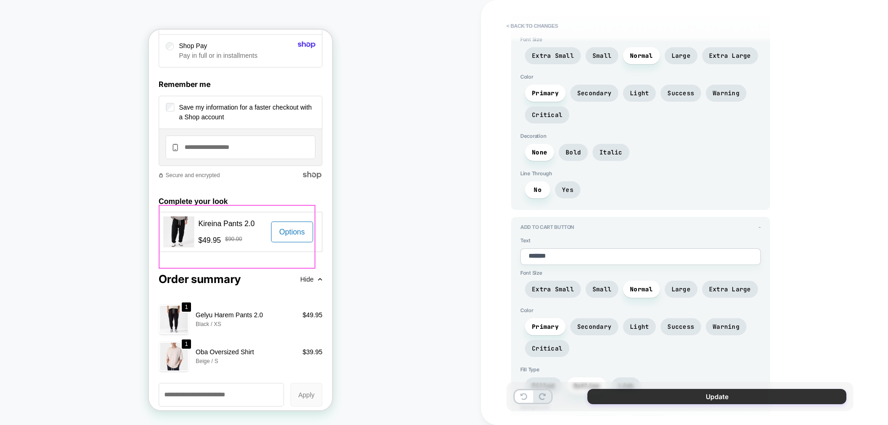
type textarea "*"
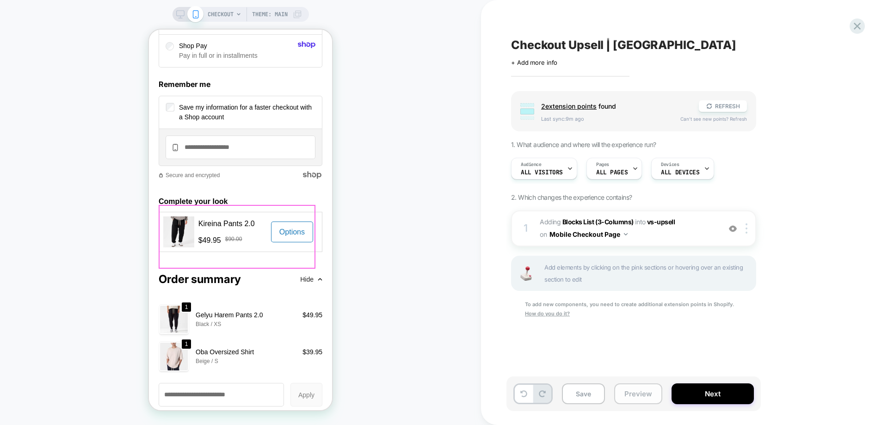
scroll to position [0, 0]
click at [653, 396] on button "Preview" at bounding box center [638, 394] width 48 height 21
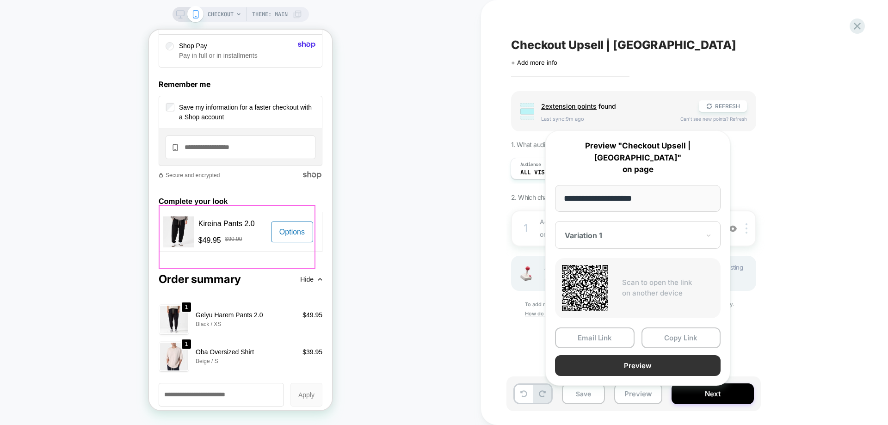
click at [636, 355] on button "Preview" at bounding box center [638, 365] width 166 height 21
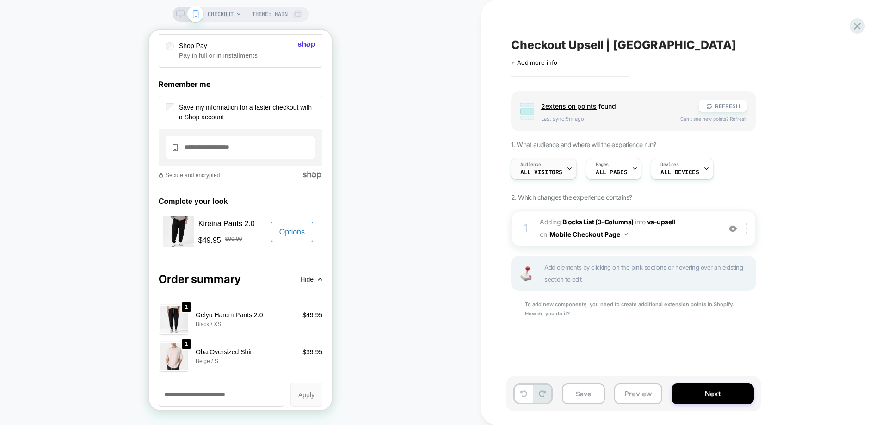
click at [546, 178] on div "Audience All Visitors" at bounding box center [541, 168] width 61 height 21
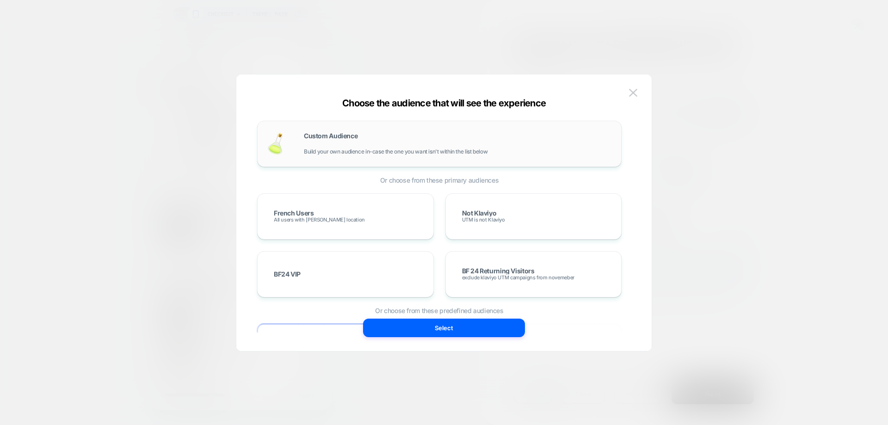
click at [431, 164] on div "Custom Audience Build your own audience in-case the one you want isn't within t…" at bounding box center [439, 144] width 365 height 46
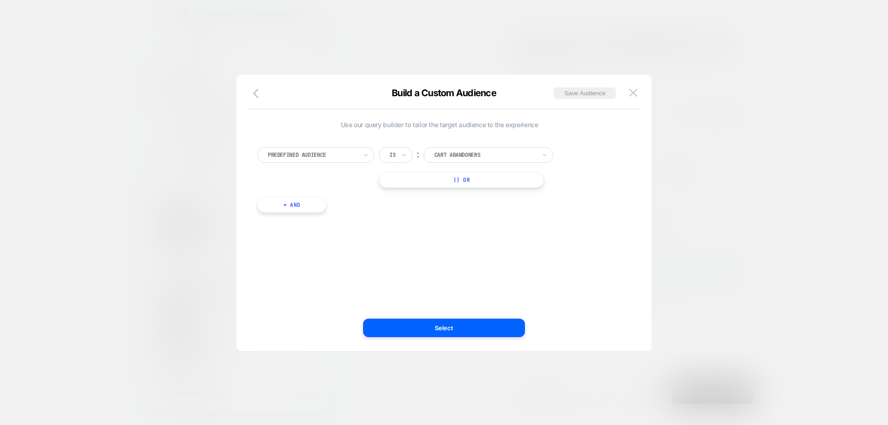
click at [341, 161] on div "Predefined Audience" at bounding box center [315, 155] width 117 height 16
type input "****"
click at [324, 218] on div "Country" at bounding box center [321, 224] width 108 height 15
click at [437, 157] on input "text" at bounding box center [436, 155] width 4 height 8
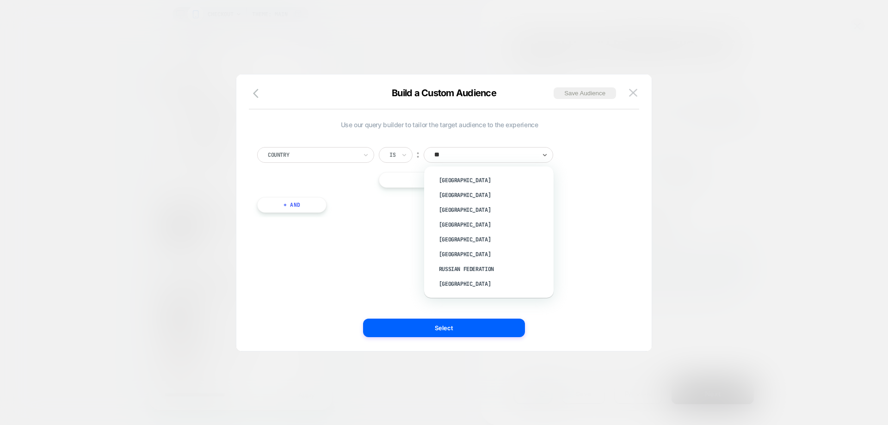
type input "***"
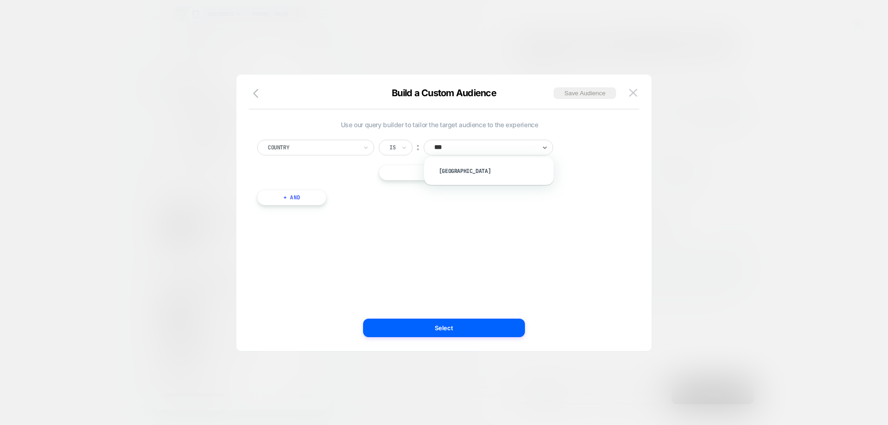
scroll to position [9, 0]
click at [485, 176] on div "[GEOGRAPHIC_DATA]" at bounding box center [494, 171] width 120 height 15
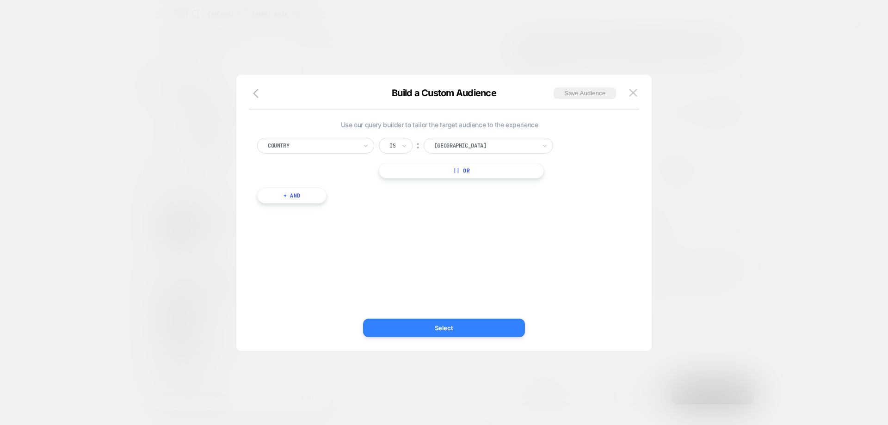
click at [447, 327] on button "Select" at bounding box center [444, 328] width 162 height 19
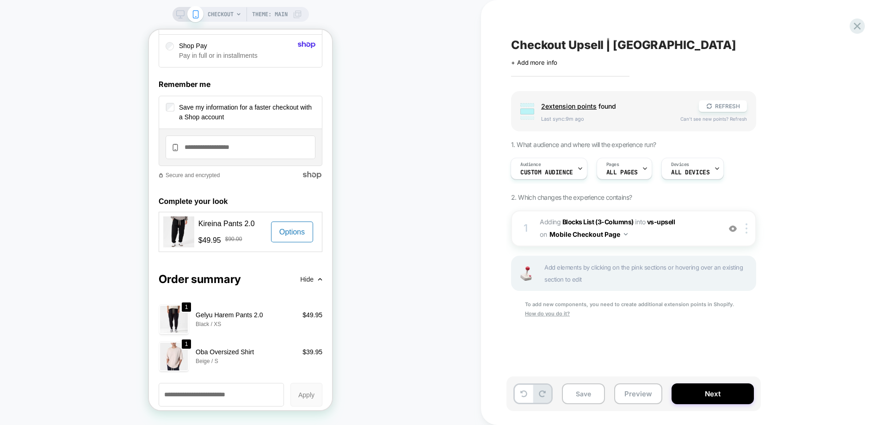
click at [597, 44] on span "Checkout Upsell | [GEOGRAPHIC_DATA]" at bounding box center [623, 45] width 225 height 14
click at [615, 52] on div "Click to edit experience details + Add more info" at bounding box center [612, 59] width 203 height 14
click at [616, 47] on textarea "**********" at bounding box center [599, 45] width 176 height 14
click at [617, 45] on textarea "**********" at bounding box center [599, 45] width 176 height 14
click at [613, 45] on textarea "**********" at bounding box center [599, 45] width 176 height 14
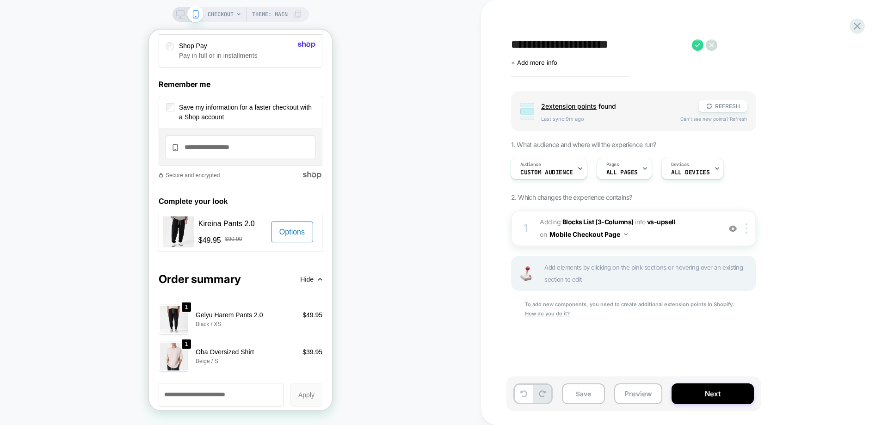
click at [606, 49] on textarea "**********" at bounding box center [599, 45] width 176 height 14
type textarea "**********"
click at [664, 313] on div "To add new components, you need to create additional extension points in Shopif…" at bounding box center [633, 309] width 245 height 19
click at [746, 225] on img at bounding box center [747, 228] width 2 height 10
click at [752, 223] on div "1 #_loomi_addon_1759149188382 Adding Blocks List (3-Columns) INTO vs-upsell vs-…" at bounding box center [633, 229] width 245 height 36
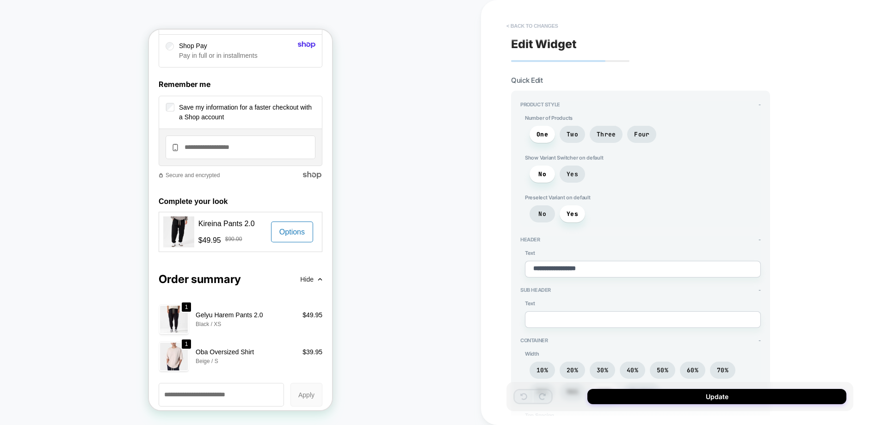
click at [525, 27] on button "< Back to changes" at bounding box center [532, 26] width 61 height 15
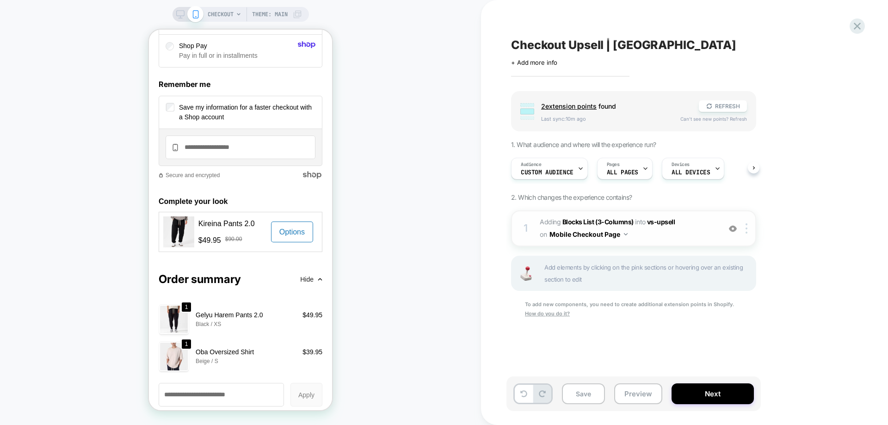
scroll to position [0, 0]
click at [747, 229] on img at bounding box center [747, 228] width 2 height 10
click at [732, 299] on div "Target All Devices" at bounding box center [748, 302] width 82 height 25
click at [184, 15] on div at bounding box center [188, 14] width 24 height 8
click at [180, 17] on icon at bounding box center [180, 17] width 0 height 2
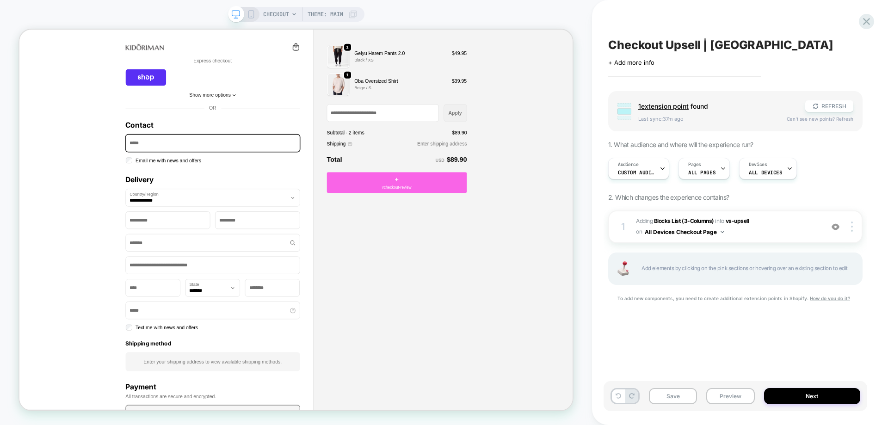
scroll to position [399, 0]
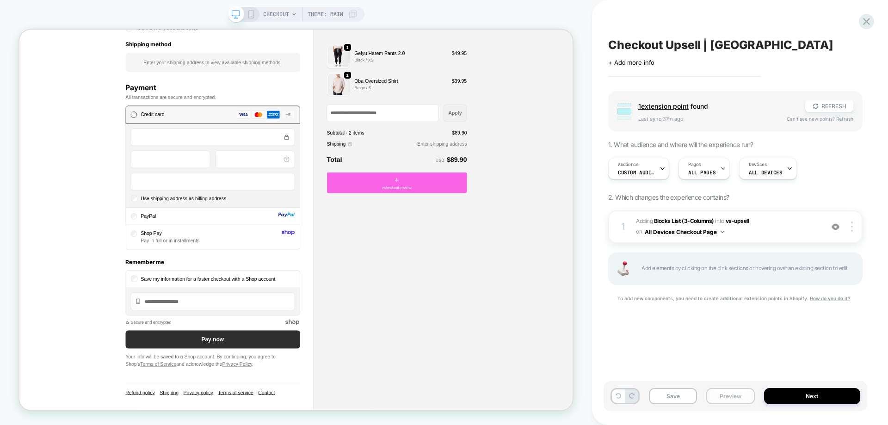
click at [728, 393] on button "Preview" at bounding box center [731, 396] width 48 height 16
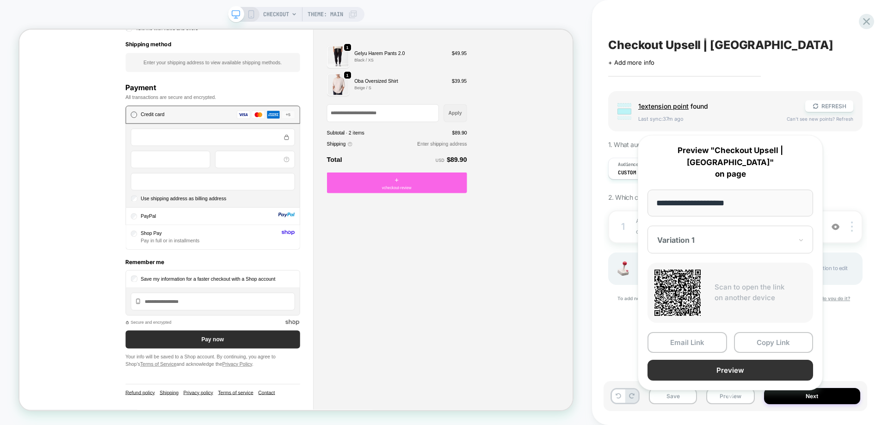
click at [733, 361] on button "Preview" at bounding box center [731, 370] width 166 height 21
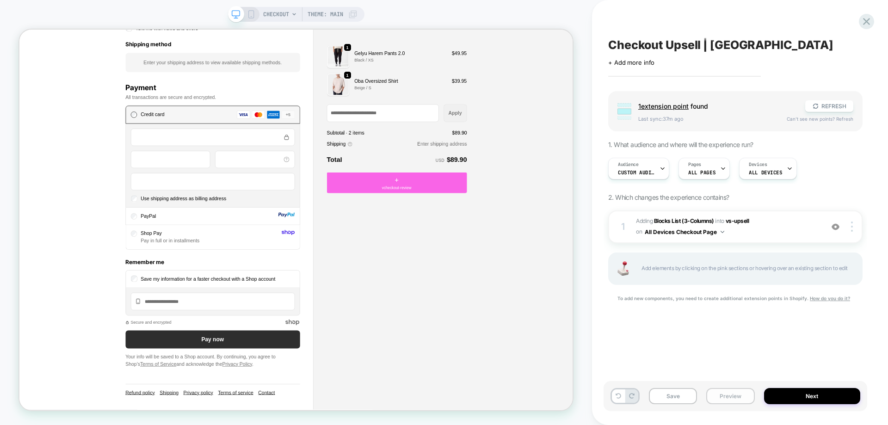
click at [719, 396] on button "Preview" at bounding box center [731, 396] width 48 height 16
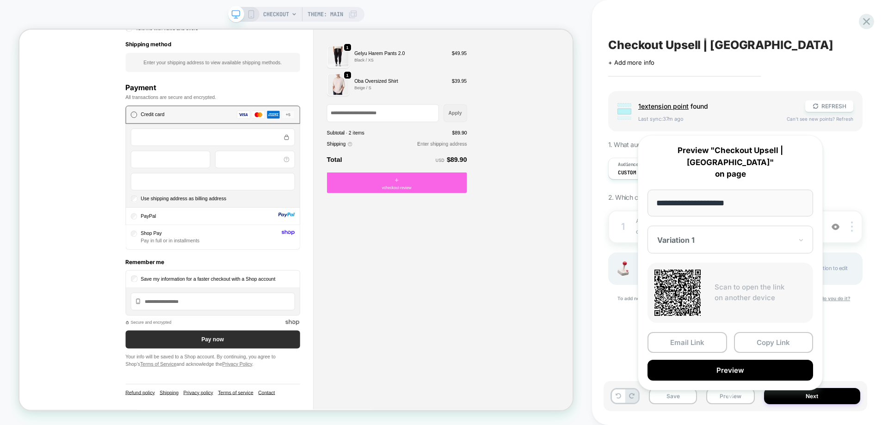
click at [701, 347] on div "Email Link Copy Link Preview" at bounding box center [731, 356] width 166 height 49
click at [701, 360] on button "Preview" at bounding box center [731, 370] width 166 height 21
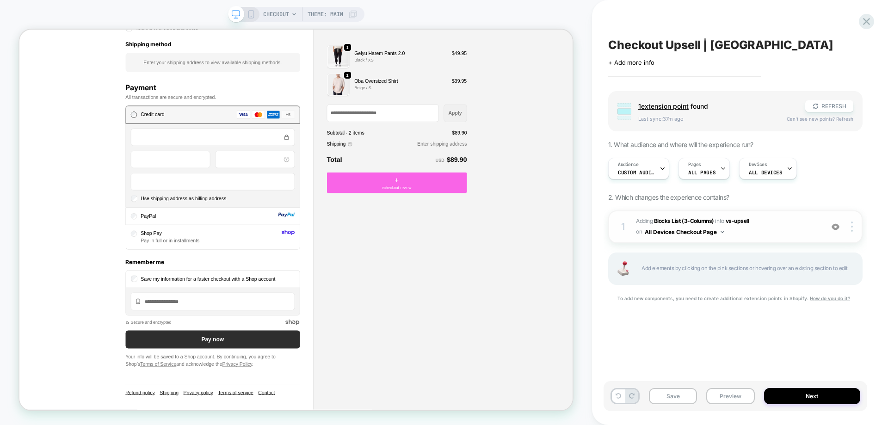
click at [735, 229] on span "#_loomi_addon_1759149188382 Adding Blocks List (3-Columns) INTO vs-upsell vs-up…" at bounding box center [727, 227] width 183 height 22
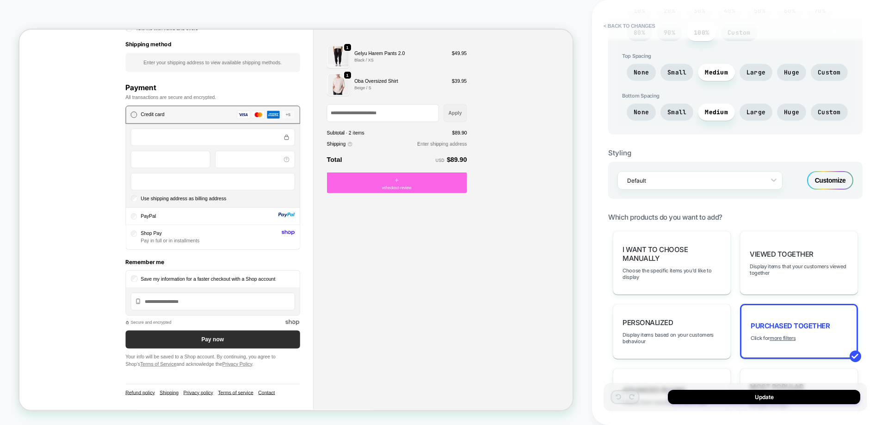
click at [826, 179] on div "Customize" at bounding box center [830, 180] width 46 height 19
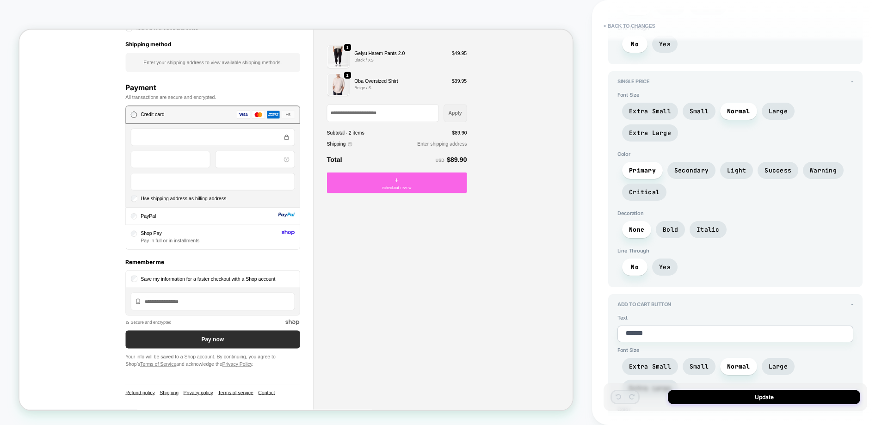
scroll to position [1884, 0]
drag, startPoint x: 703, startPoint y: 224, endPoint x: 577, endPoint y: 220, distance: 125.9
click at [577, 220] on div "**********" at bounding box center [444, 212] width 888 height 425
type textarea "*"
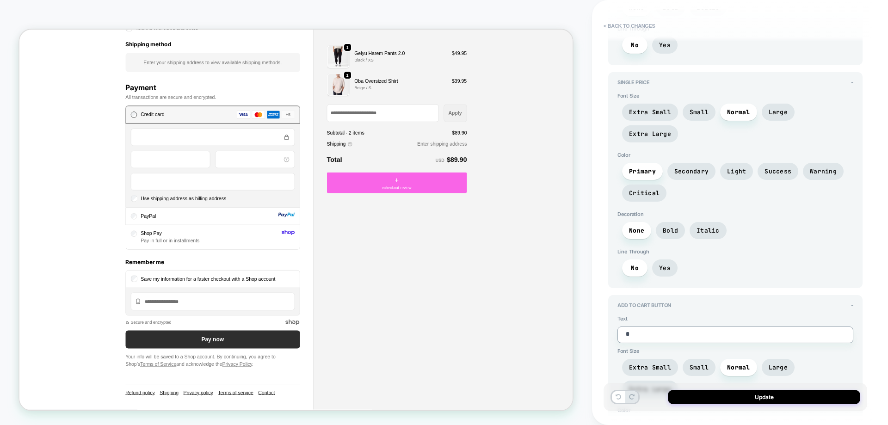
type textarea "*"
type textarea "**"
type textarea "*"
type textarea "***"
type textarea "*"
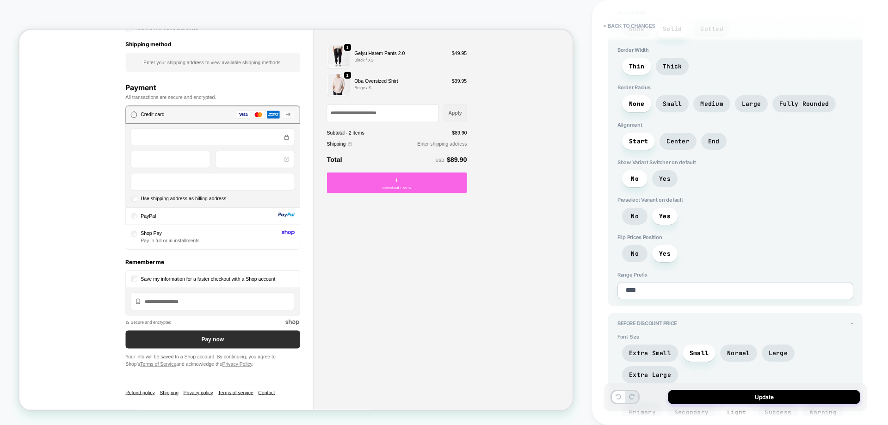
scroll to position [1190, 0]
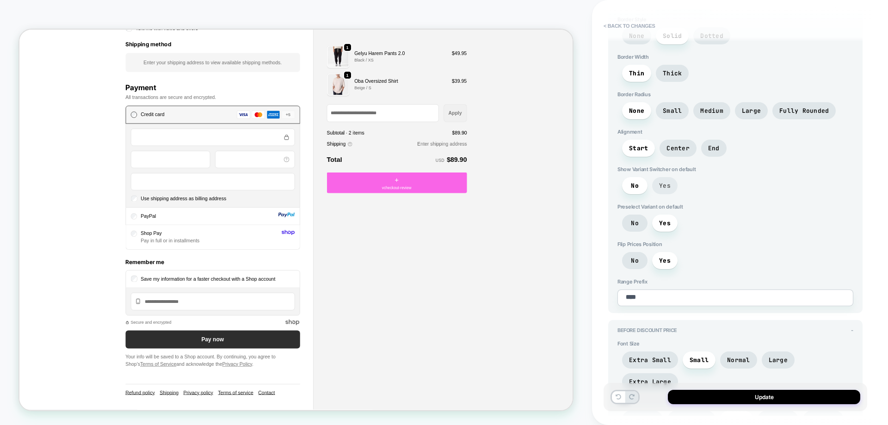
type textarea "***"
click at [670, 182] on span "Yes" at bounding box center [665, 186] width 12 height 8
click at [701, 395] on button "Update" at bounding box center [764, 397] width 192 height 14
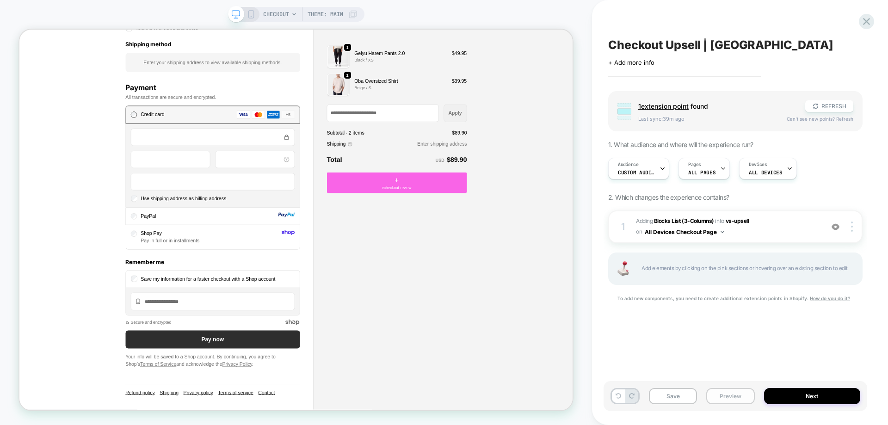
click at [737, 393] on button "Preview" at bounding box center [731, 396] width 48 height 16
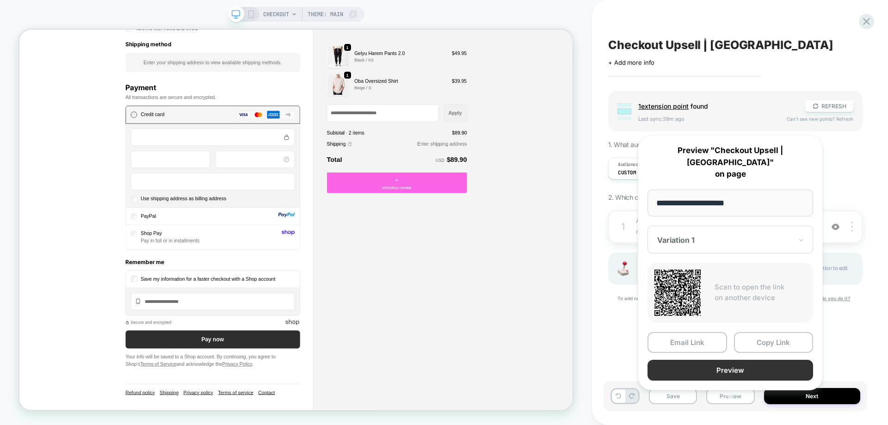
click at [737, 360] on button "Preview" at bounding box center [731, 370] width 166 height 21
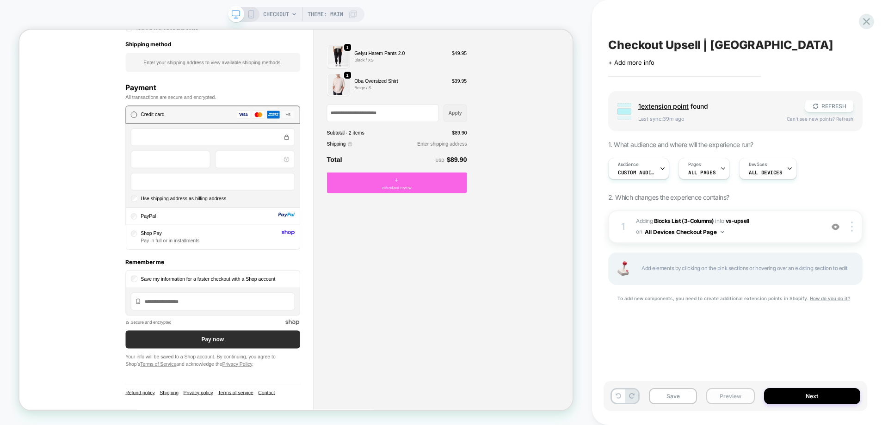
click at [718, 397] on button "Preview" at bounding box center [731, 396] width 48 height 16
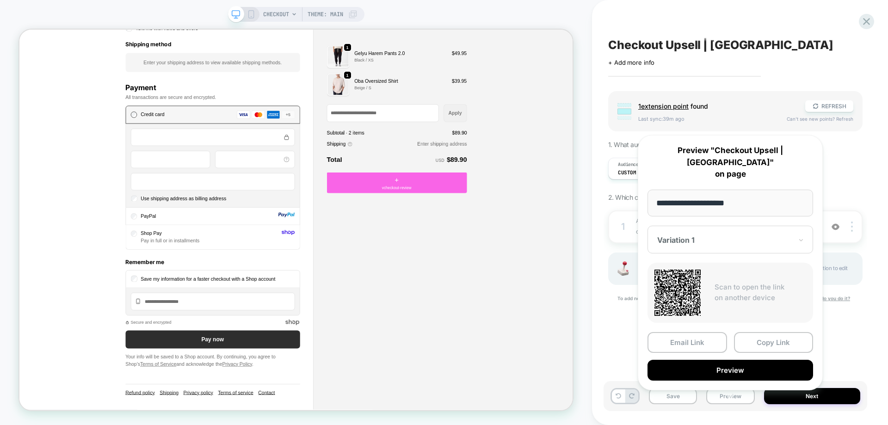
click at [725, 360] on button "Preview" at bounding box center [731, 370] width 166 height 21
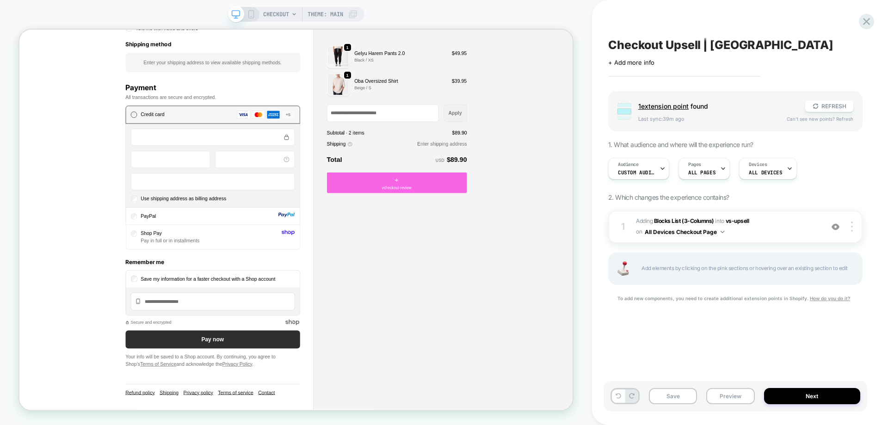
drag, startPoint x: 806, startPoint y: 393, endPoint x: 652, endPoint y: 186, distance: 258.0
click at [658, 190] on div "Checkout Upsell | [GEOGRAPHIC_DATA] Click to edit experience details + Add more…" at bounding box center [740, 212] width 264 height 425
click at [643, 181] on div "Audience Custom Audience Pages ALL PAGES Devices ALL DEVICES" at bounding box center [731, 168] width 254 height 31
click at [645, 176] on div "Audience Custom Audience" at bounding box center [637, 168] width 56 height 21
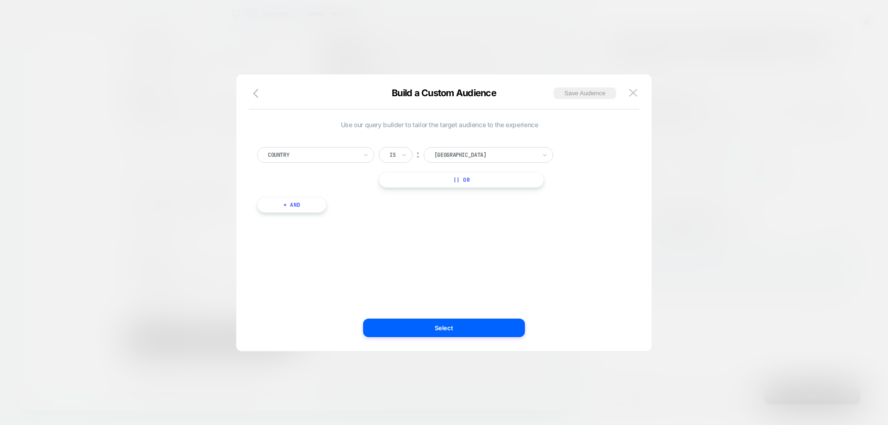
click at [500, 318] on div "Use our query builder to tailor the target audience to the experience Country I…" at bounding box center [440, 213] width 388 height 240
click at [502, 321] on button "Select" at bounding box center [444, 328] width 162 height 19
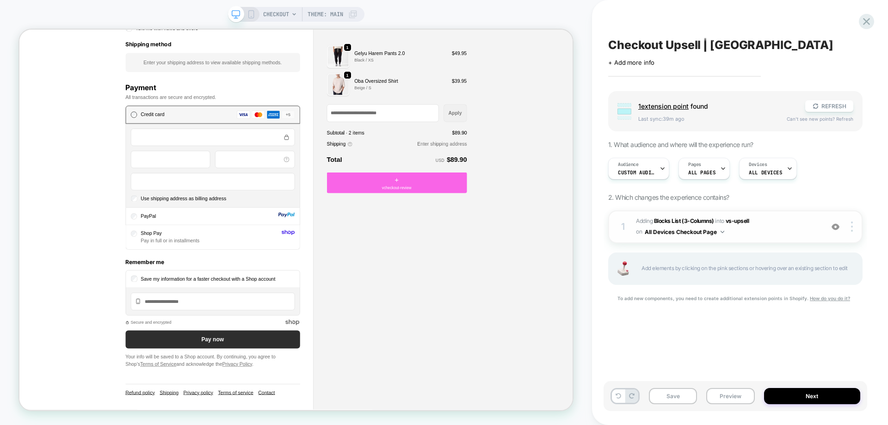
click at [764, 238] on div "1 #_loomi_addon_1759149188382 Adding Blocks List (3-Columns) INTO vs-upsell vs-…" at bounding box center [735, 227] width 254 height 33
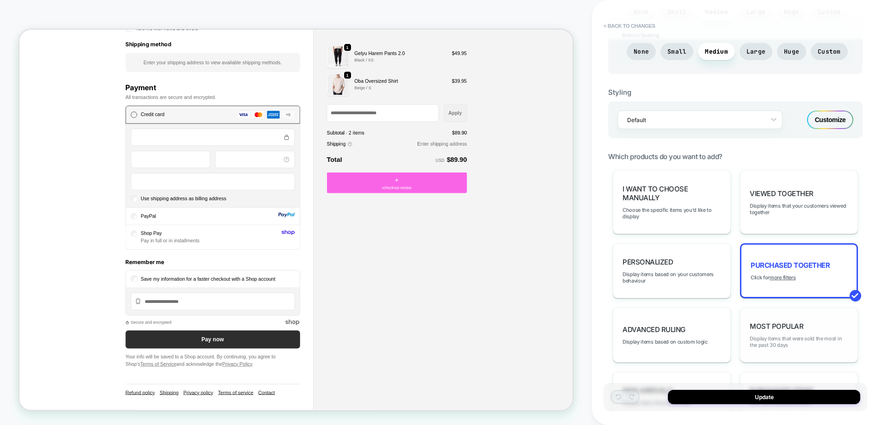
scroll to position [463, 0]
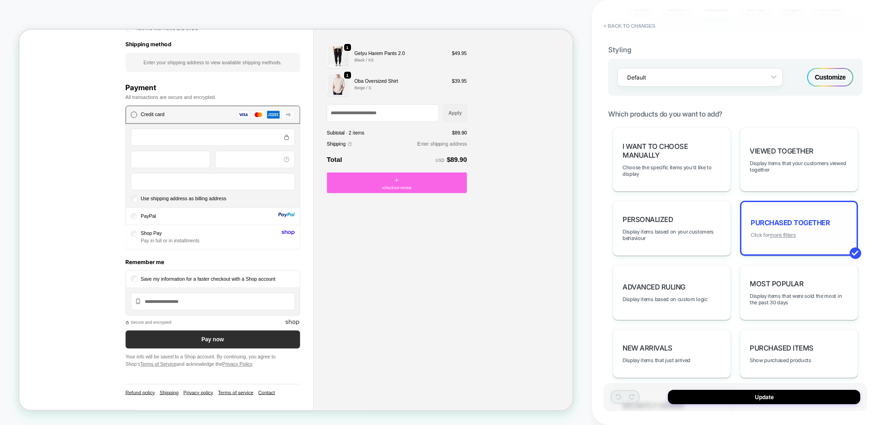
click at [785, 234] on u "more filters" at bounding box center [783, 235] width 26 height 6
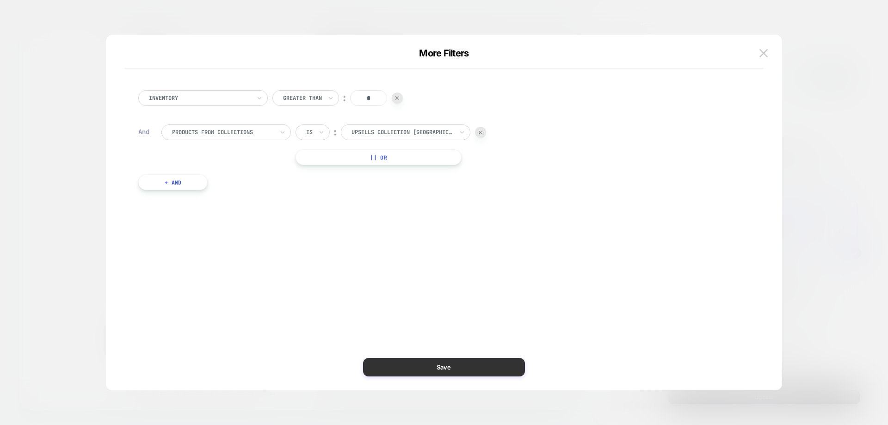
drag, startPoint x: 496, startPoint y: 358, endPoint x: 637, endPoint y: 437, distance: 161.0
click at [496, 358] on button "Save" at bounding box center [444, 367] width 162 height 19
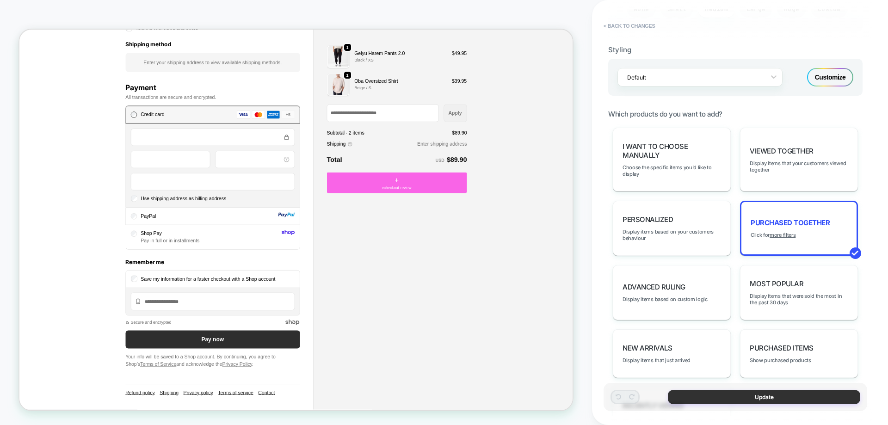
click at [705, 395] on button "Update" at bounding box center [764, 397] width 192 height 14
type textarea "*"
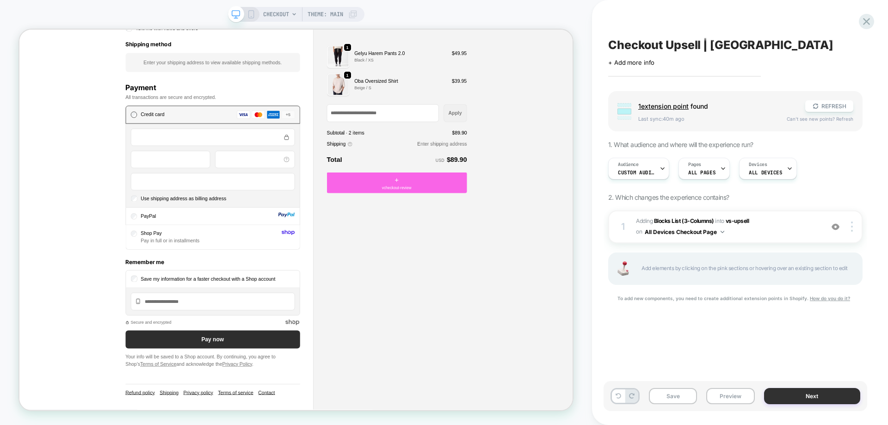
click at [802, 391] on button "Next" at bounding box center [812, 396] width 97 height 16
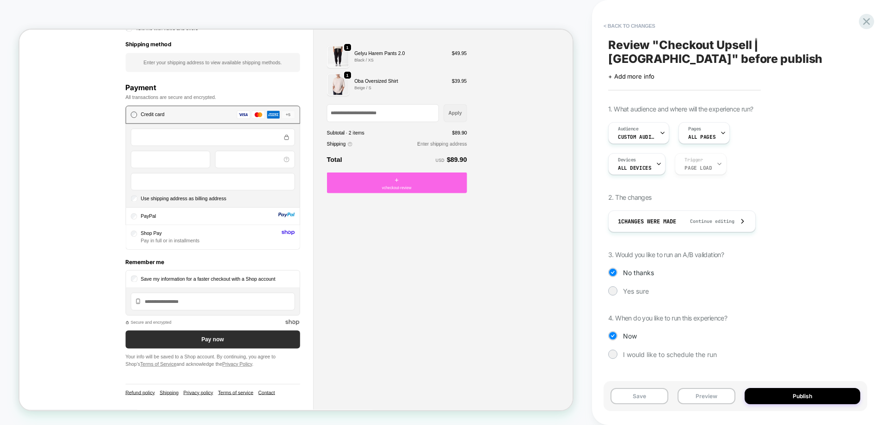
click at [697, 54] on span "Review " Checkout Upsell | [GEOGRAPHIC_DATA] " before publish" at bounding box center [735, 52] width 254 height 28
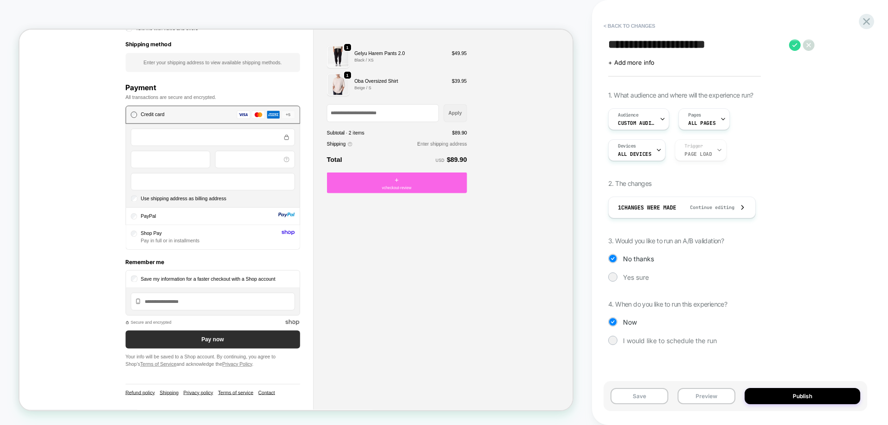
click at [696, 44] on textarea "**********" at bounding box center [696, 45] width 176 height 14
click at [704, 46] on textarea "**********" at bounding box center [696, 45] width 176 height 14
type textarea "**********"
click at [627, 392] on button "Save" at bounding box center [640, 396] width 58 height 16
click at [635, 274] on span "Yes sure" at bounding box center [636, 277] width 26 height 8
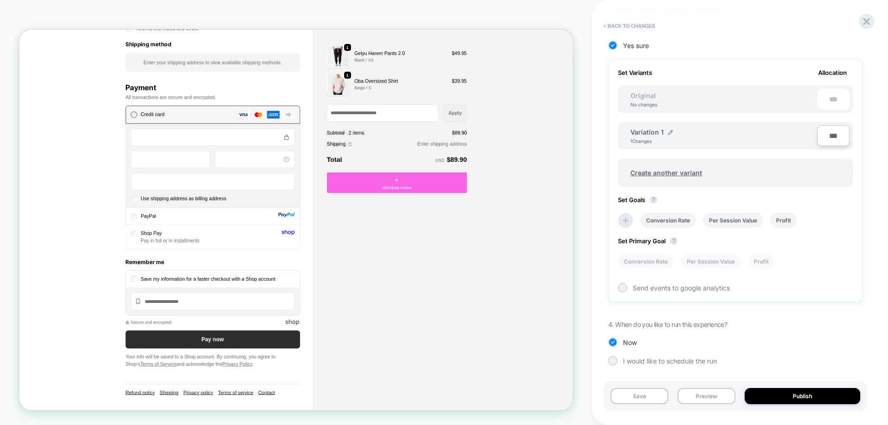
scroll to position [232, 0]
click at [676, 131] on div "Variation 1 1 Changes" at bounding box center [724, 136] width 187 height 16
click at [664, 132] on div "Variation 1" at bounding box center [652, 132] width 43 height 8
click at [657, 130] on span "Variation 1" at bounding box center [647, 132] width 33 height 8
click at [665, 132] on div "Variation 1" at bounding box center [652, 132] width 43 height 8
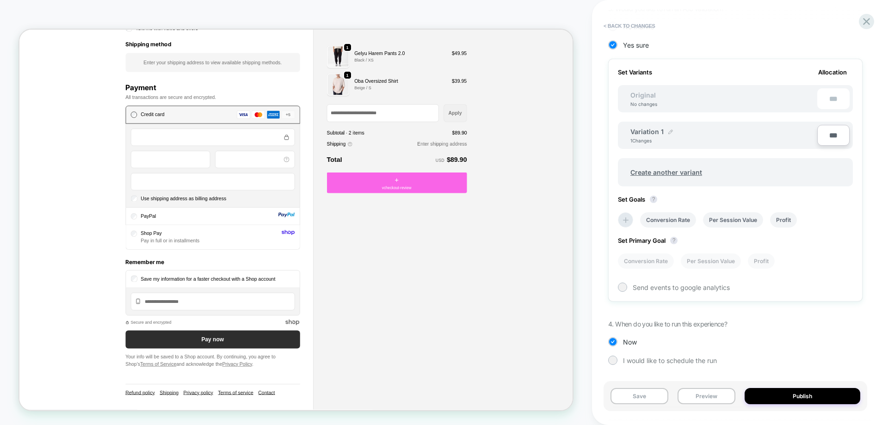
click at [669, 130] on img at bounding box center [671, 132] width 5 height 5
click at [660, 135] on input "**********" at bounding box center [664, 136] width 67 height 18
type input "**********"
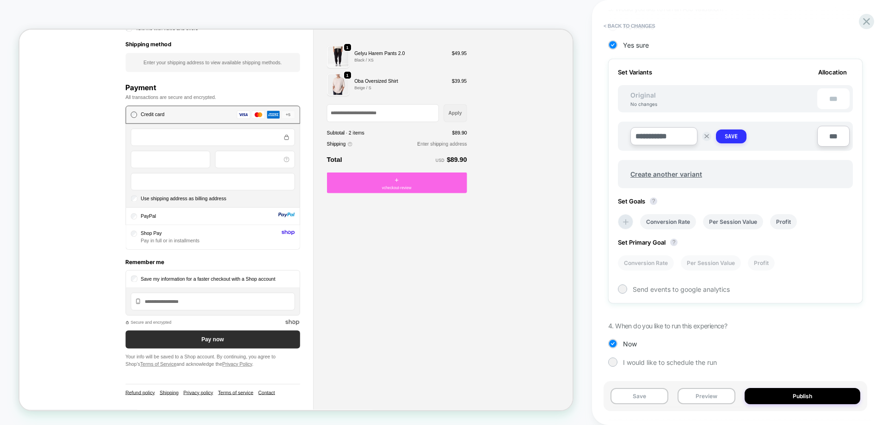
click at [729, 142] on button "Save" at bounding box center [731, 137] width 31 height 14
click at [626, 222] on icon at bounding box center [625, 220] width 9 height 9
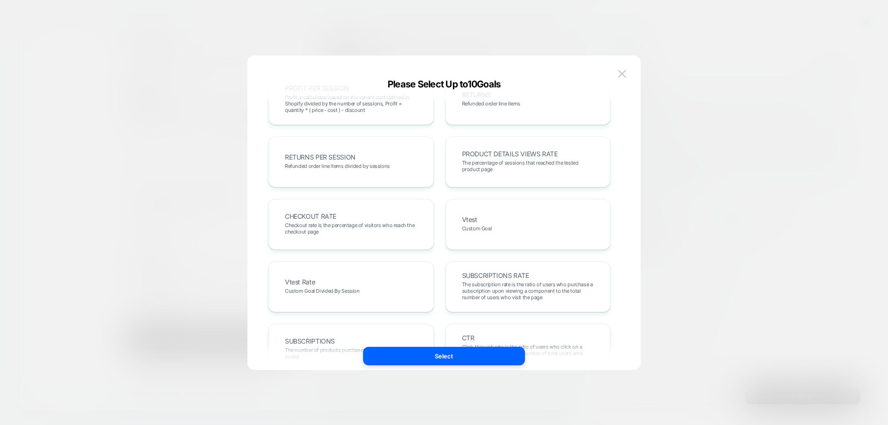
scroll to position [370, 0]
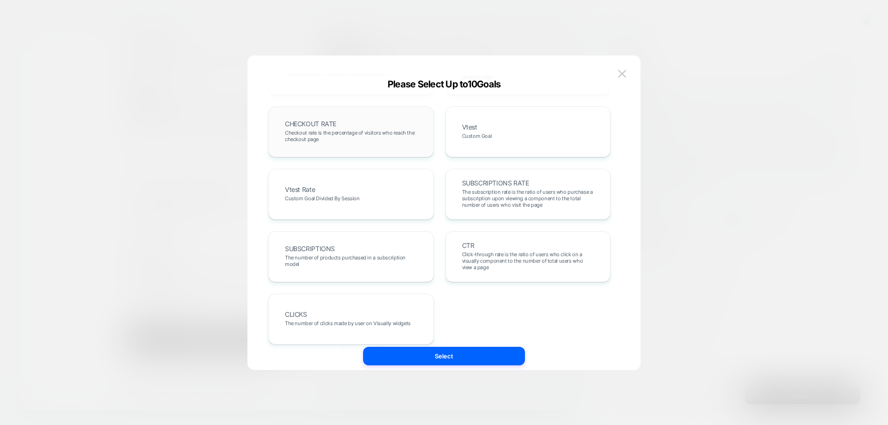
click at [342, 133] on span "Checkout rate is the percentage of visitors who reach the checkout page" at bounding box center [351, 136] width 132 height 13
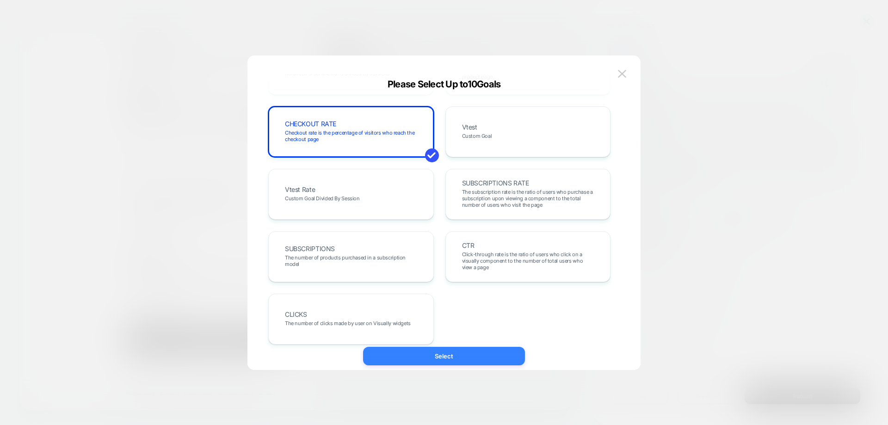
drag, startPoint x: 464, startPoint y: 350, endPoint x: 593, endPoint y: 426, distance: 150.1
click at [464, 350] on button "Select" at bounding box center [444, 356] width 162 height 19
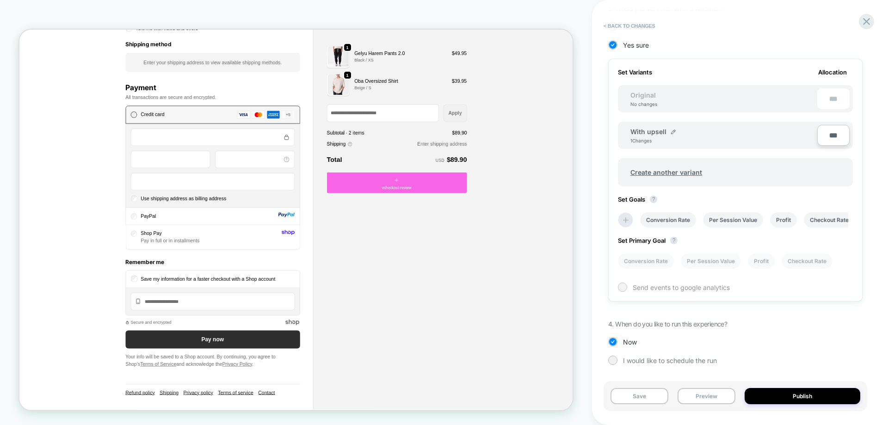
click at [687, 288] on span "Send events to google analytics" at bounding box center [681, 288] width 97 height 8
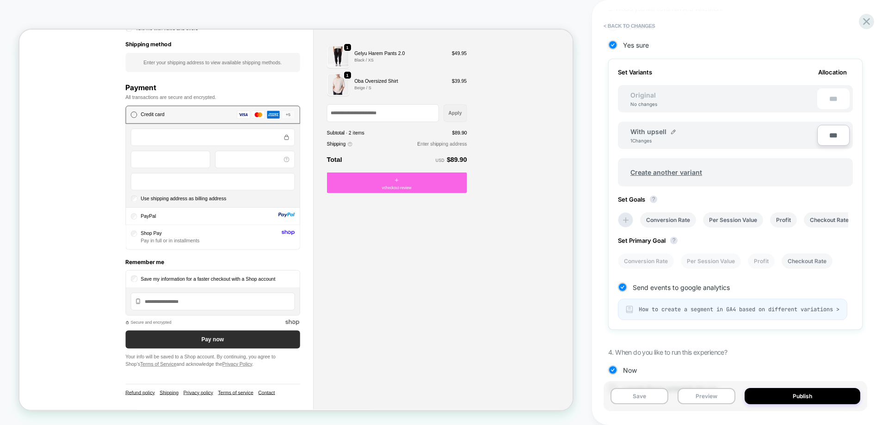
click at [792, 255] on li "Checkout Rate" at bounding box center [807, 261] width 51 height 15
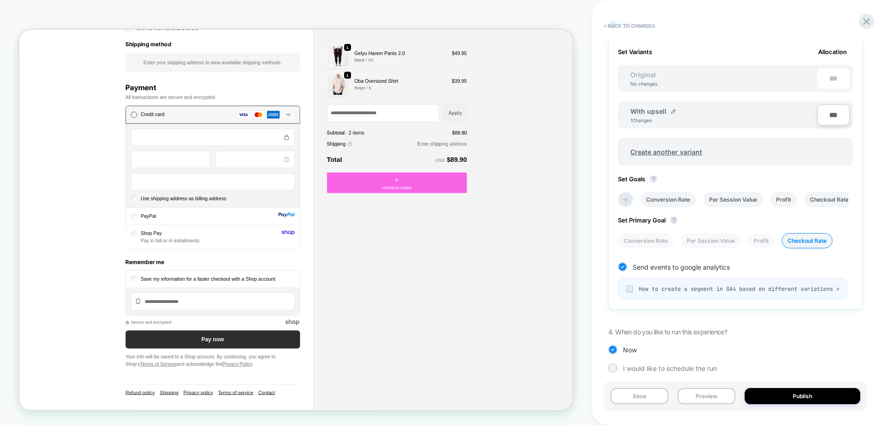
scroll to position [268, 0]
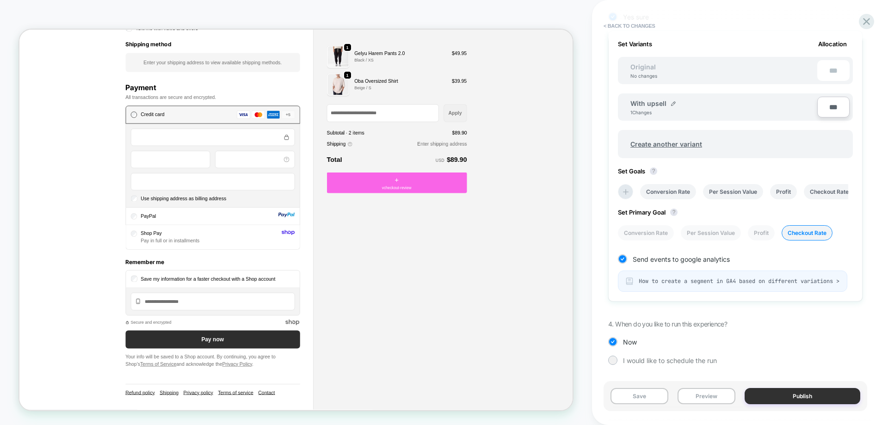
click at [781, 396] on button "Publish" at bounding box center [803, 396] width 116 height 16
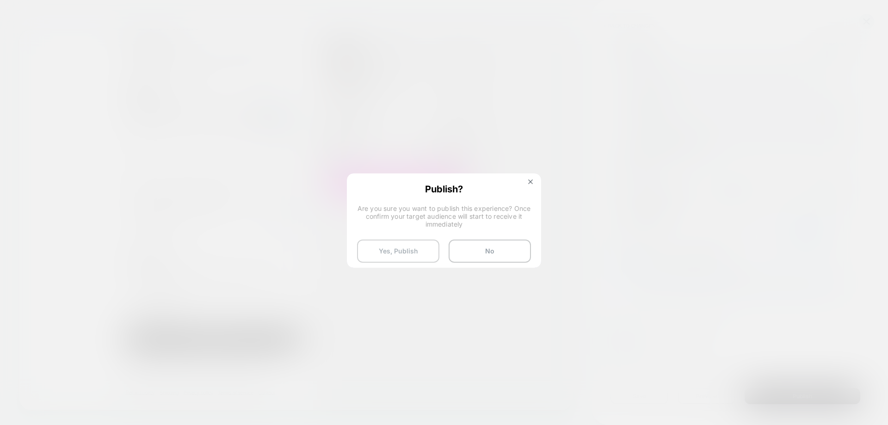
click at [410, 248] on button "Yes, Publish" at bounding box center [398, 251] width 82 height 23
